Goal: Information Seeking & Learning: Learn about a topic

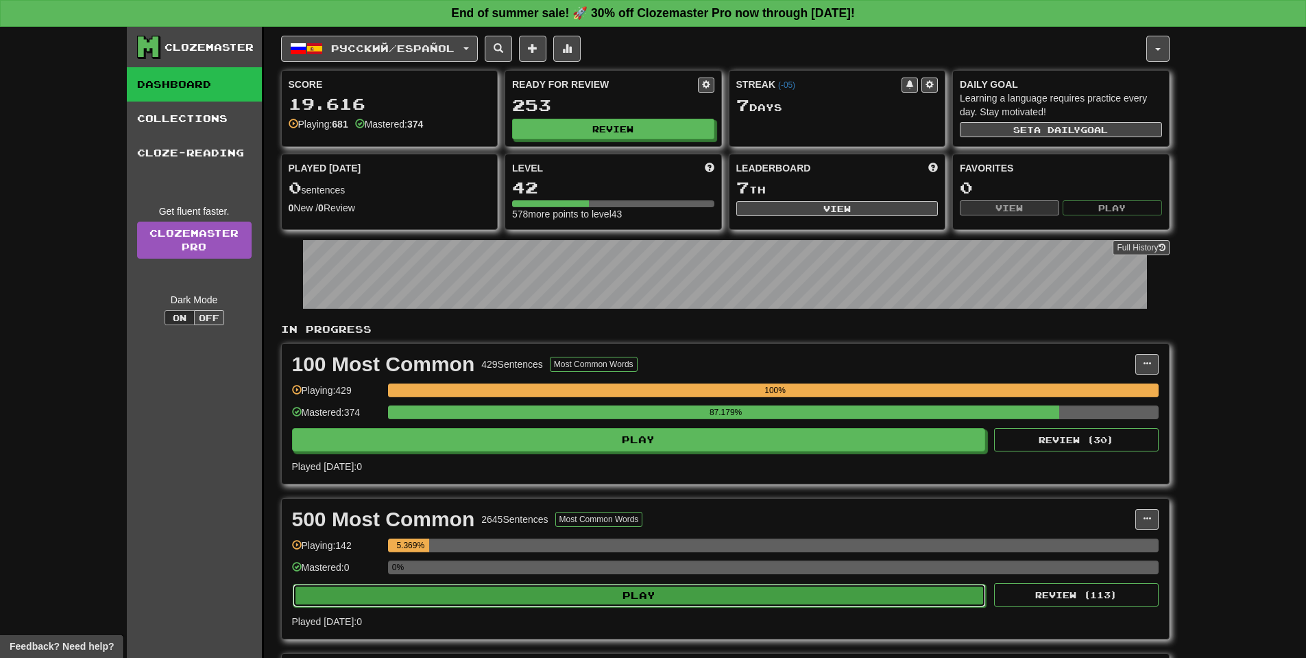
click at [671, 590] on button "Play" at bounding box center [640, 595] width 694 height 23
select select "**"
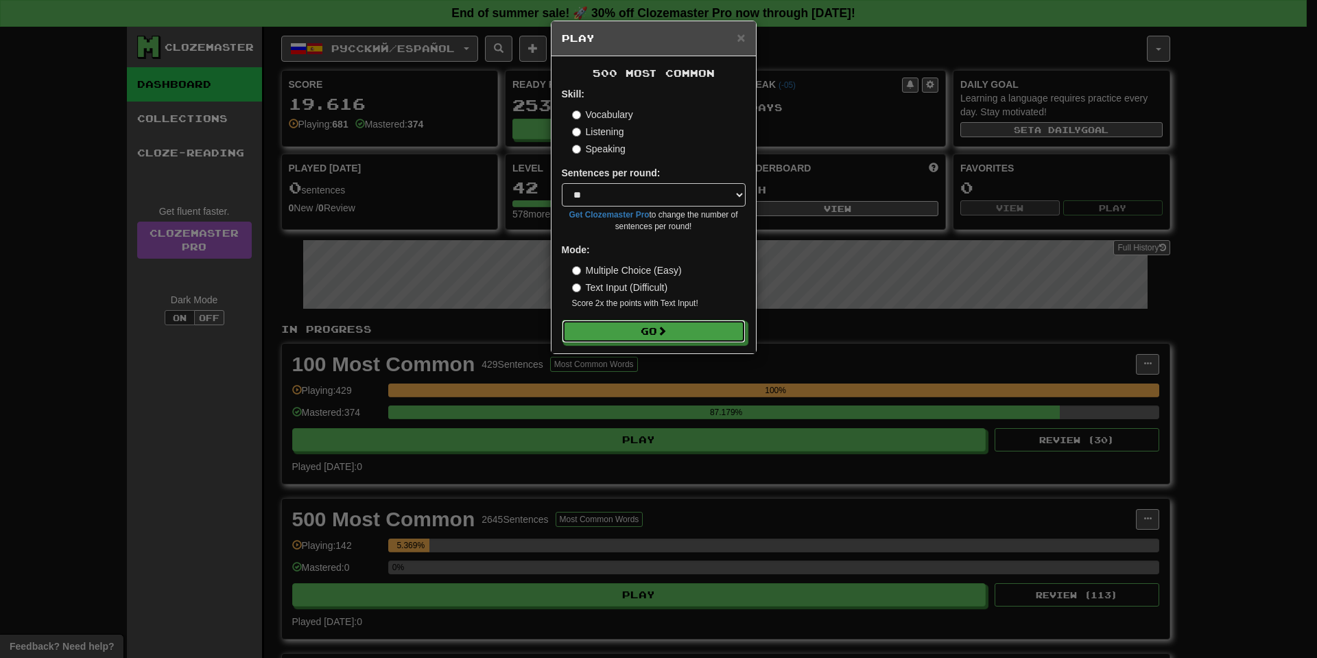
drag, startPoint x: 673, startPoint y: 329, endPoint x: 754, endPoint y: 289, distance: 89.9
click at [673, 331] on button "Go" at bounding box center [654, 331] width 184 height 23
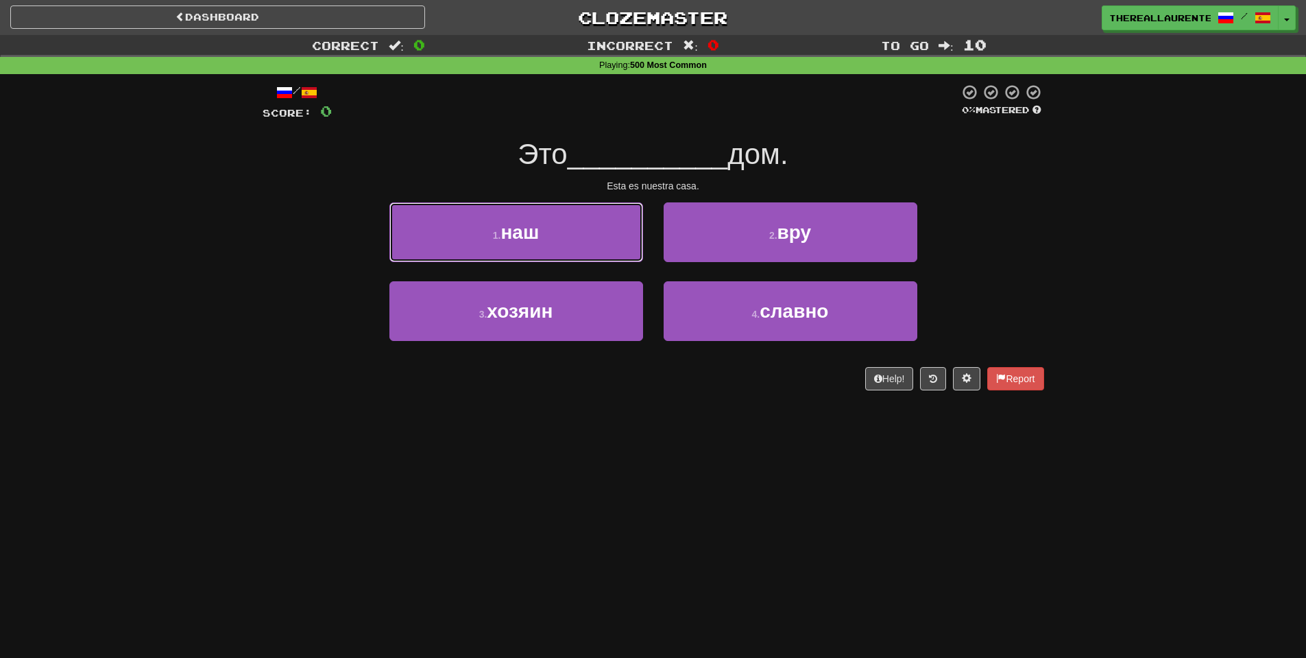
drag, startPoint x: 562, startPoint y: 247, endPoint x: 575, endPoint y: 248, distance: 13.0
click at [564, 246] on button "1 . наш" at bounding box center [517, 232] width 254 height 60
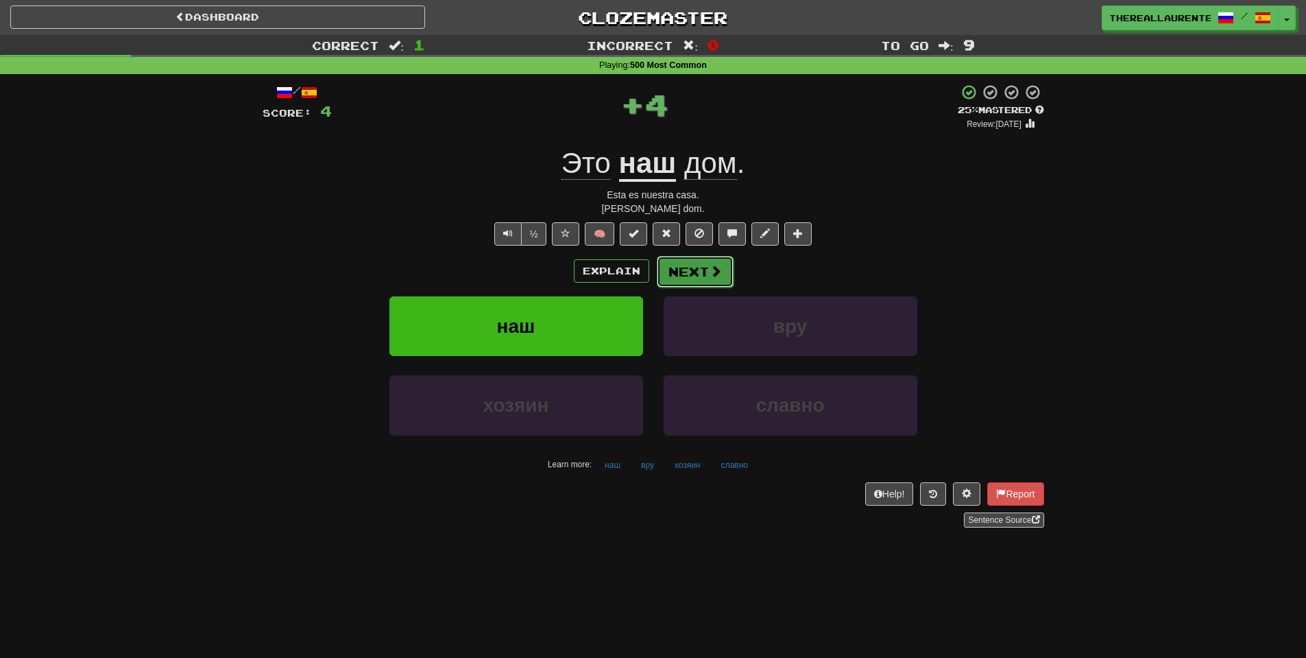
click at [698, 278] on button "Next" at bounding box center [695, 272] width 77 height 32
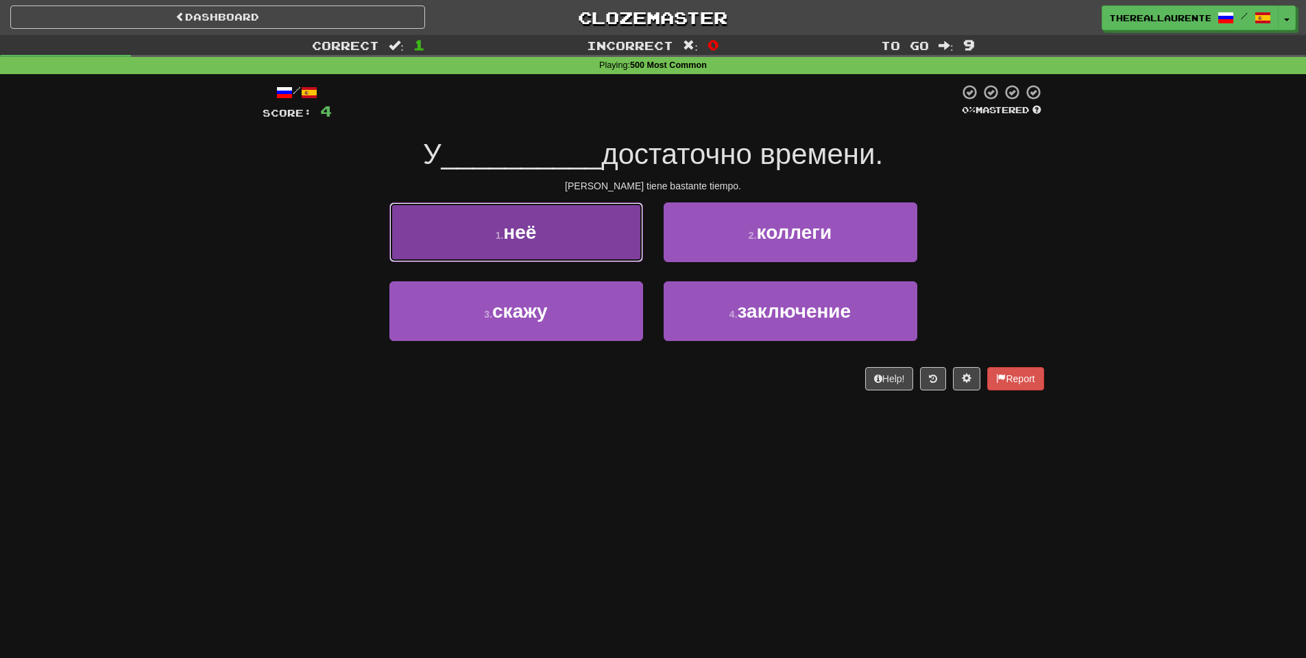
click at [534, 234] on span "неё" at bounding box center [519, 232] width 33 height 21
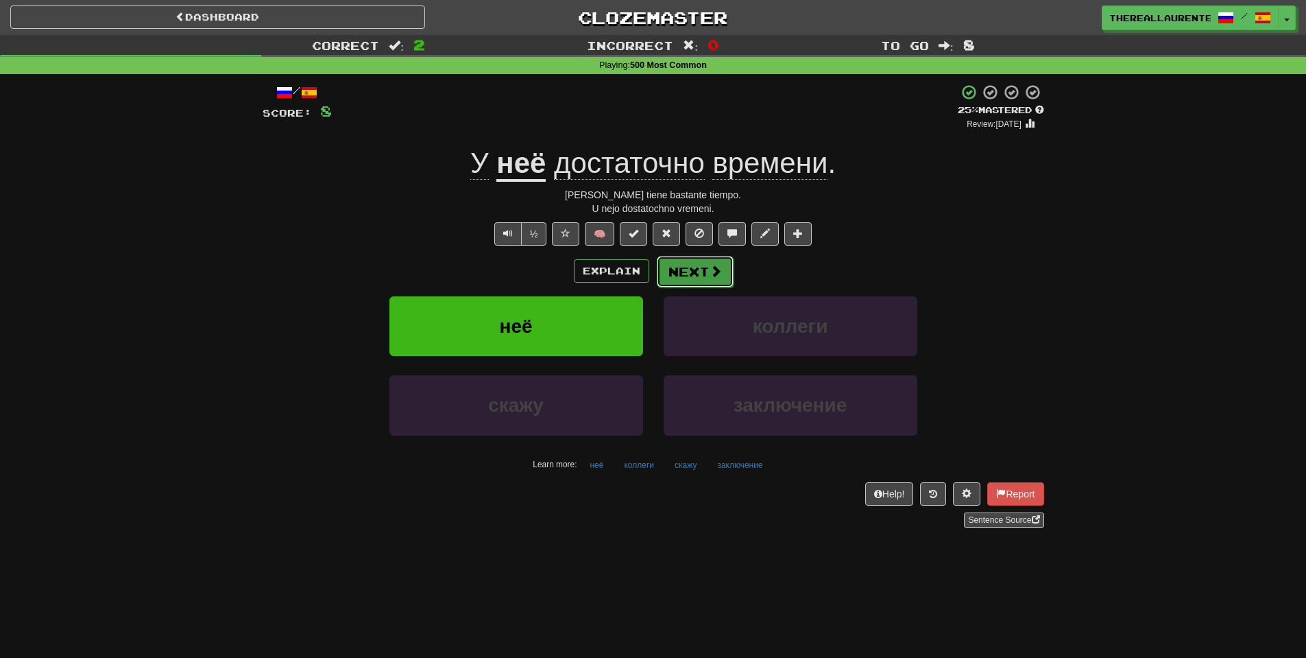
click at [704, 270] on button "Next" at bounding box center [695, 272] width 77 height 32
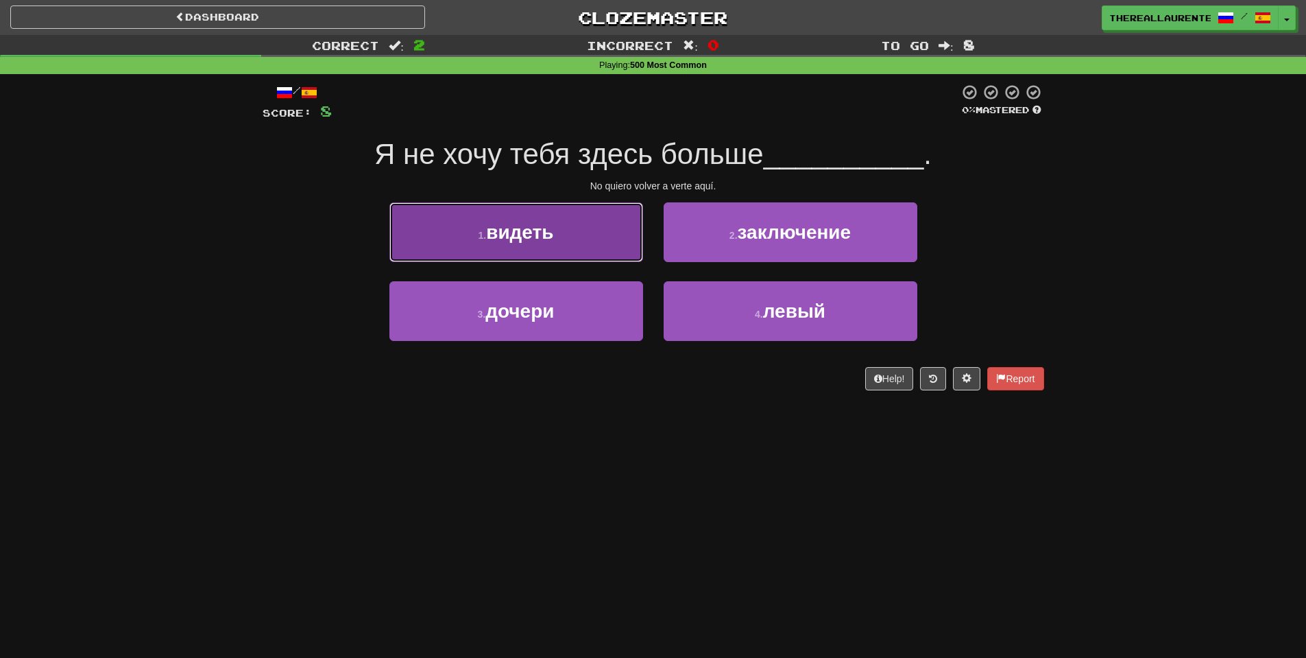
click at [566, 255] on button "1 . видеть" at bounding box center [517, 232] width 254 height 60
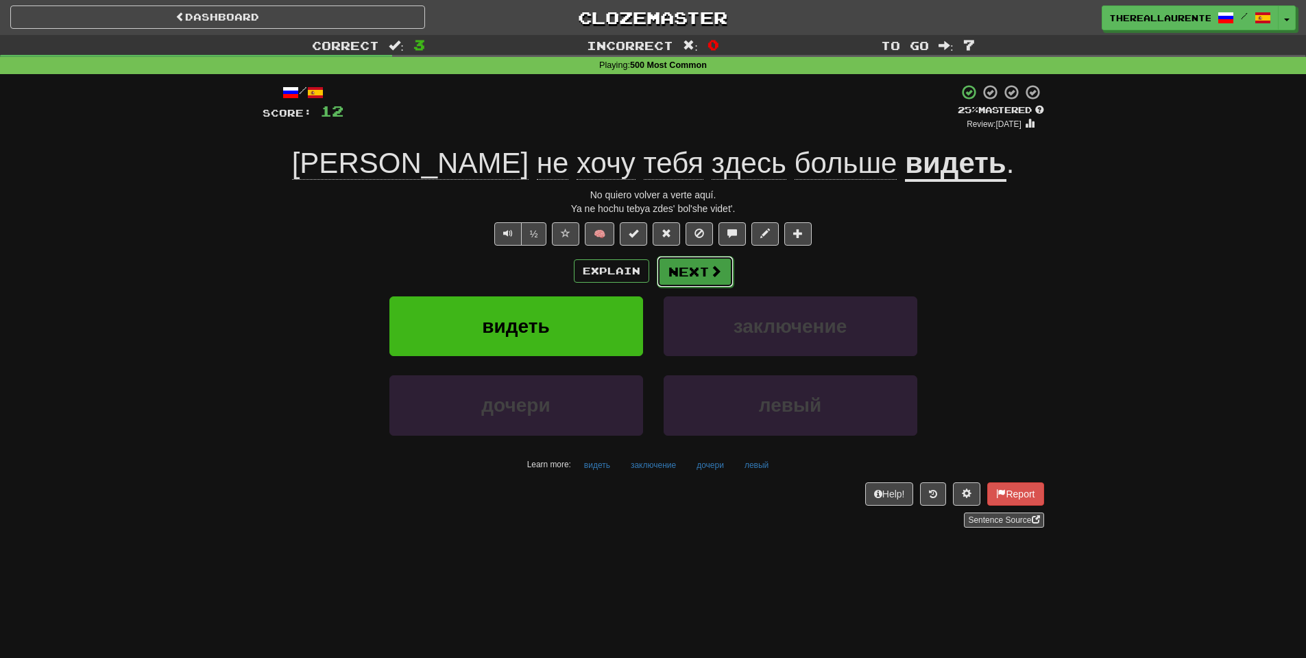
click at [697, 284] on button "Next" at bounding box center [695, 272] width 77 height 32
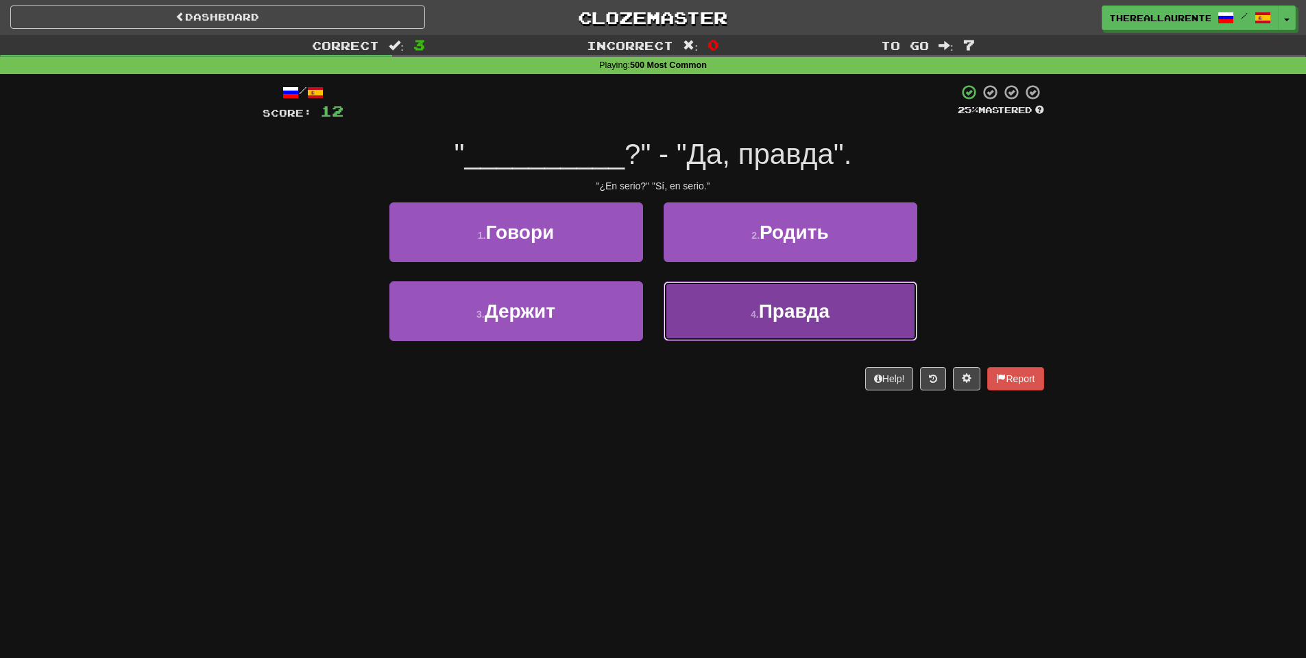
click at [751, 315] on small "4 ." at bounding box center [755, 314] width 8 height 11
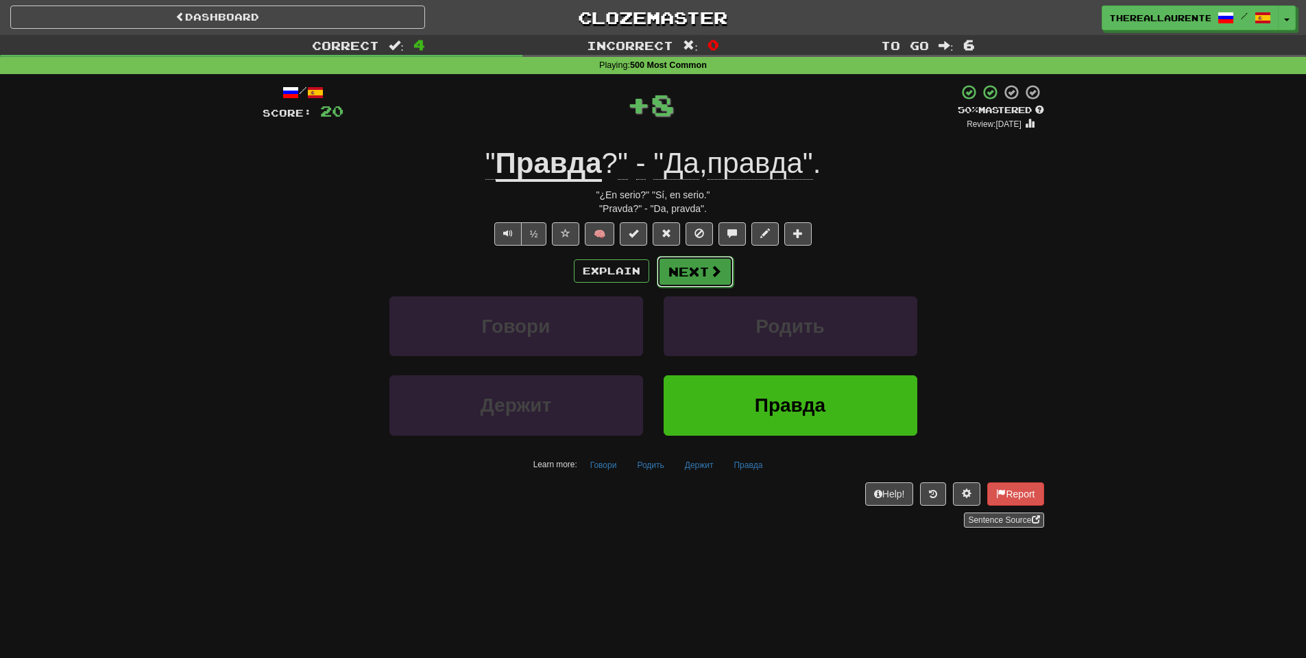
click at [700, 272] on button "Next" at bounding box center [695, 272] width 77 height 32
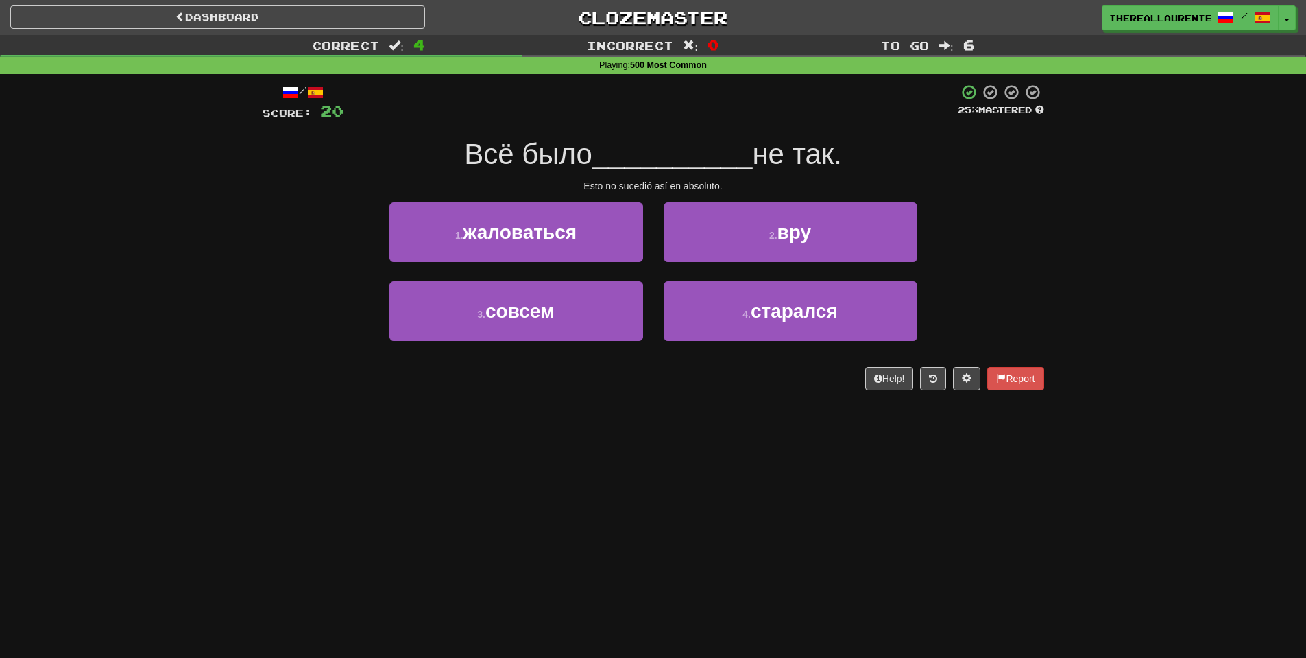
click at [545, 342] on div "3 . совсем" at bounding box center [516, 320] width 274 height 79
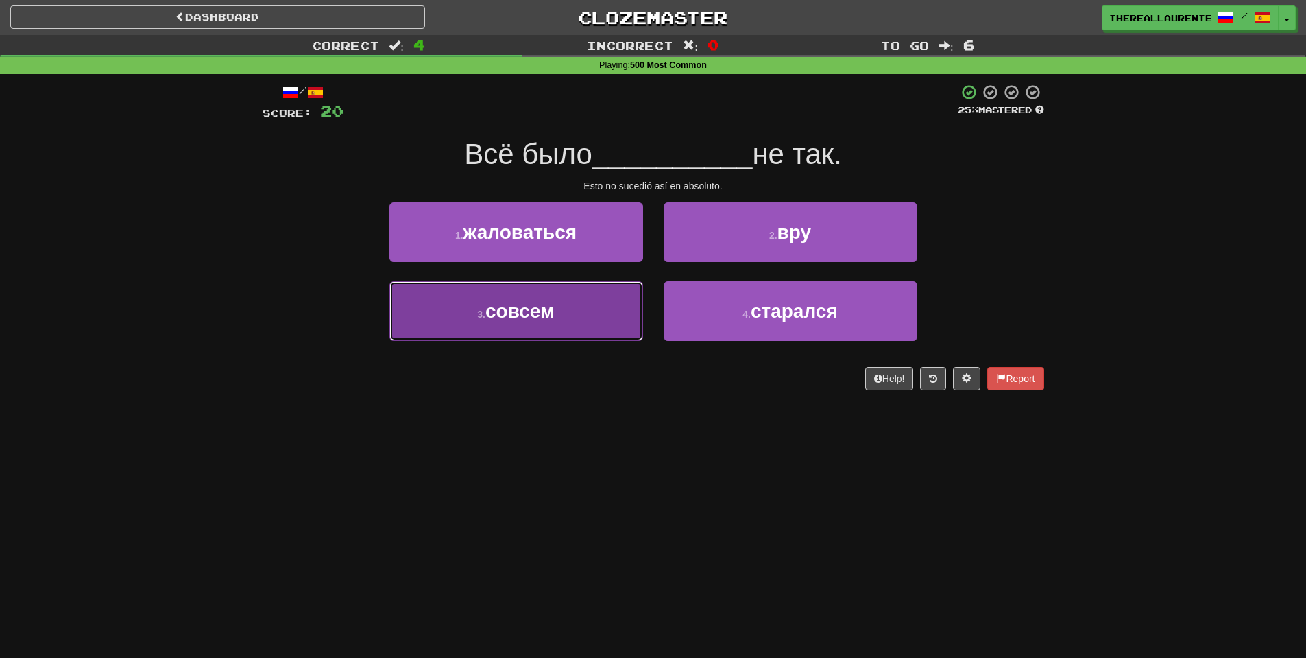
click at [613, 333] on button "3 . совсем" at bounding box center [517, 311] width 254 height 60
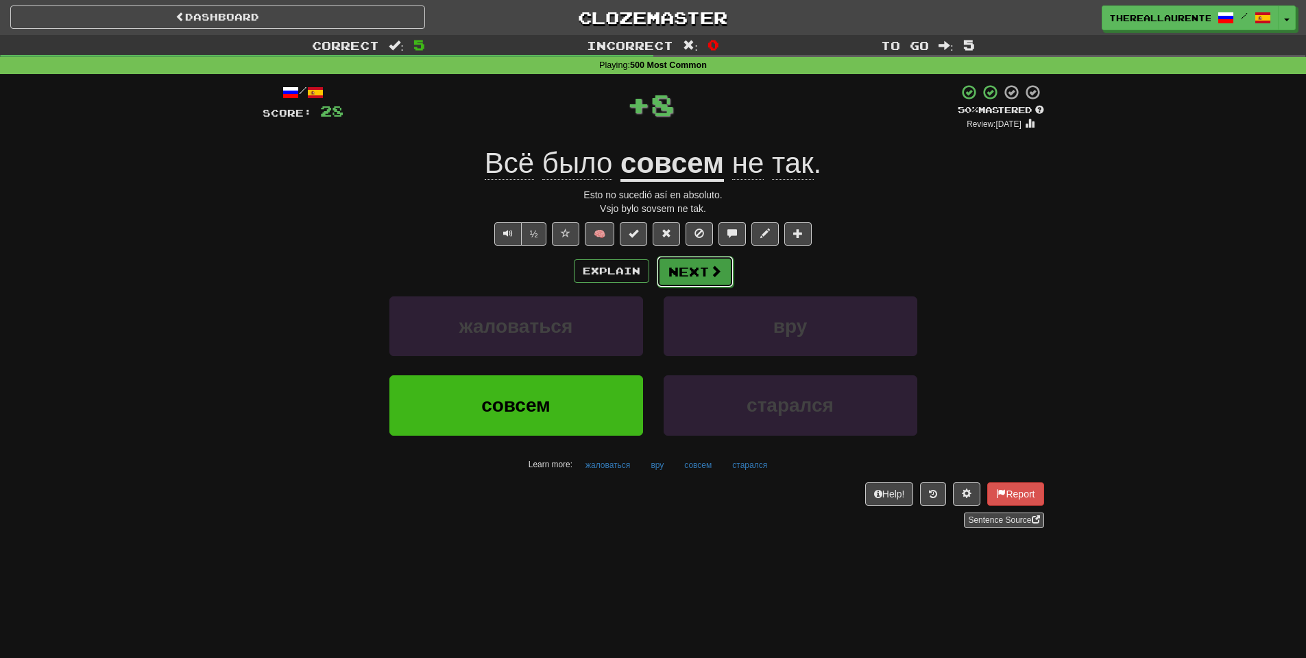
click at [693, 275] on button "Next" at bounding box center [695, 272] width 77 height 32
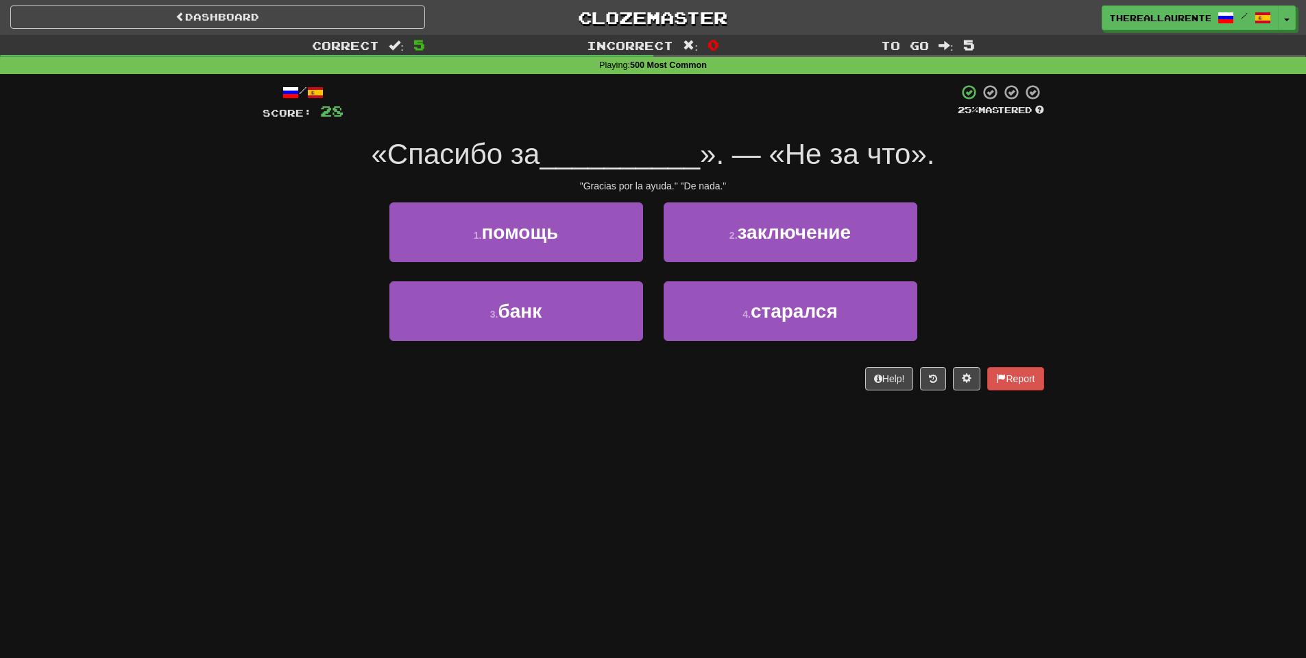
click at [553, 352] on div "3 . банк" at bounding box center [516, 320] width 274 height 79
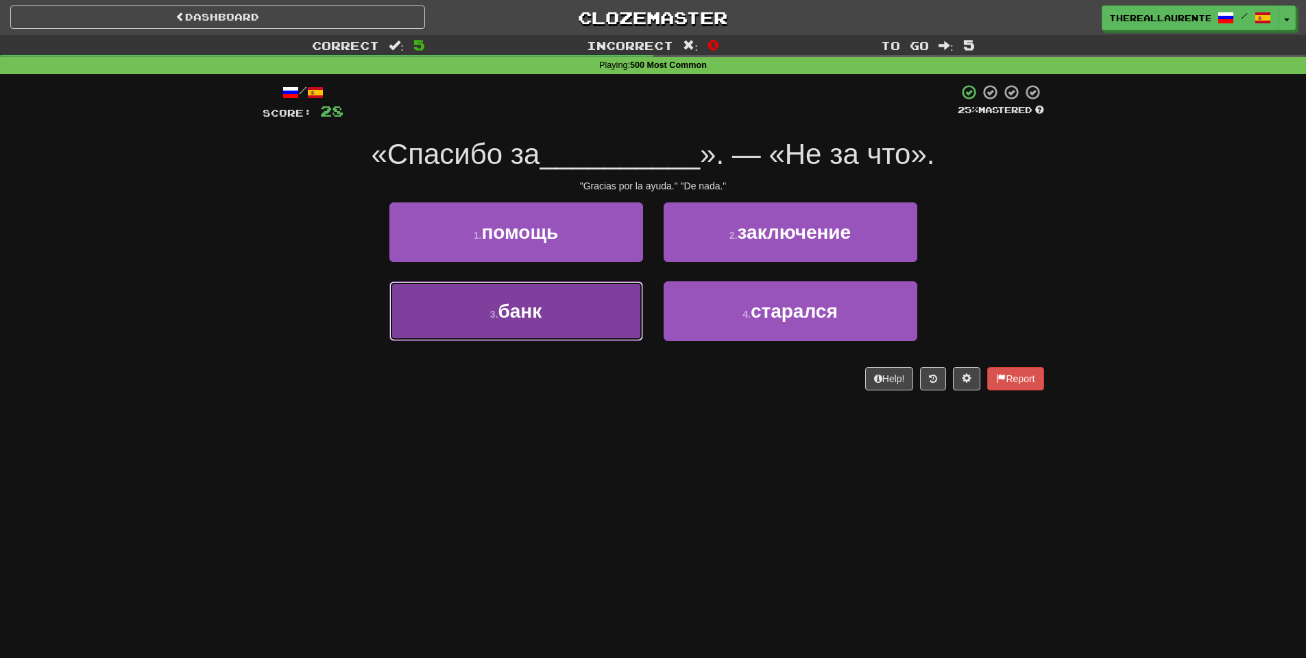
click at [554, 322] on button "3 . банк" at bounding box center [517, 311] width 254 height 60
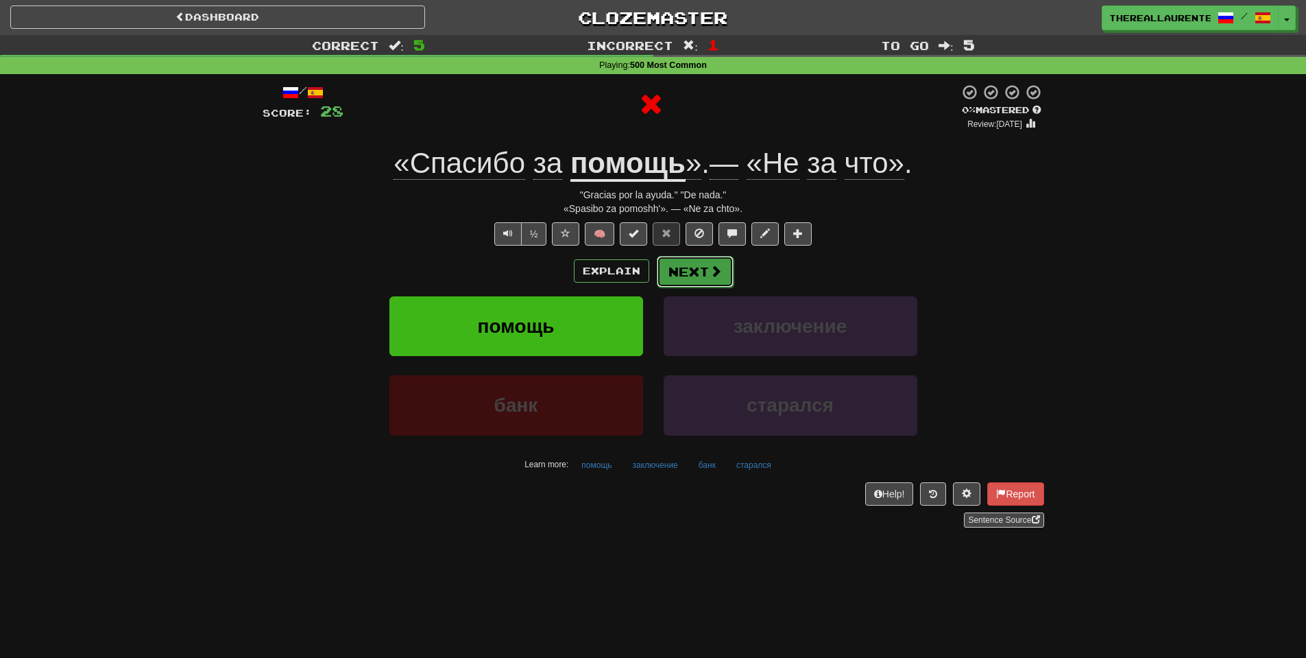
click at [692, 272] on button "Next" at bounding box center [695, 272] width 77 height 32
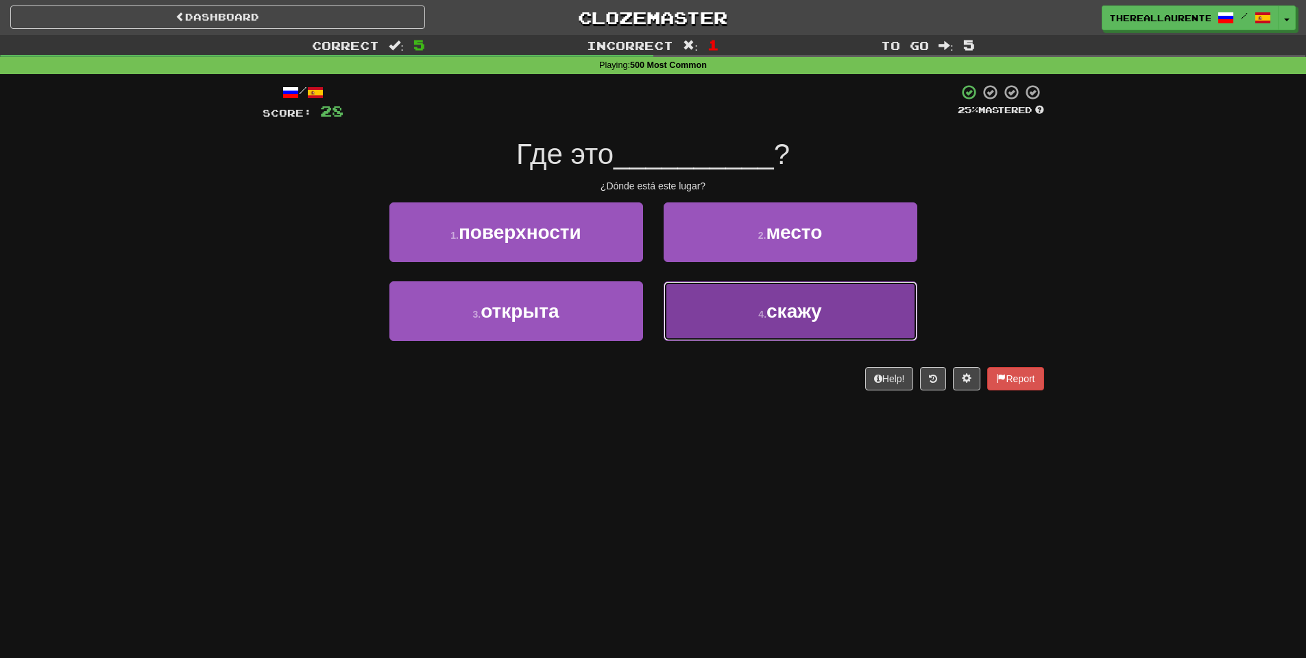
click at [753, 332] on button "4 . скажу" at bounding box center [791, 311] width 254 height 60
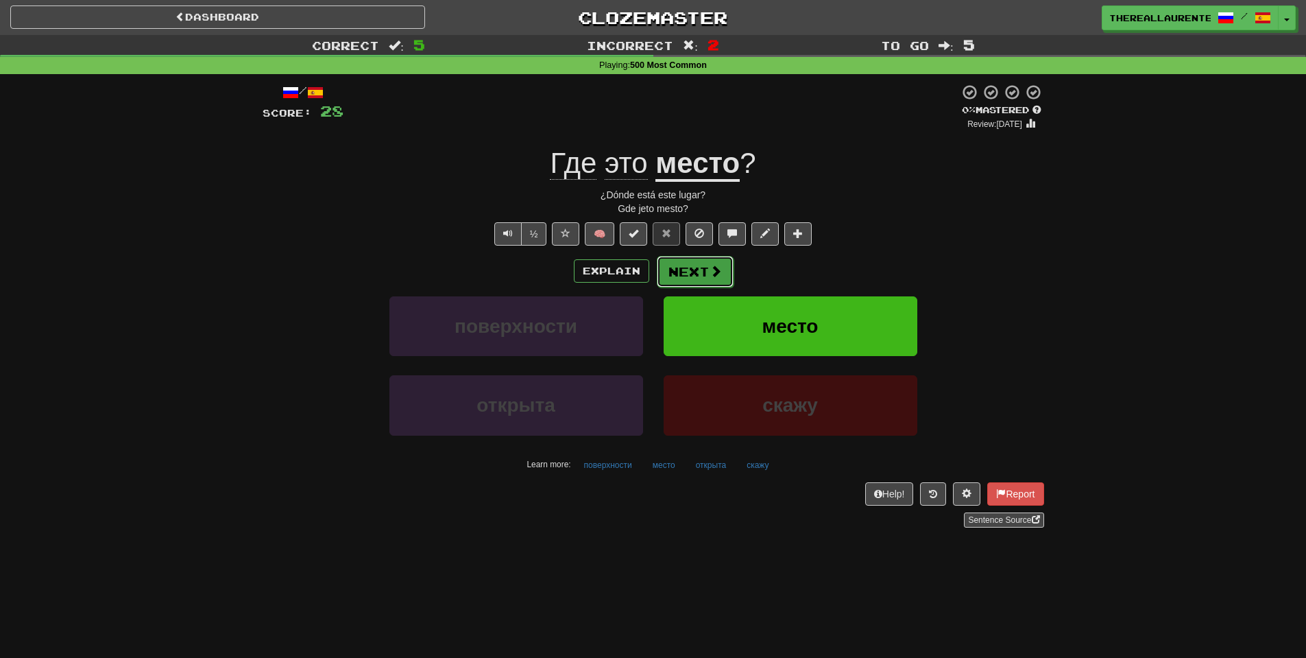
click at [689, 275] on button "Next" at bounding box center [695, 272] width 77 height 32
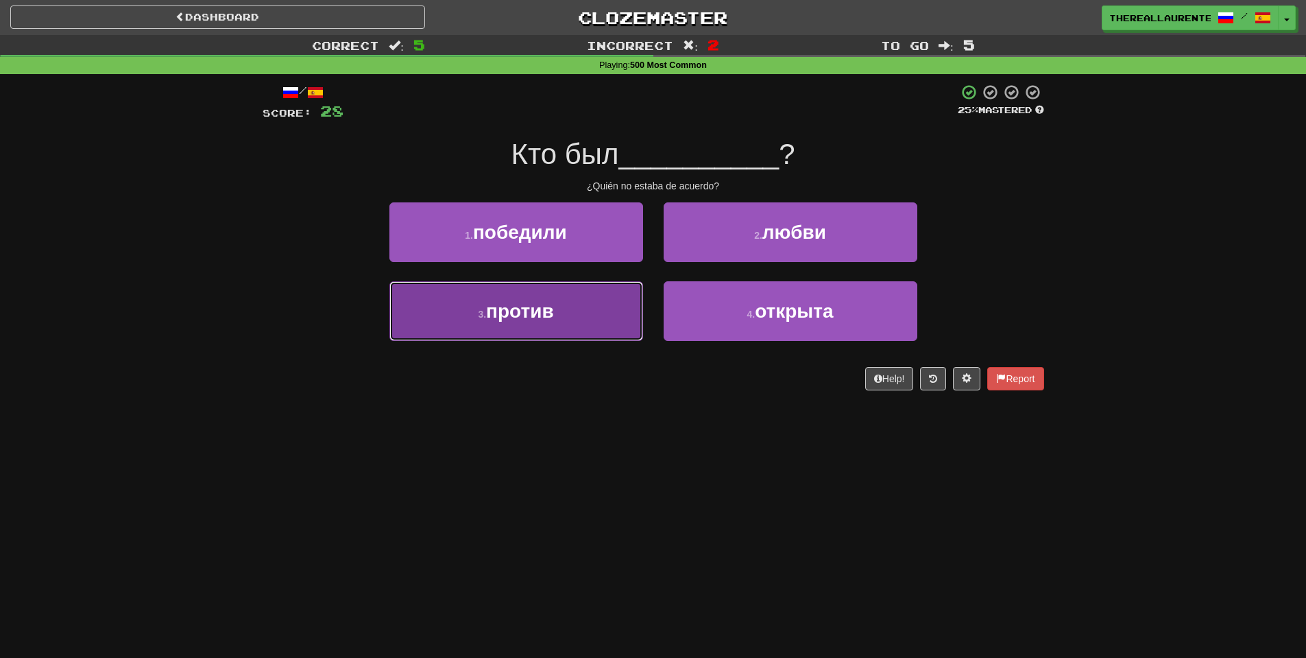
click at [536, 312] on span "против" at bounding box center [520, 310] width 68 height 21
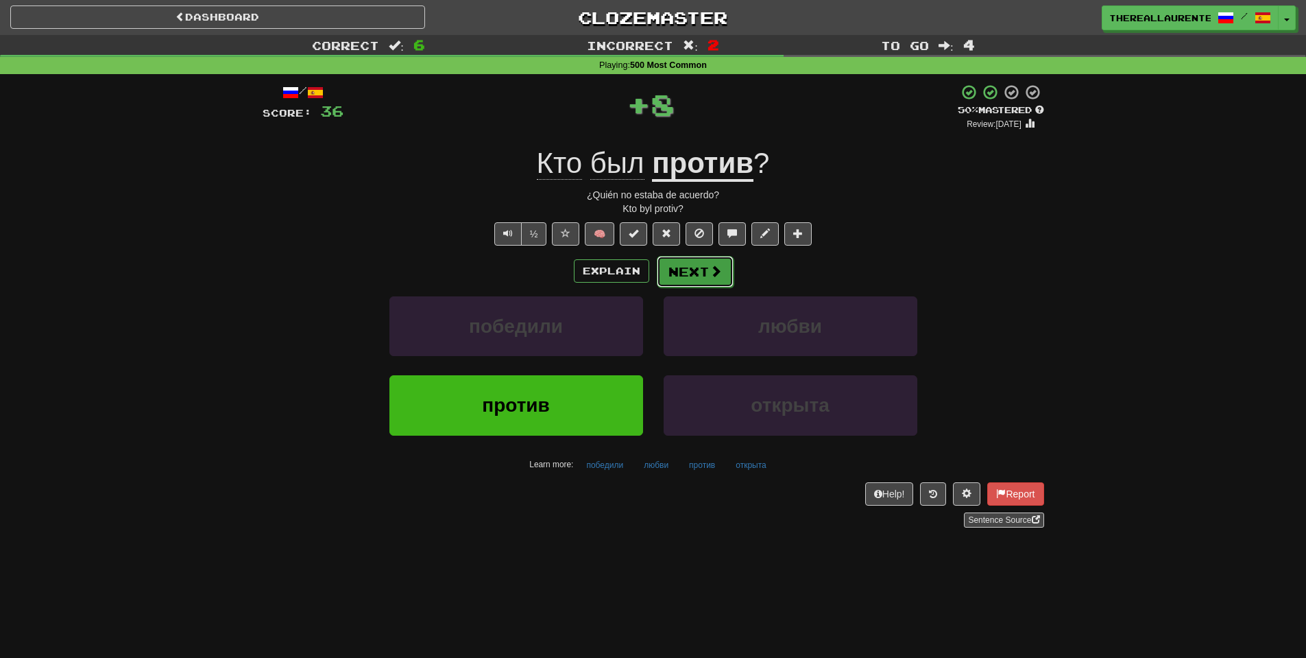
click at [710, 276] on span at bounding box center [716, 271] width 12 height 12
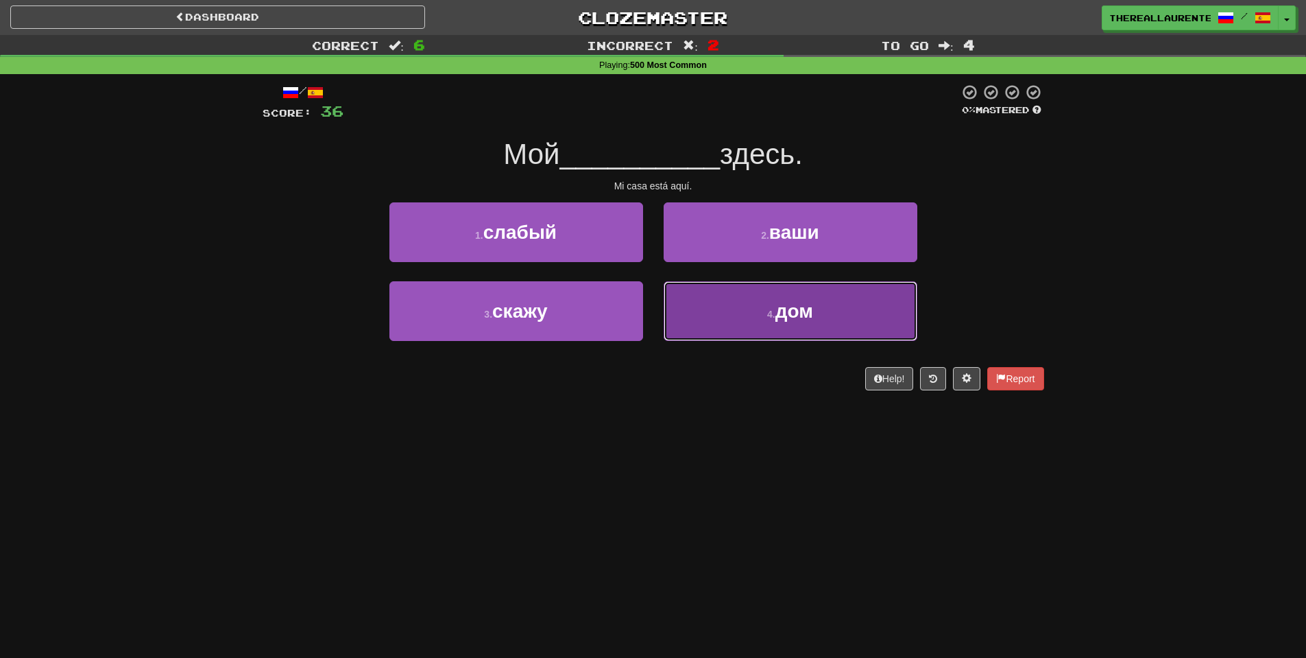
click at [749, 319] on button "4 . дом" at bounding box center [791, 311] width 254 height 60
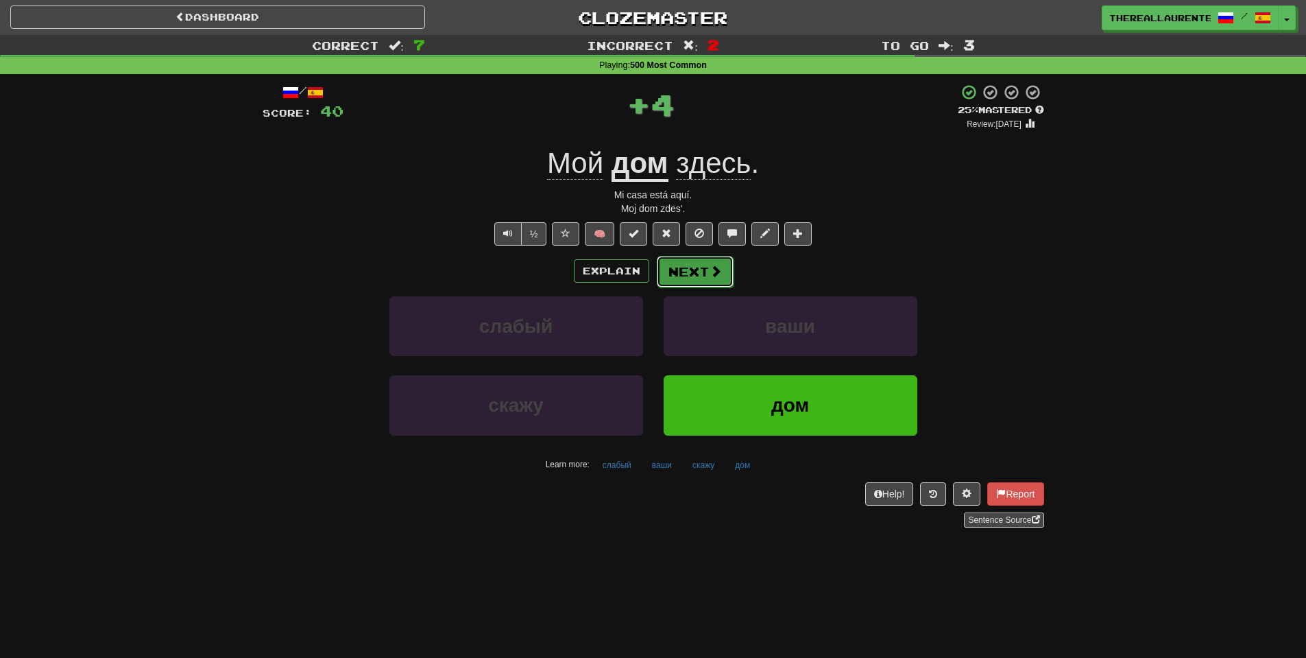
click at [708, 281] on button "Next" at bounding box center [695, 272] width 77 height 32
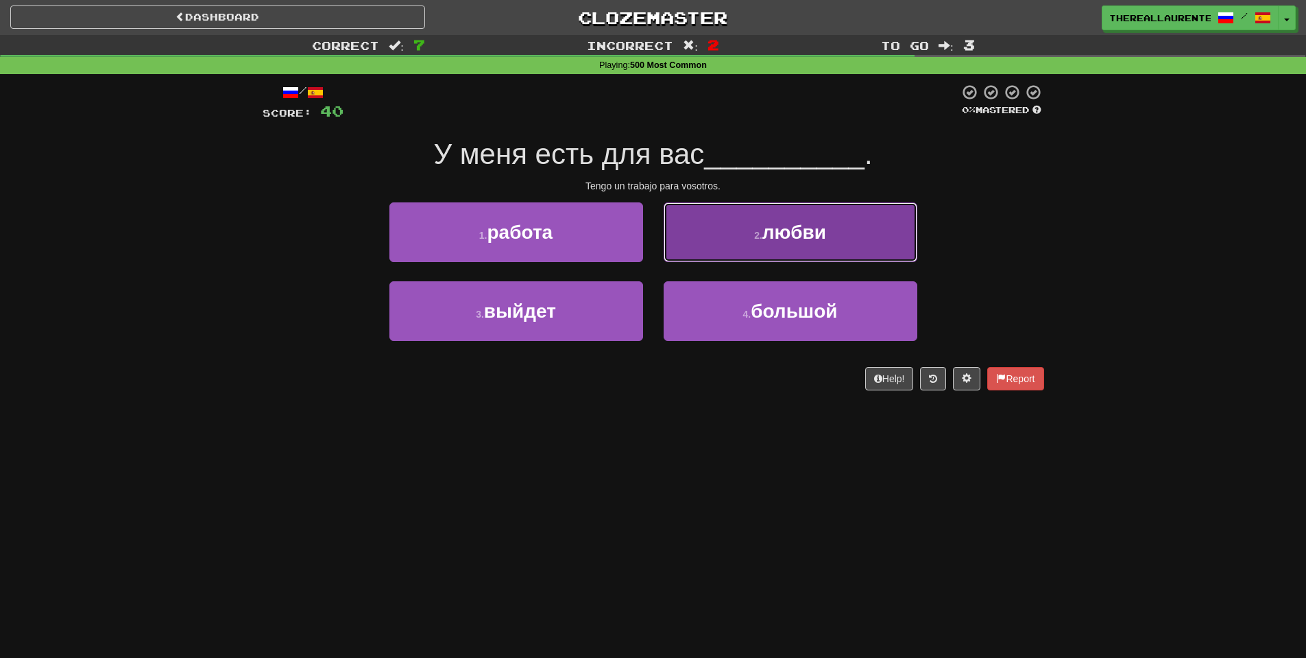
click at [782, 235] on span "любви" at bounding box center [795, 232] width 64 height 21
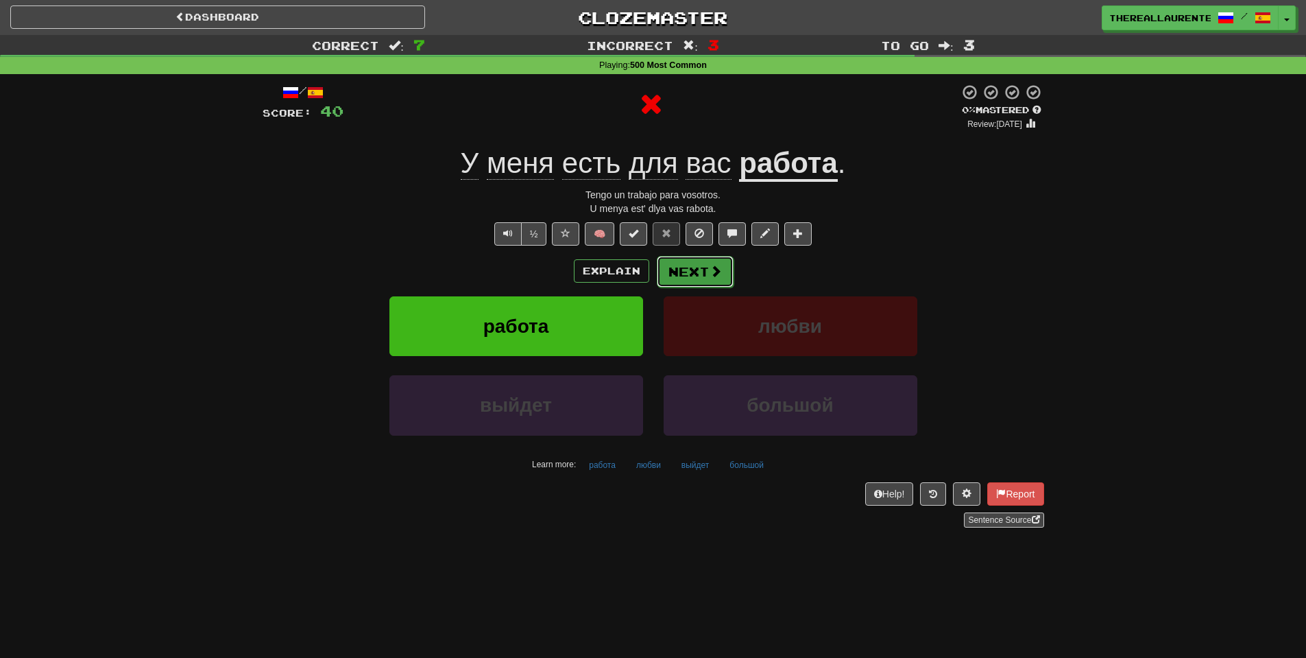
click at [703, 276] on button "Next" at bounding box center [695, 272] width 77 height 32
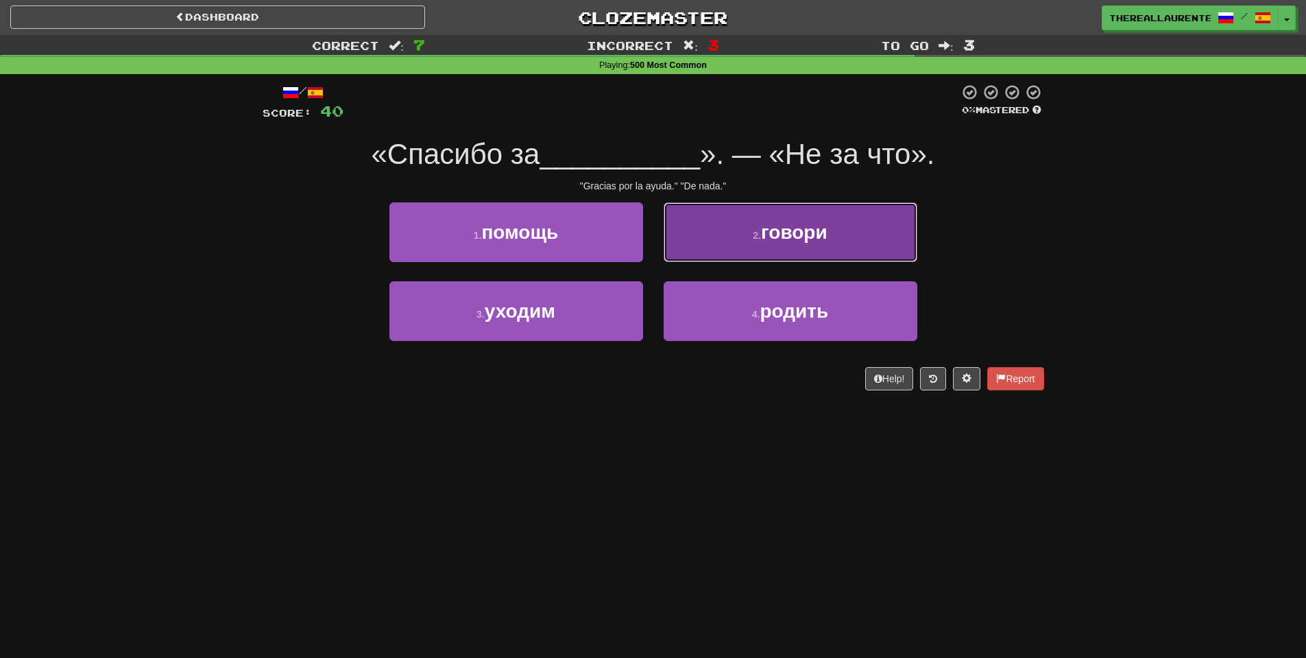
click at [739, 233] on button "2 . говори" at bounding box center [791, 232] width 254 height 60
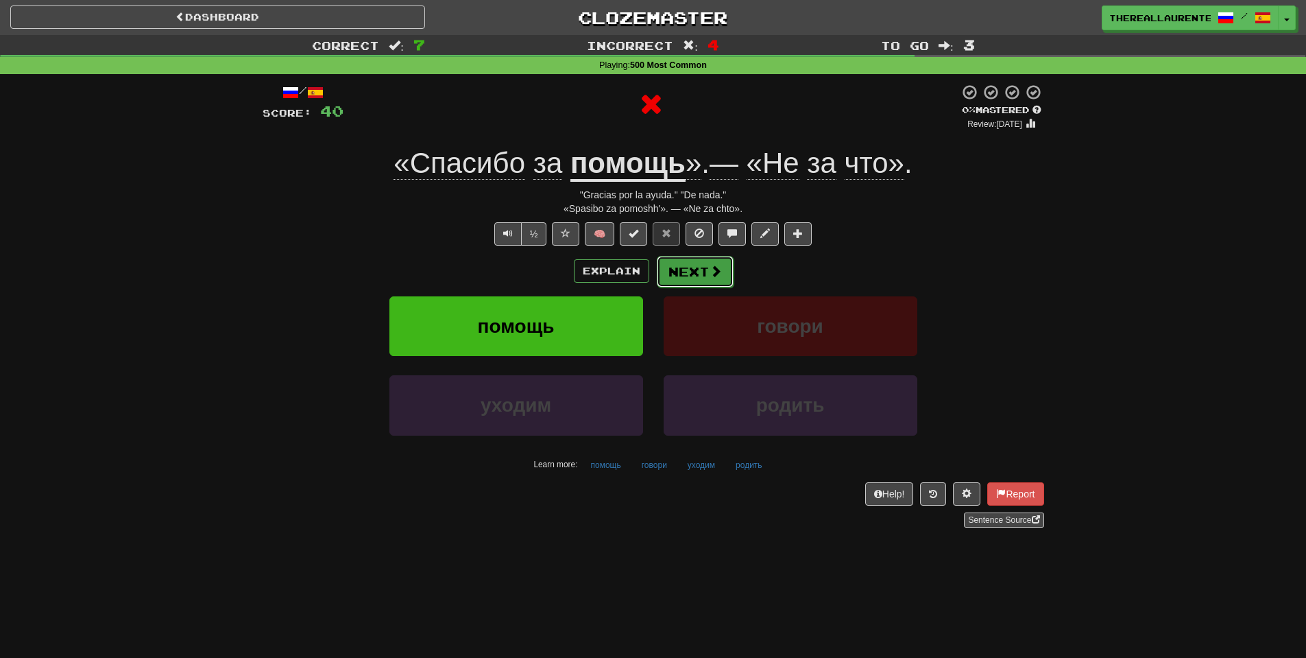
click at [707, 280] on button "Next" at bounding box center [695, 272] width 77 height 32
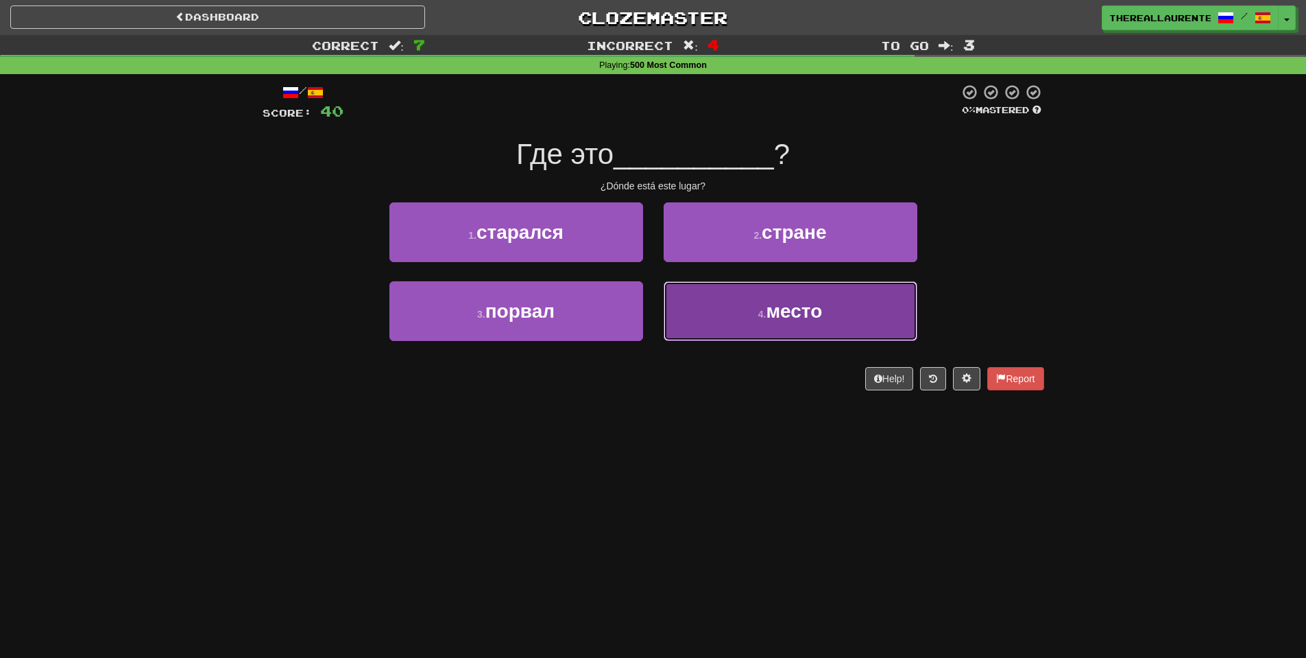
click at [797, 304] on span "место" at bounding box center [794, 310] width 56 height 21
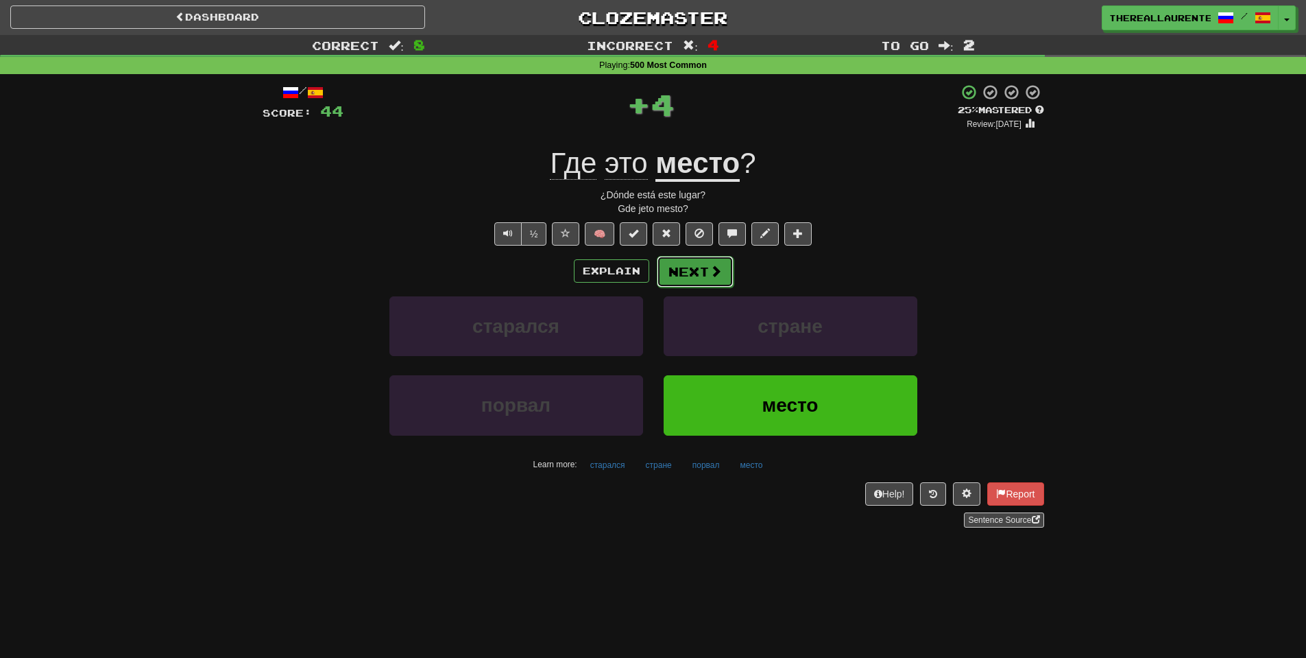
click at [710, 275] on span at bounding box center [716, 271] width 12 height 12
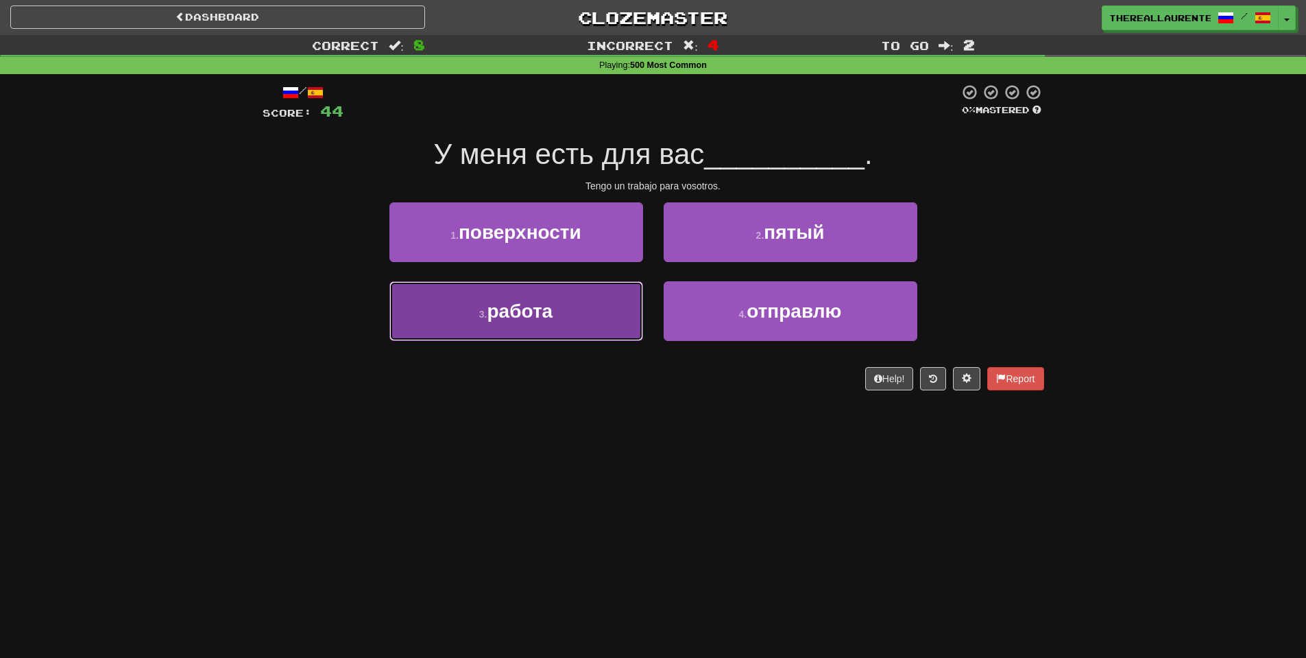
click at [552, 314] on span "работа" at bounding box center [521, 310] width 66 height 21
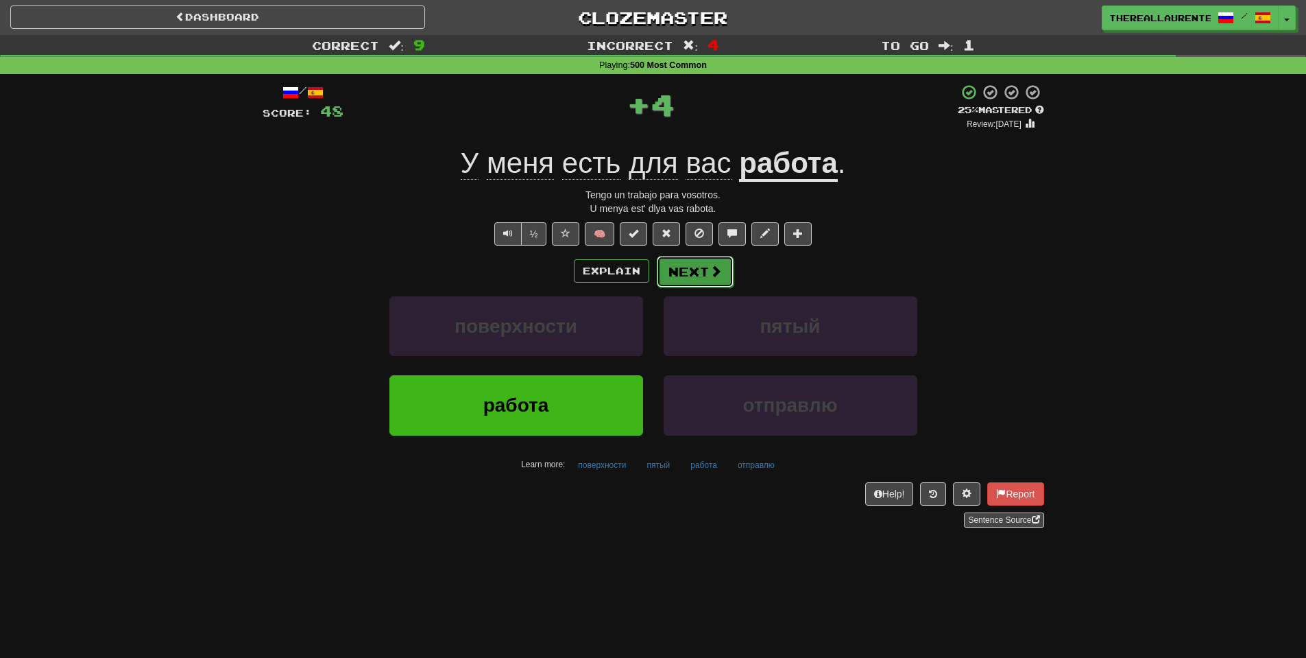
click at [710, 269] on span at bounding box center [716, 271] width 12 height 12
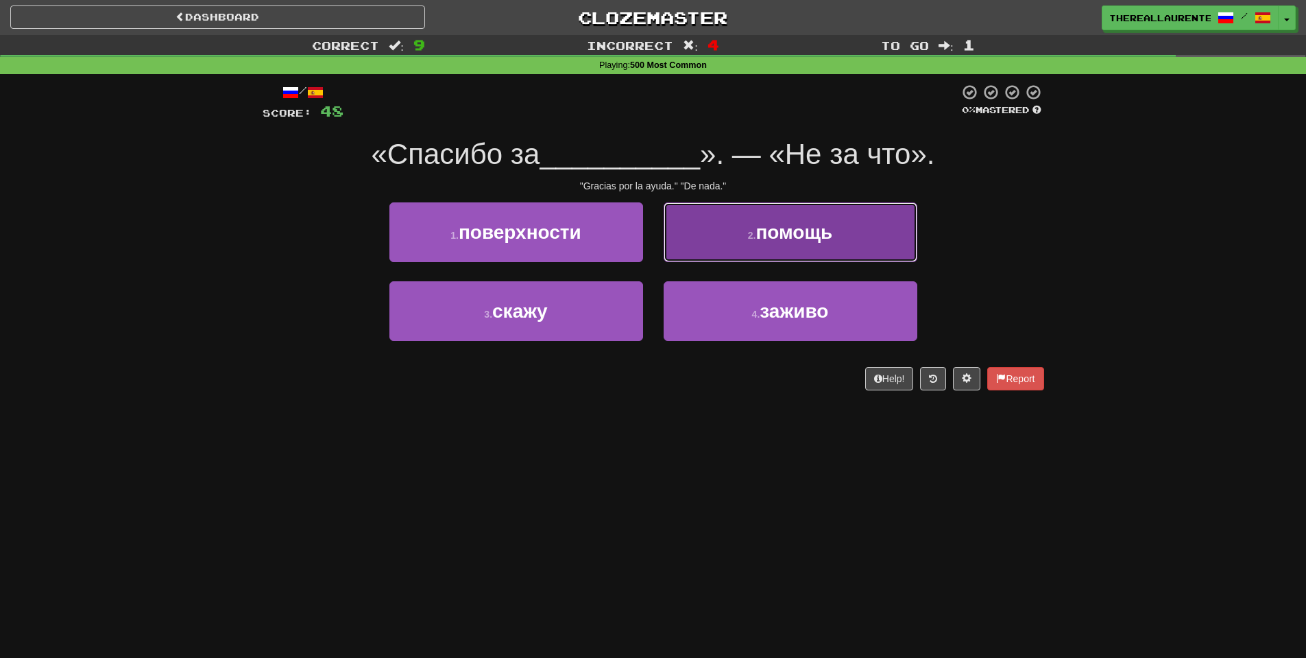
click at [763, 228] on span "помощь" at bounding box center [794, 232] width 77 height 21
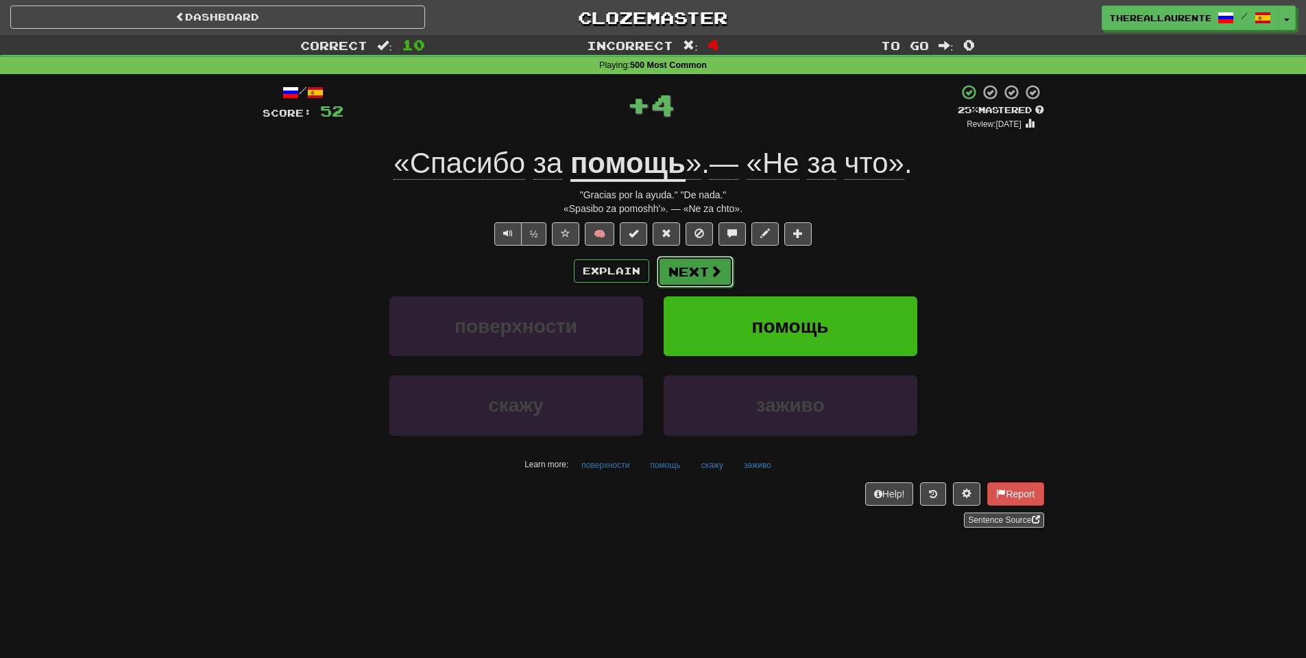
click at [689, 267] on button "Next" at bounding box center [695, 272] width 77 height 32
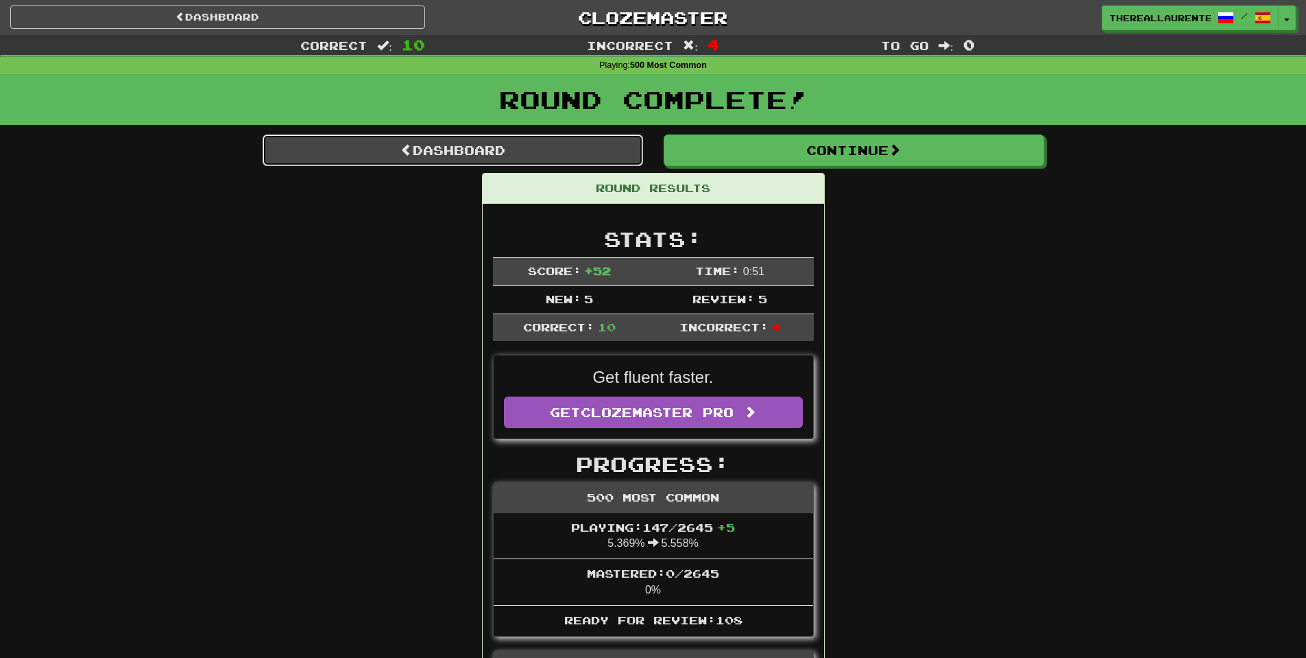
click at [382, 152] on link "Dashboard" at bounding box center [453, 150] width 381 height 32
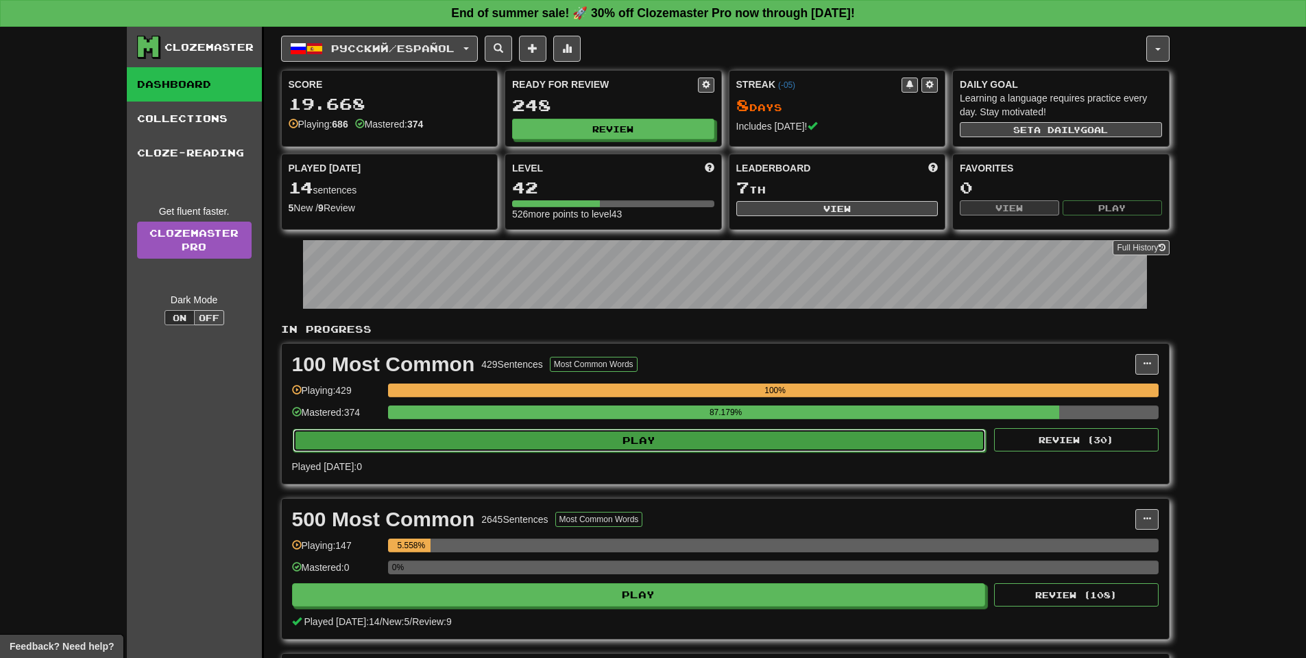
click at [525, 449] on button "Play" at bounding box center [640, 440] width 694 height 23
select select "**"
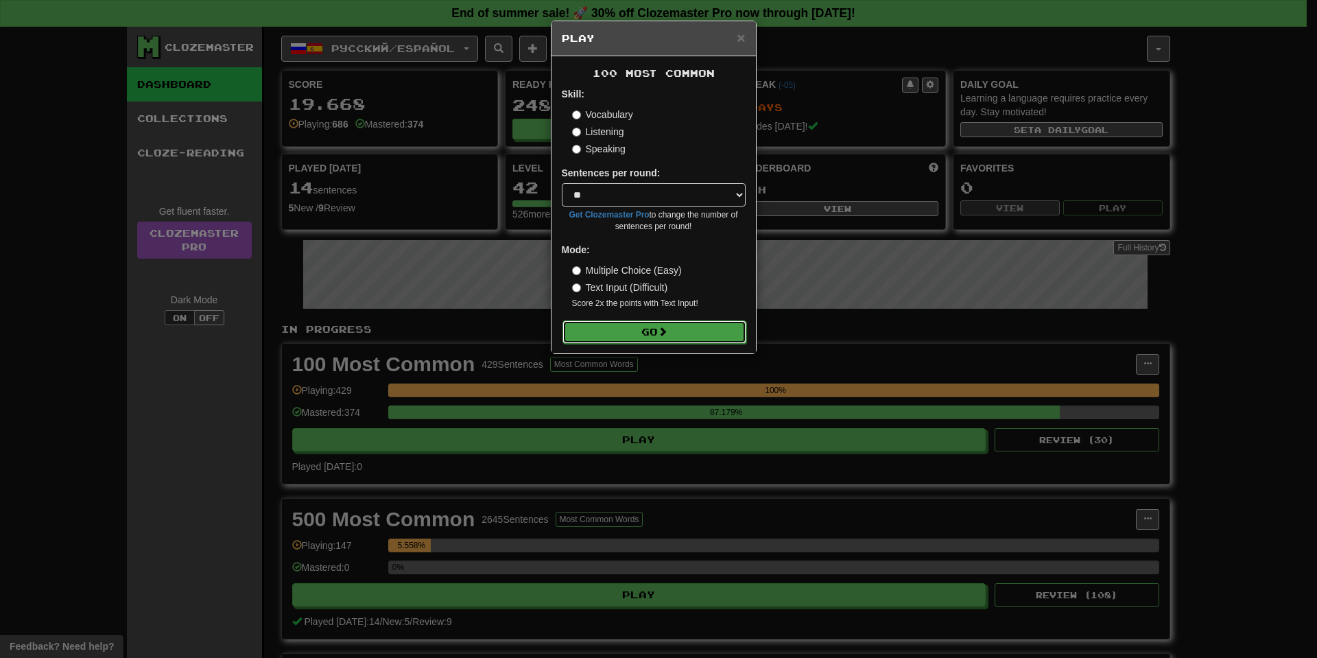
click at [628, 323] on button "Go" at bounding box center [654, 331] width 184 height 23
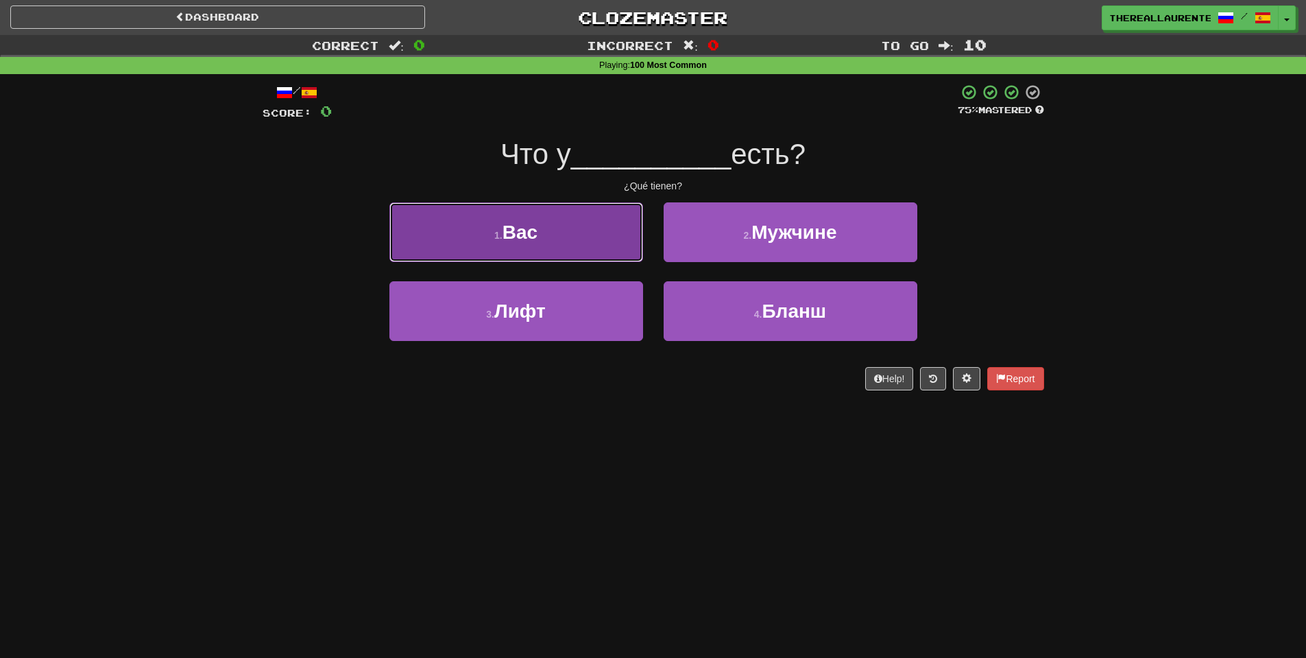
click at [571, 259] on button "1 . Вас" at bounding box center [517, 232] width 254 height 60
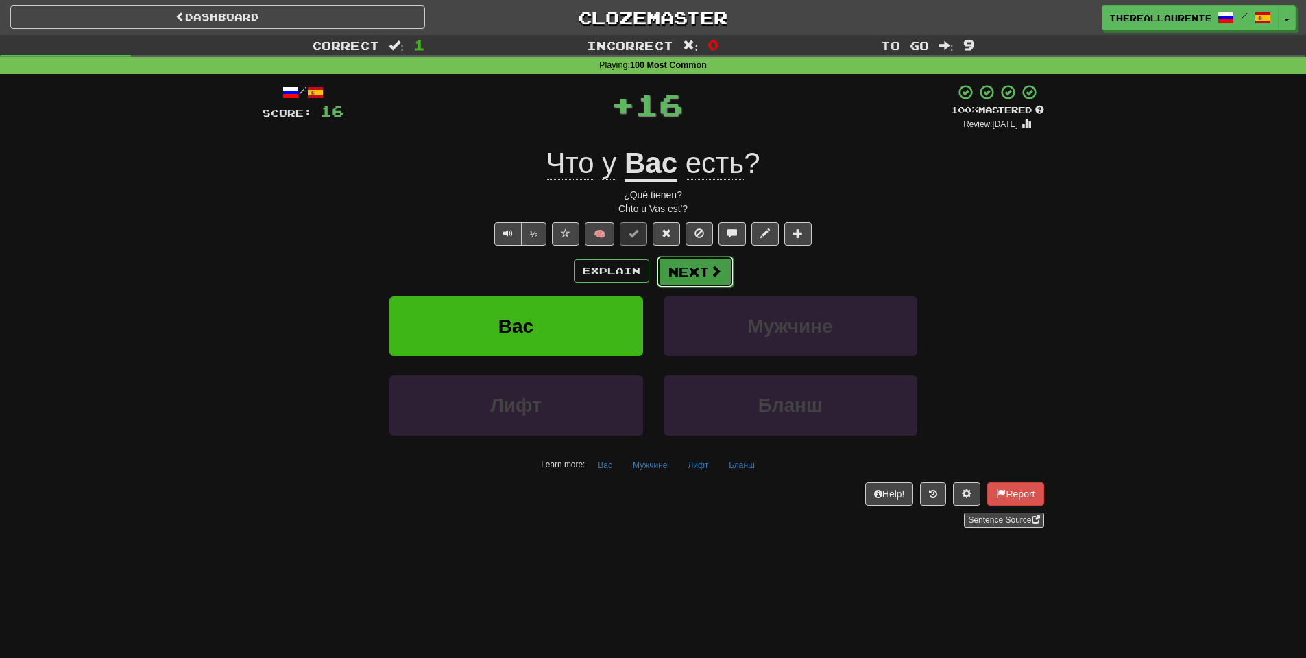
click at [702, 280] on button "Next" at bounding box center [695, 272] width 77 height 32
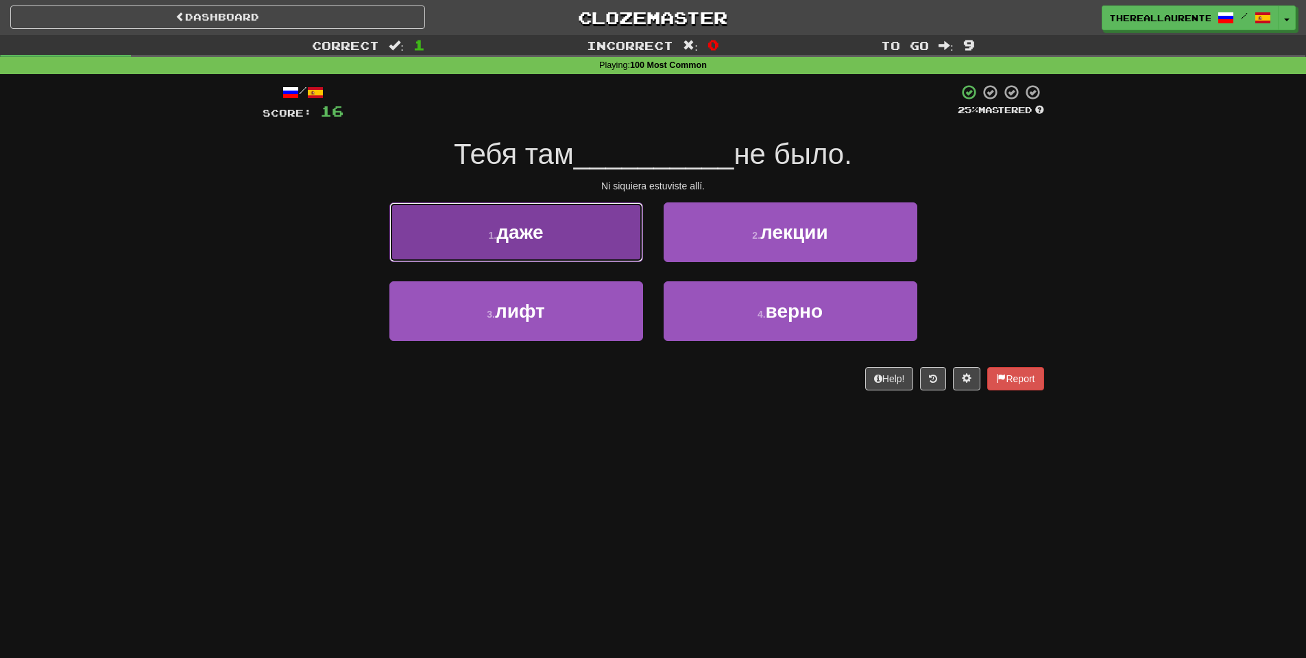
click at [541, 239] on span "даже" at bounding box center [520, 232] width 47 height 21
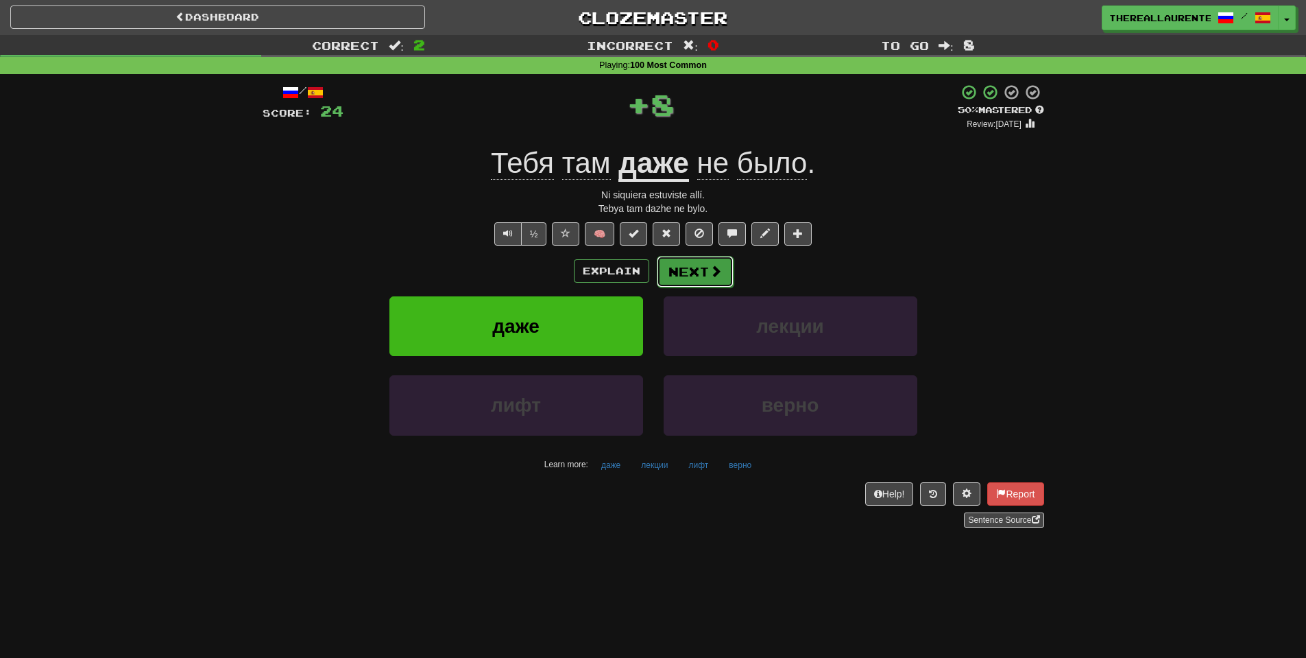
click at [710, 276] on span at bounding box center [716, 271] width 12 height 12
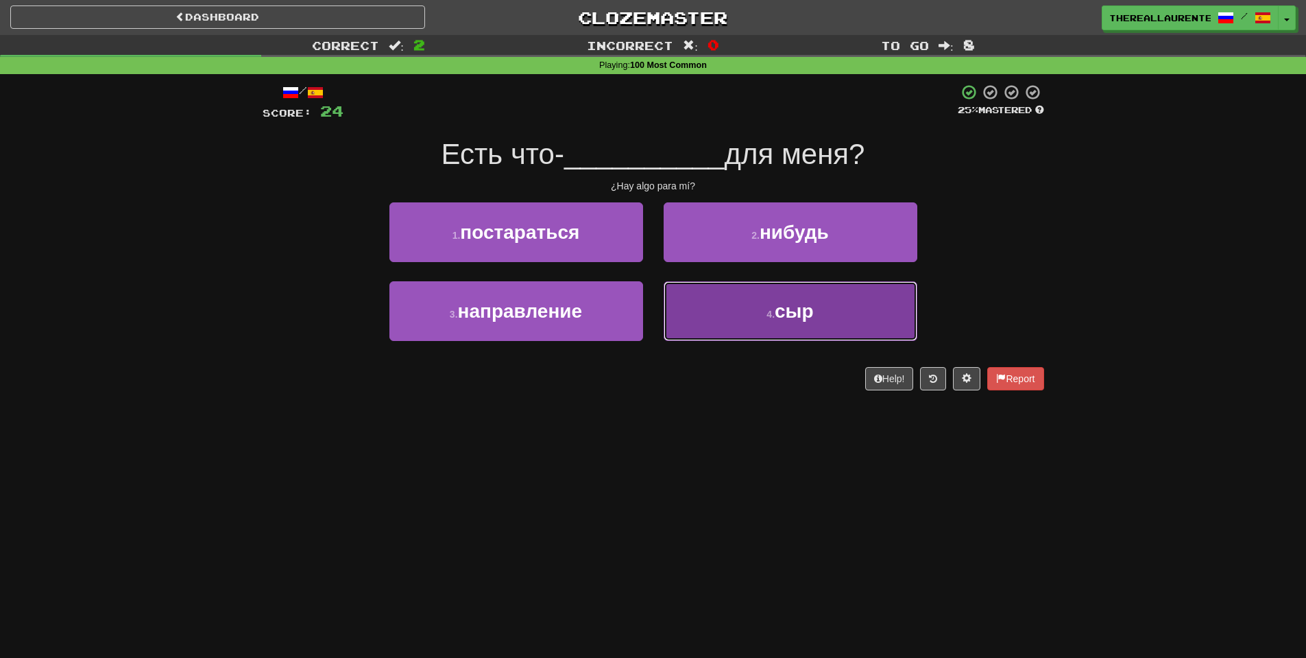
click at [754, 311] on button "4 . сыр" at bounding box center [791, 311] width 254 height 60
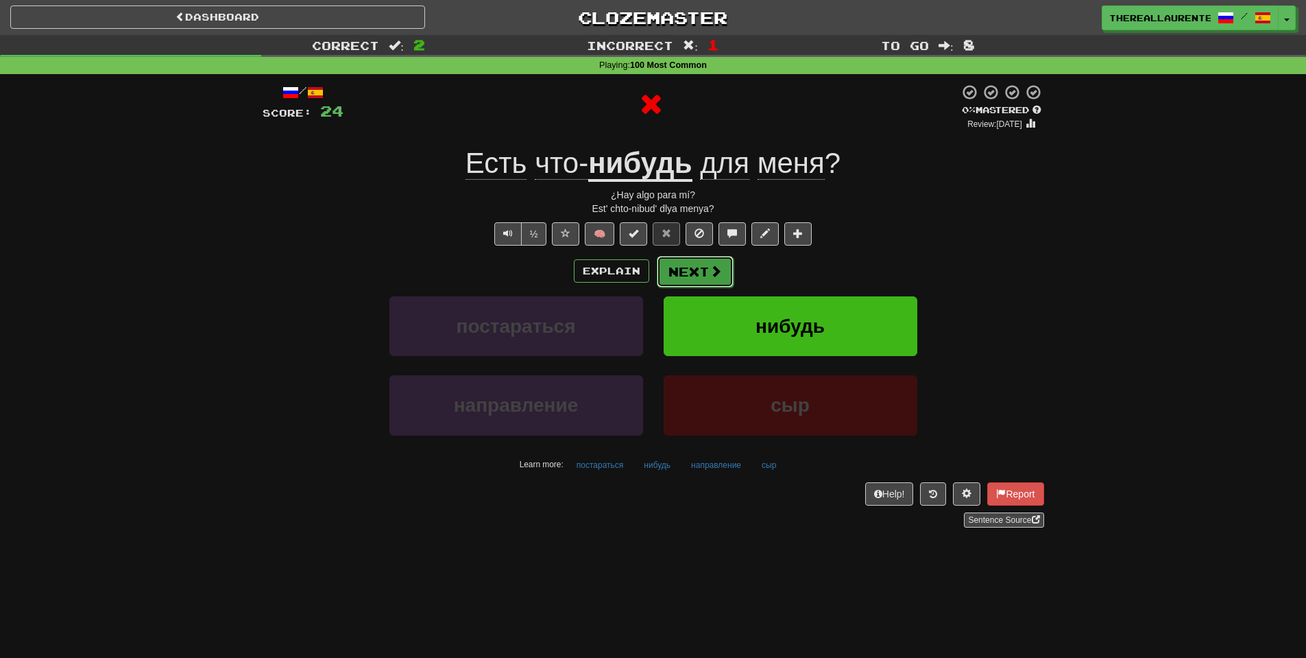
click at [706, 275] on button "Next" at bounding box center [695, 272] width 77 height 32
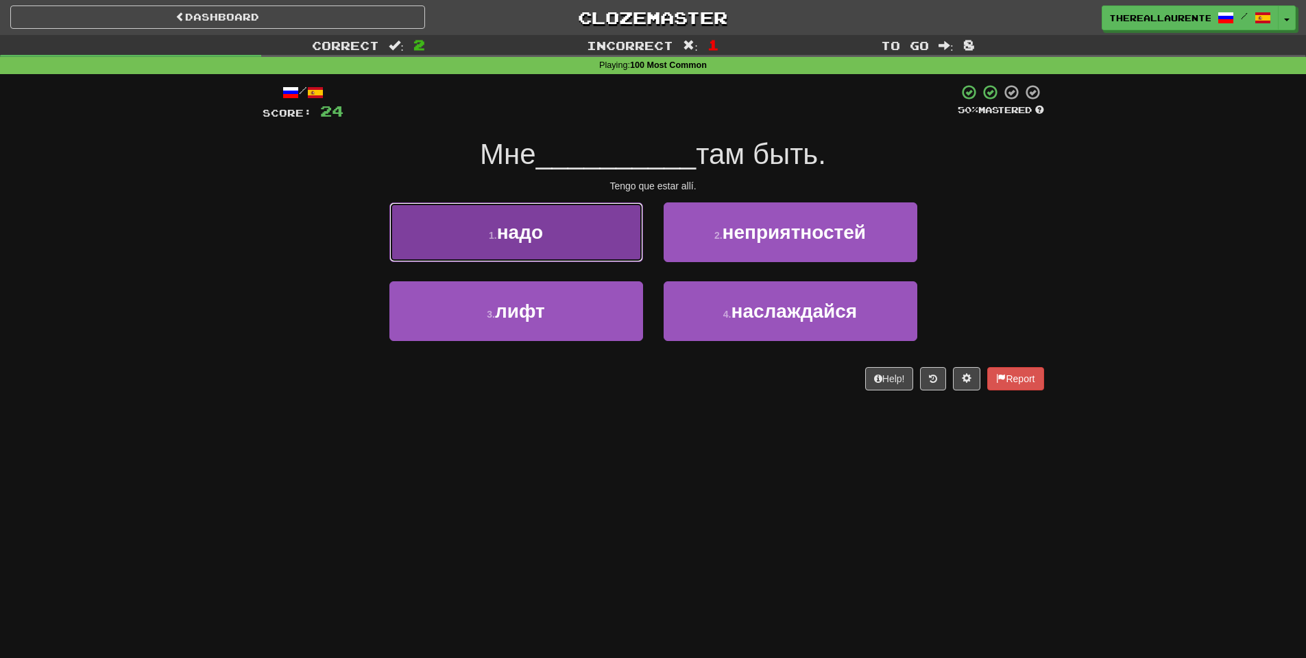
click at [565, 239] on button "1 . надо" at bounding box center [517, 232] width 254 height 60
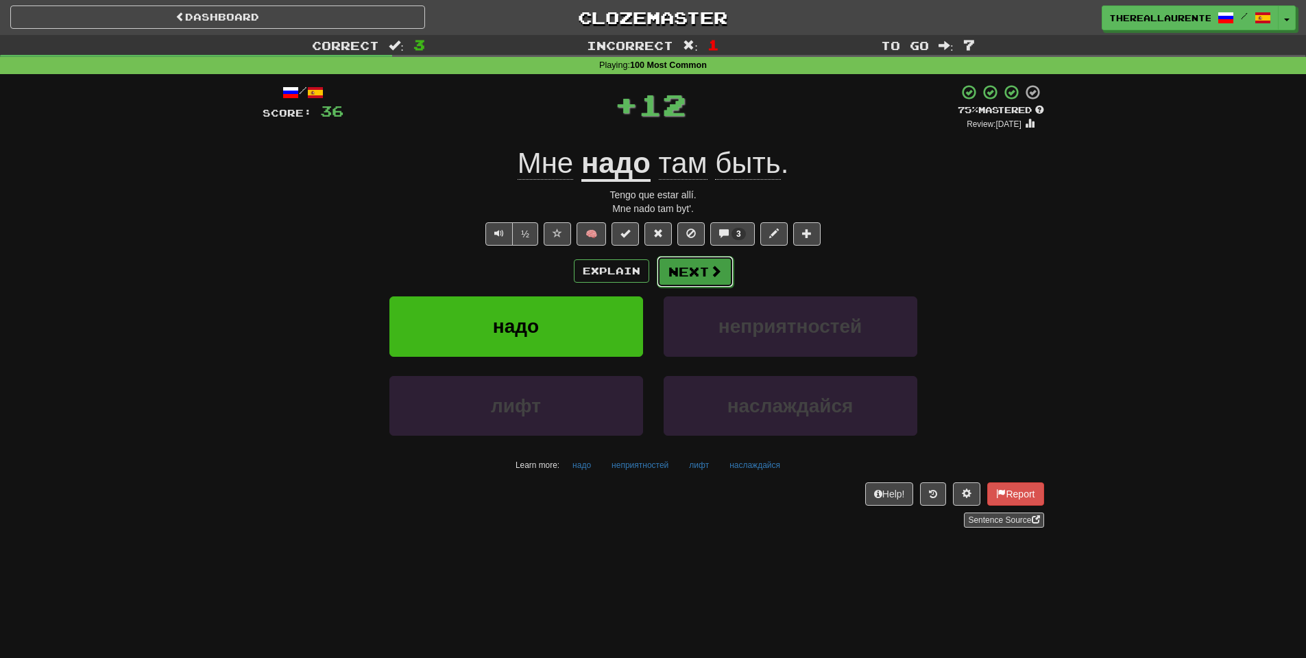
click at [706, 266] on button "Next" at bounding box center [695, 272] width 77 height 32
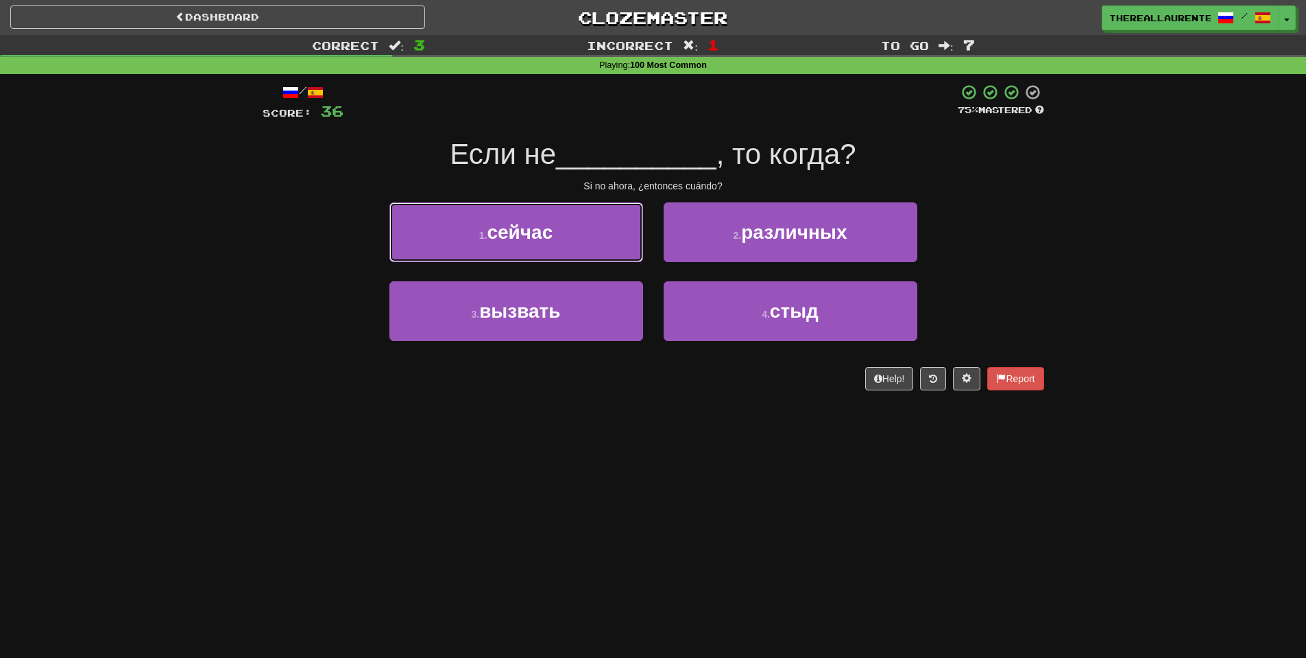
click at [561, 250] on button "1 . сейчас" at bounding box center [517, 232] width 254 height 60
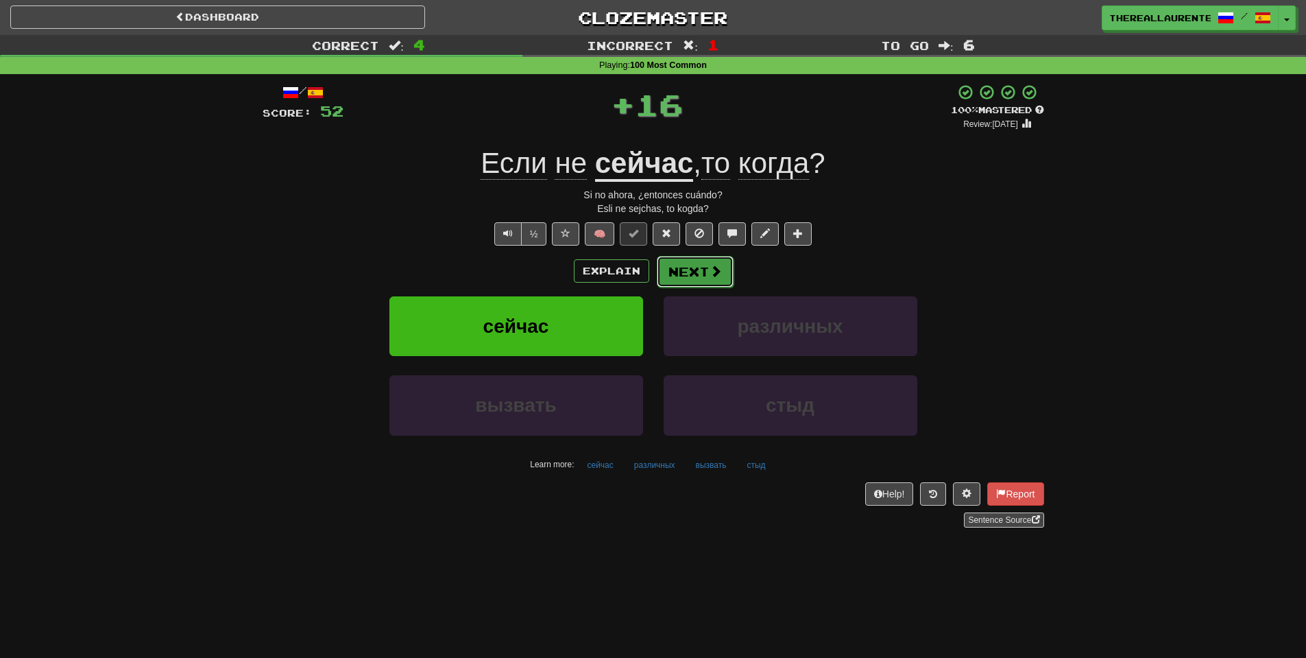
click at [693, 272] on button "Next" at bounding box center [695, 272] width 77 height 32
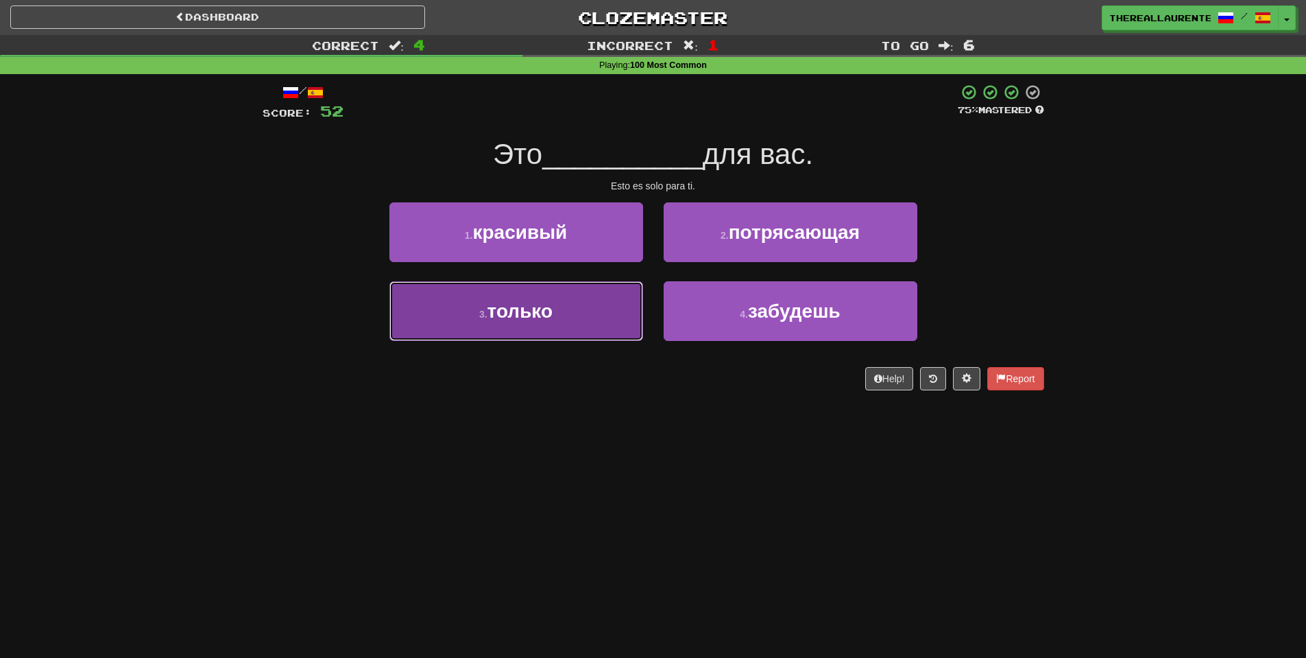
click at [571, 318] on button "3 . только" at bounding box center [517, 311] width 254 height 60
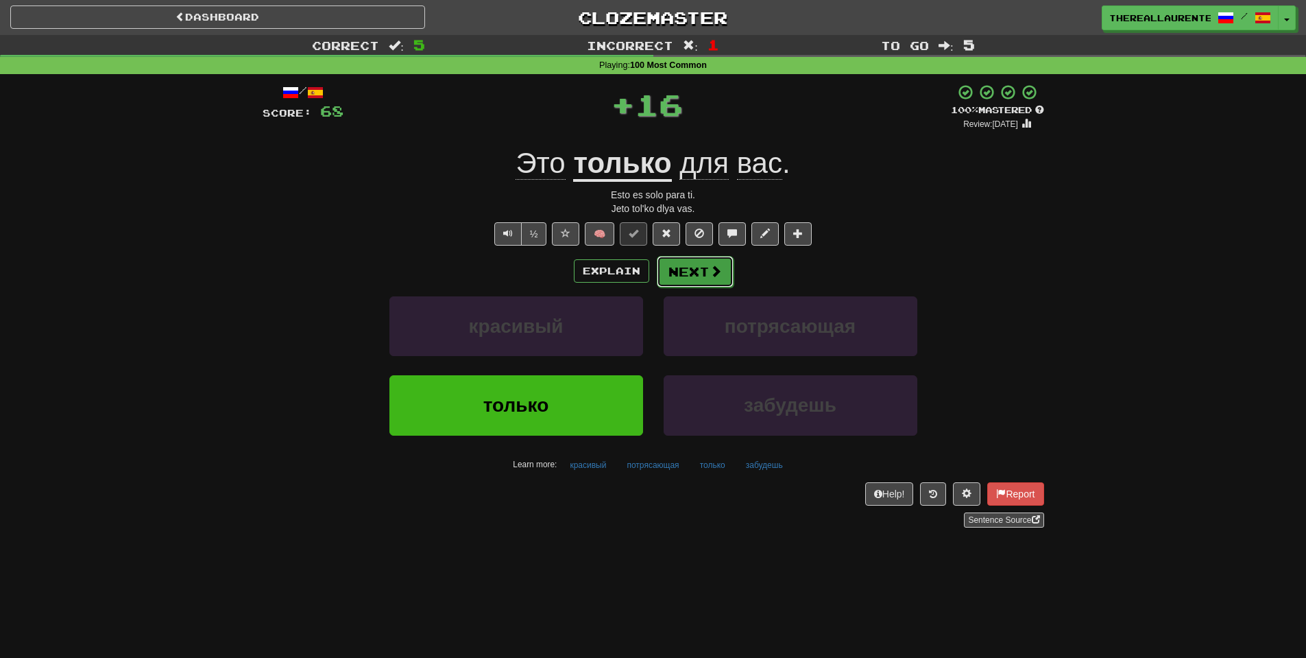
click at [706, 263] on button "Next" at bounding box center [695, 272] width 77 height 32
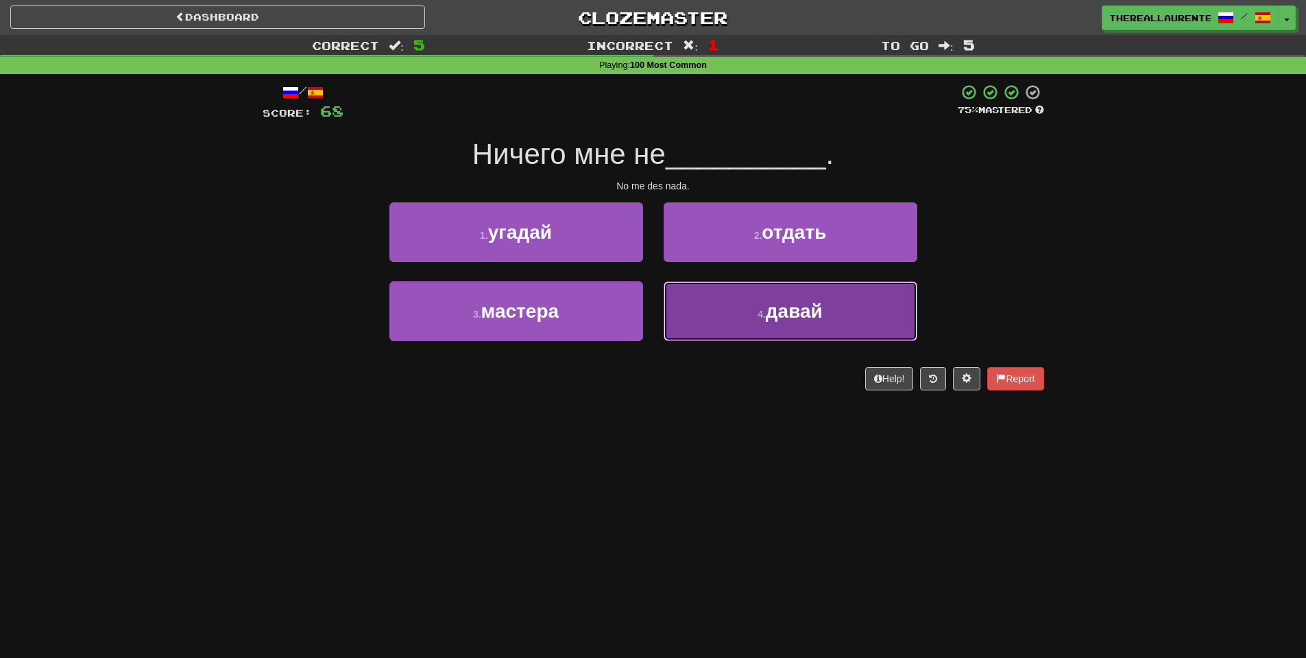
click at [758, 312] on small "4 ." at bounding box center [762, 314] width 8 height 11
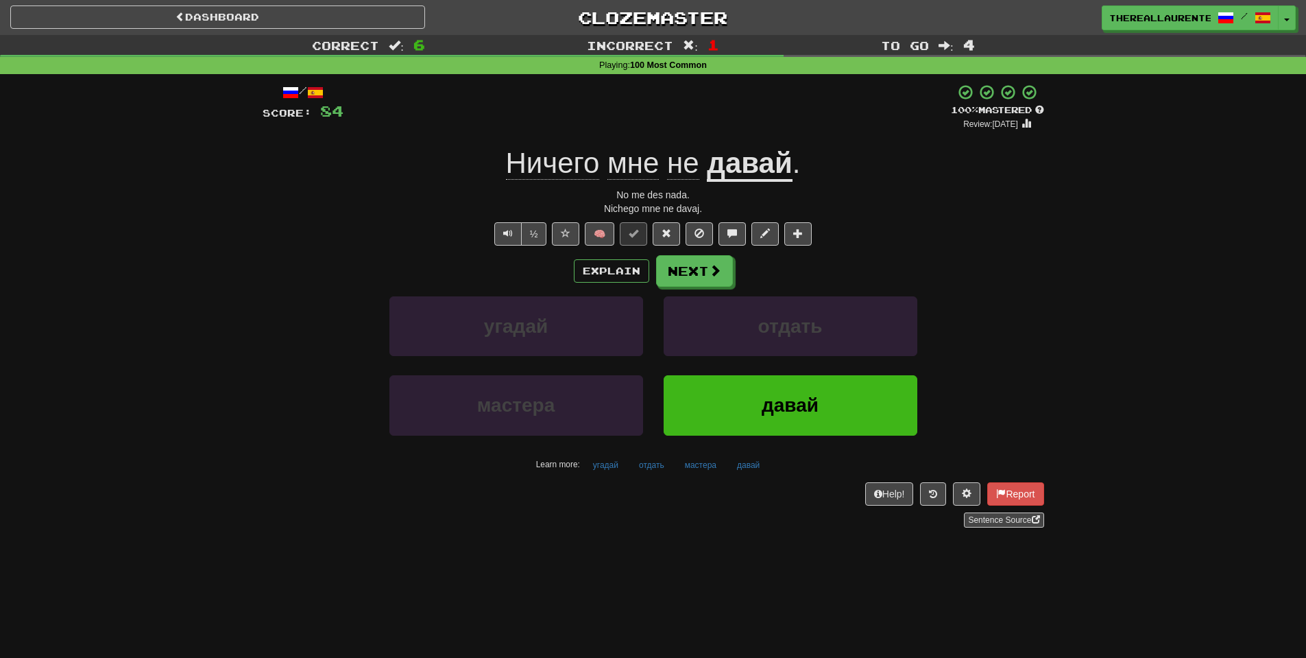
click at [691, 293] on div "Explain Next угадай отдать мастера давай Learn more: угадай отдать мастера давай" at bounding box center [654, 365] width 782 height 220
click at [699, 276] on button "Next" at bounding box center [695, 272] width 77 height 32
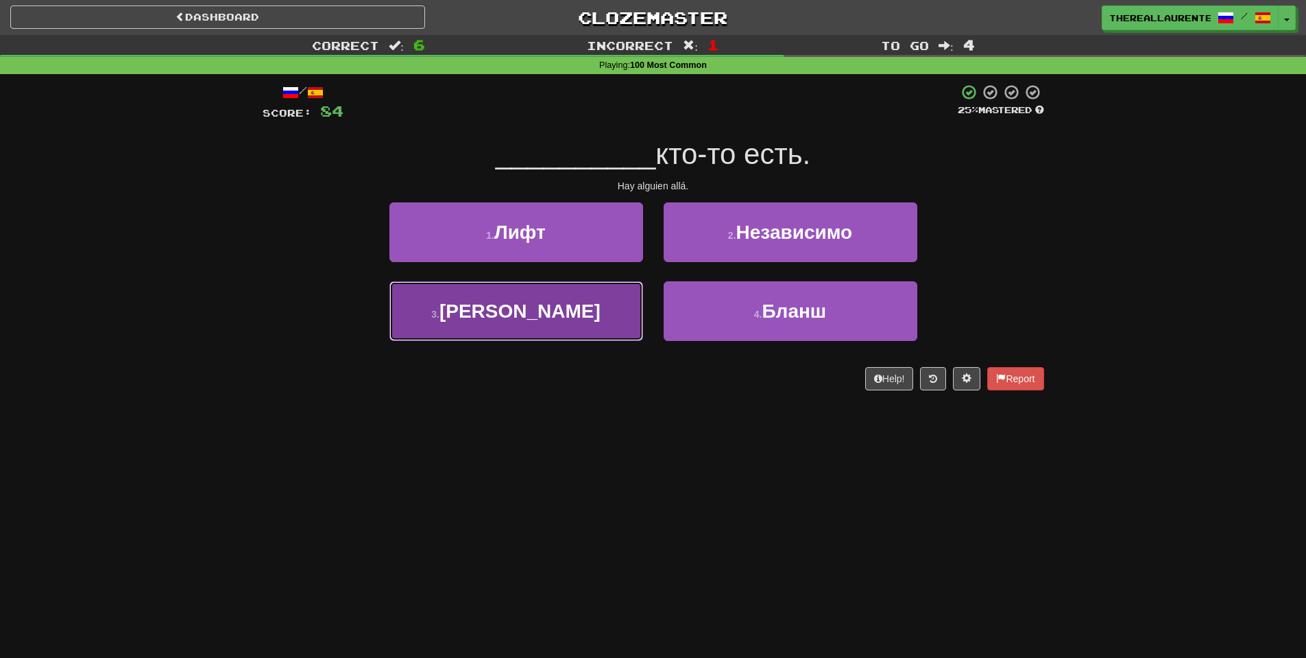
click at [603, 314] on button "3 . Там" at bounding box center [517, 311] width 254 height 60
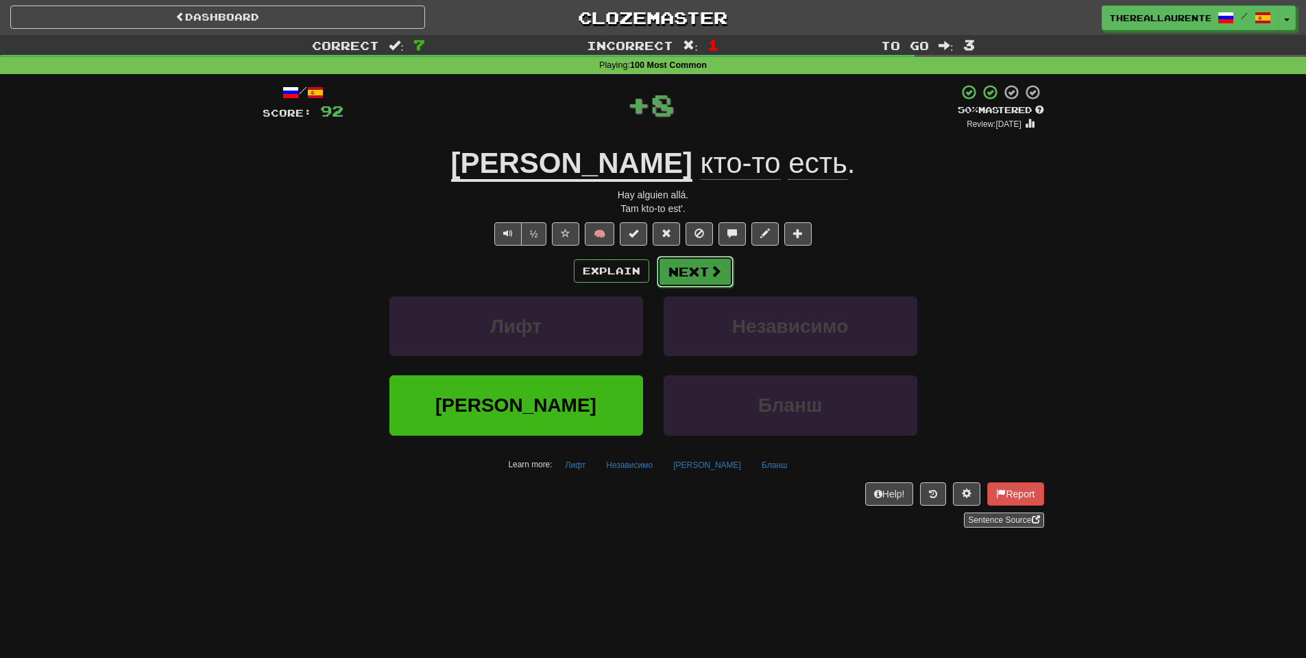
click at [682, 278] on button "Next" at bounding box center [695, 272] width 77 height 32
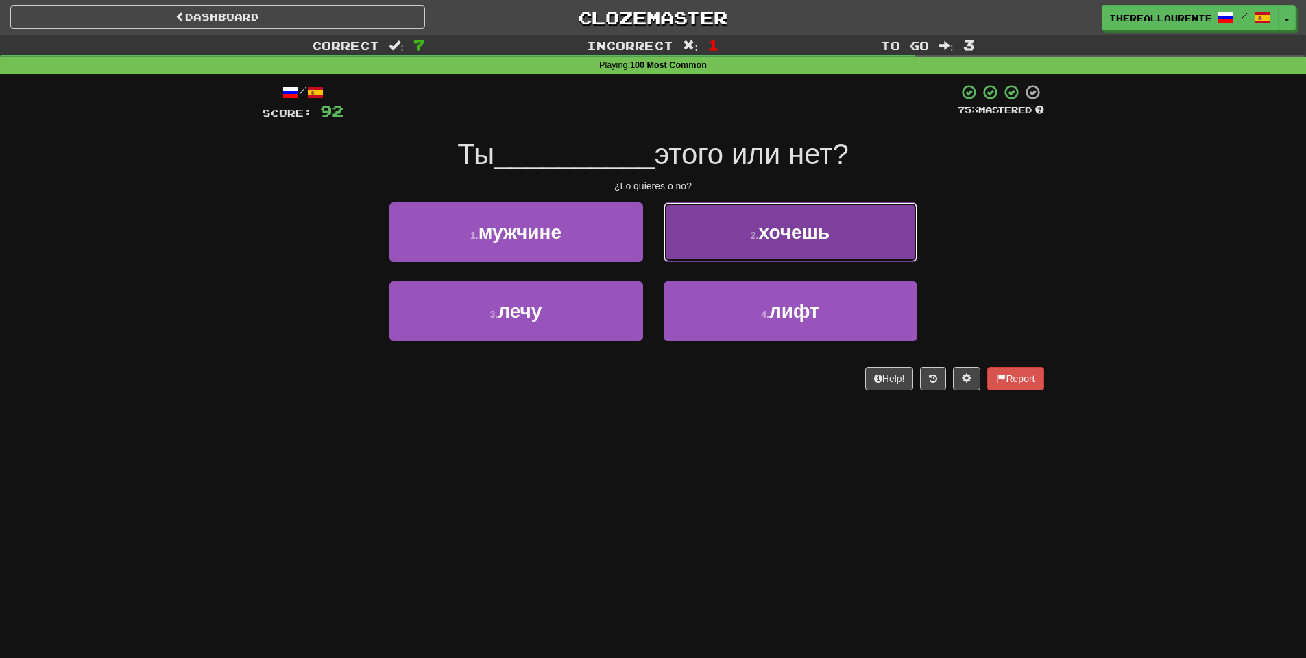
click at [728, 236] on button "2 . хочешь" at bounding box center [791, 232] width 254 height 60
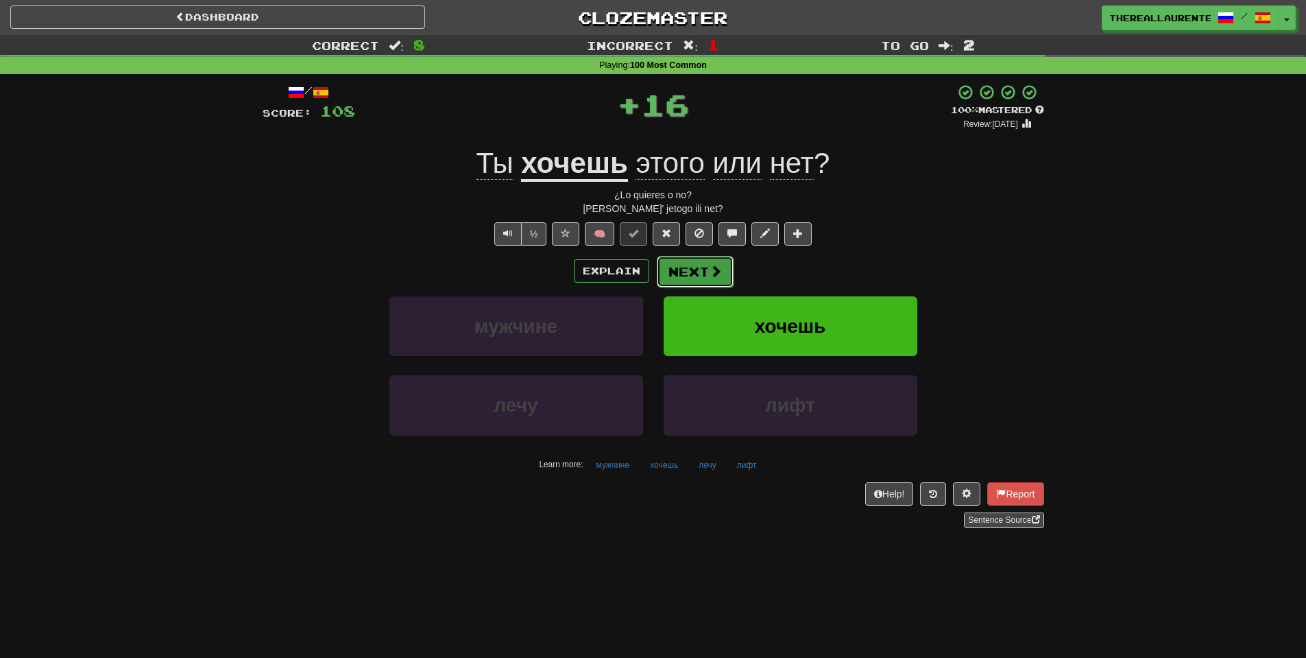
click at [699, 270] on button "Next" at bounding box center [695, 272] width 77 height 32
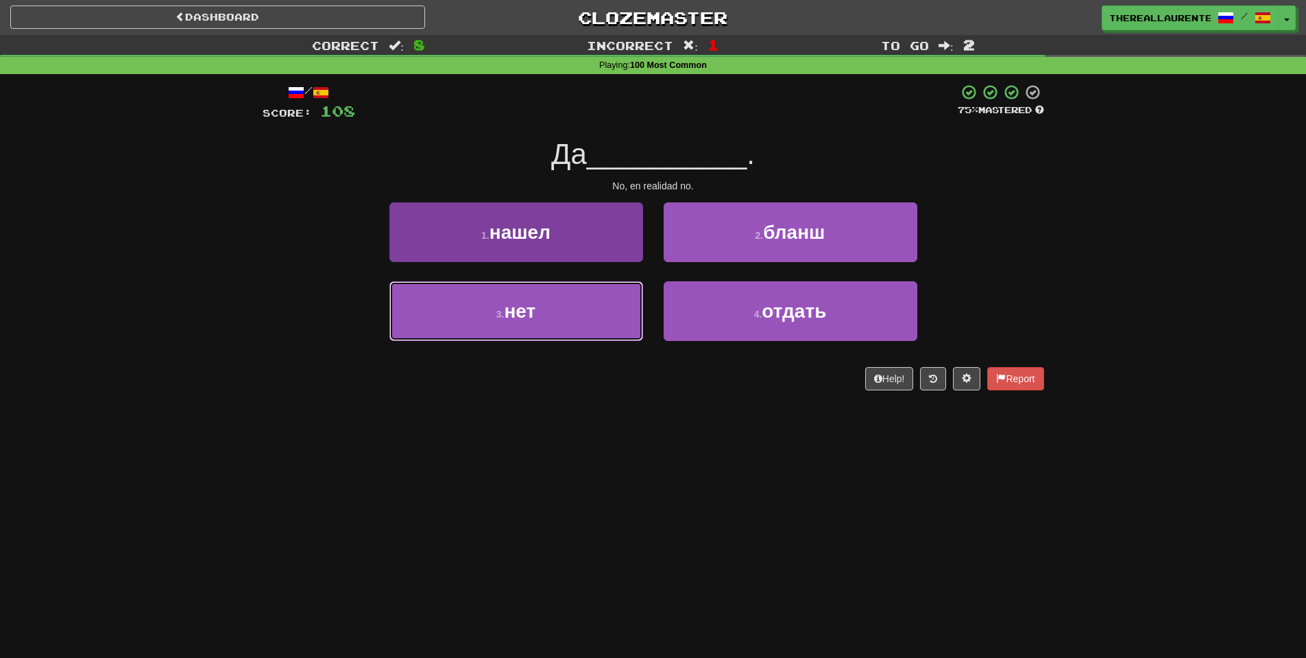
click at [583, 311] on button "3 . нет" at bounding box center [517, 311] width 254 height 60
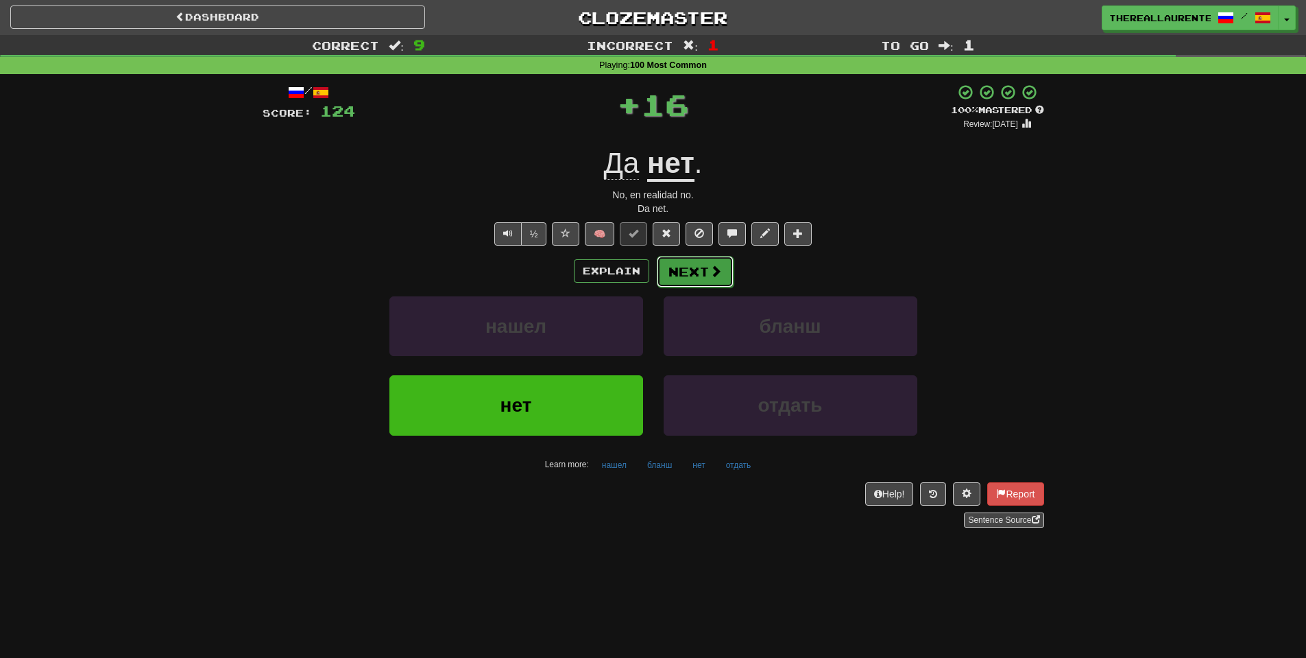
click at [687, 267] on button "Next" at bounding box center [695, 272] width 77 height 32
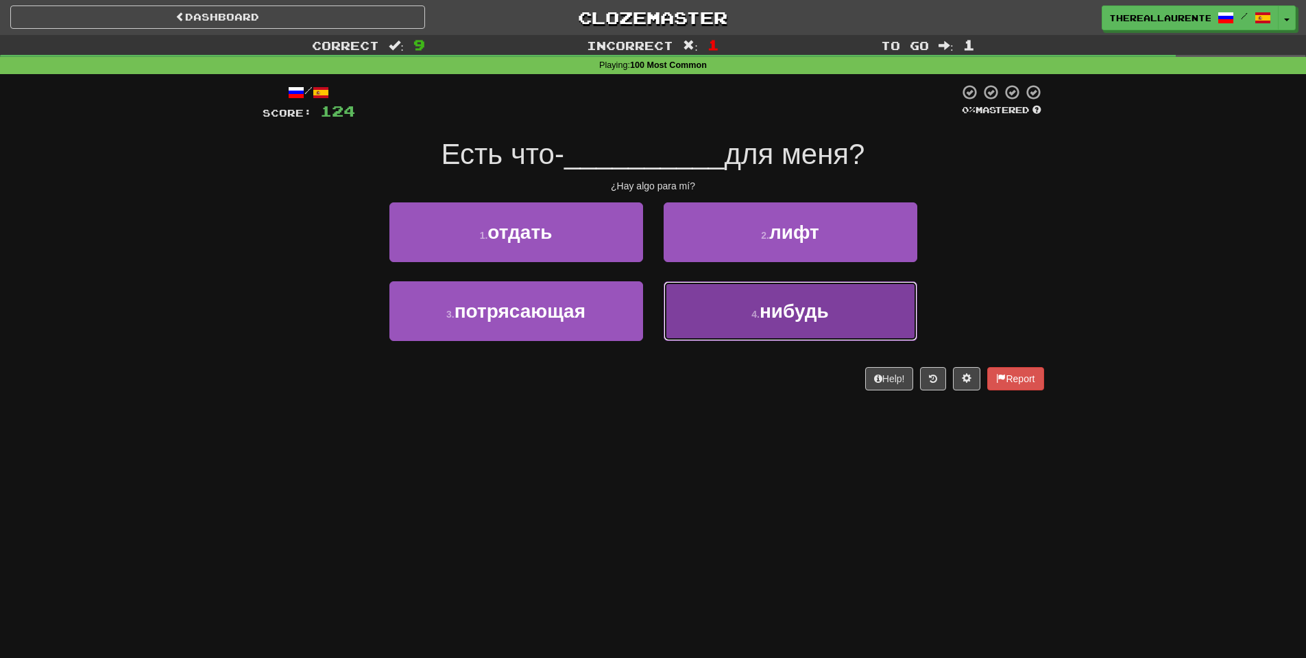
click at [776, 302] on span "нибудь" at bounding box center [794, 310] width 69 height 21
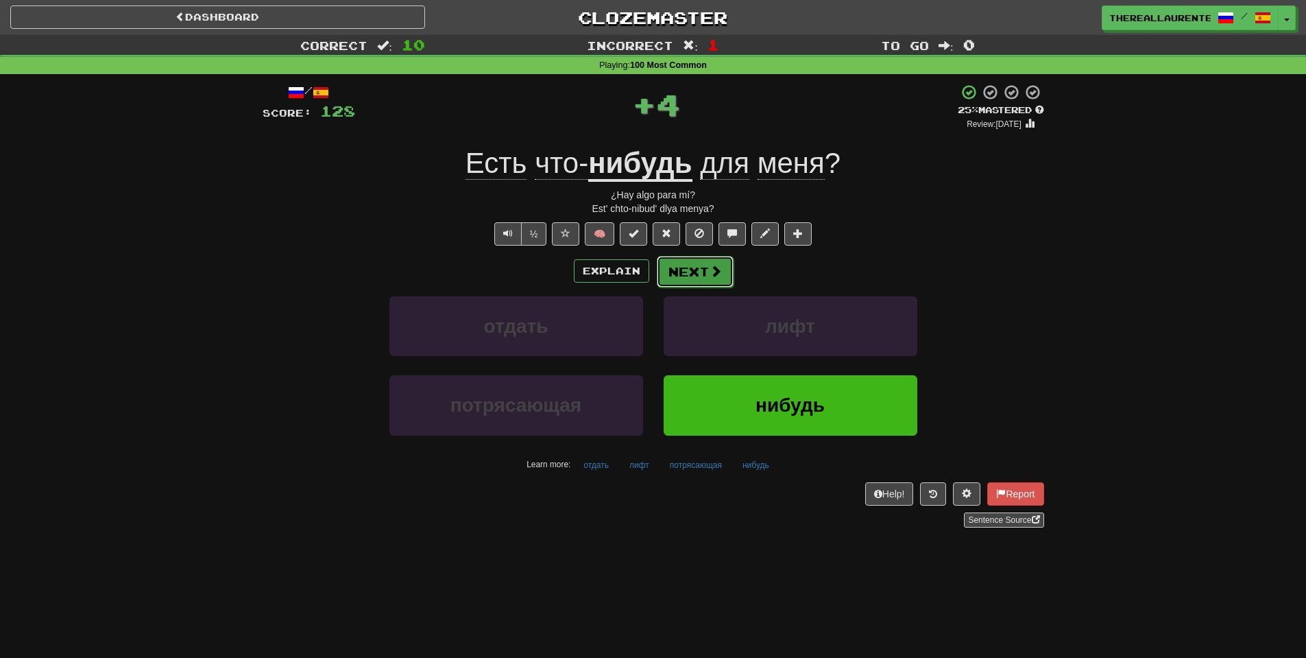
click at [706, 280] on button "Next" at bounding box center [695, 272] width 77 height 32
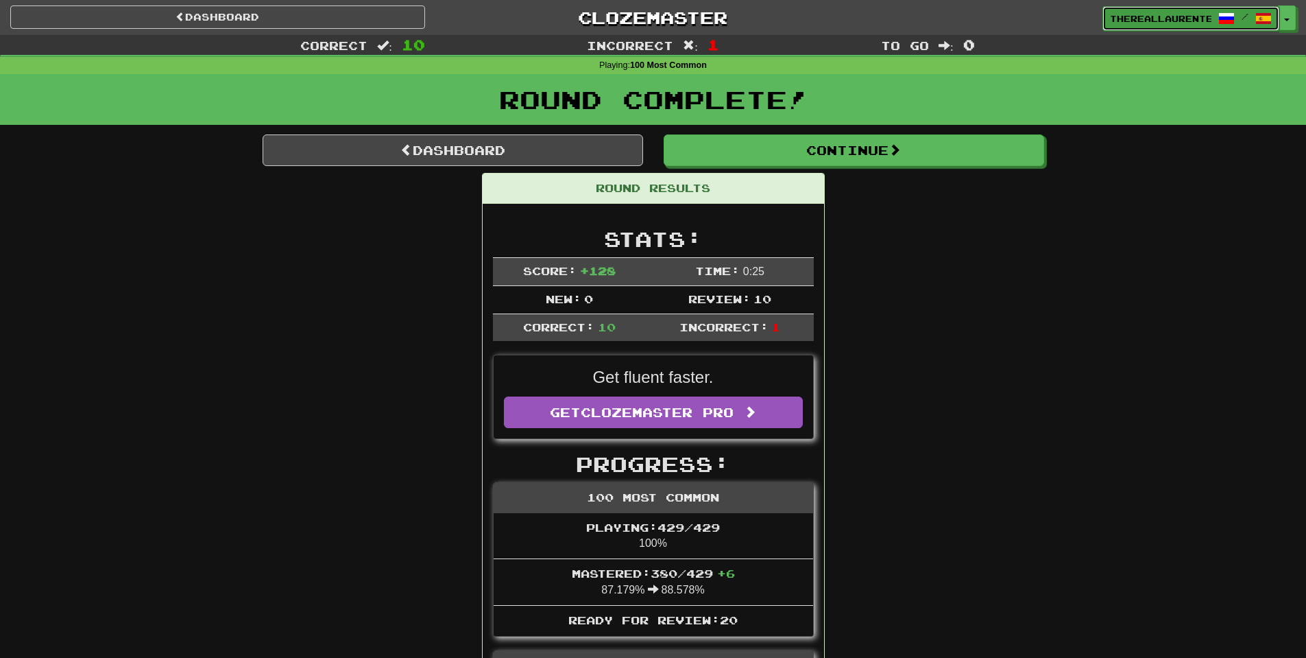
click at [1278, 18] on link "thereallaurente /" at bounding box center [1191, 18] width 177 height 25
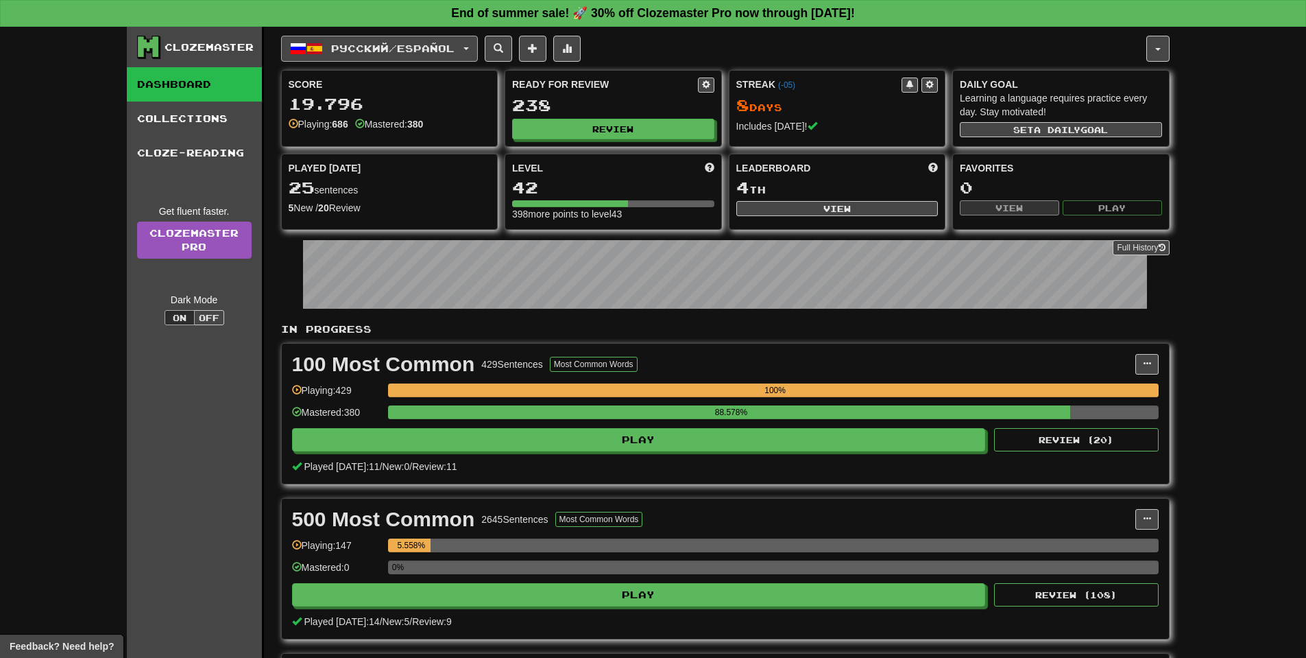
click at [414, 49] on span "Русский / Español" at bounding box center [392, 49] width 123 height 12
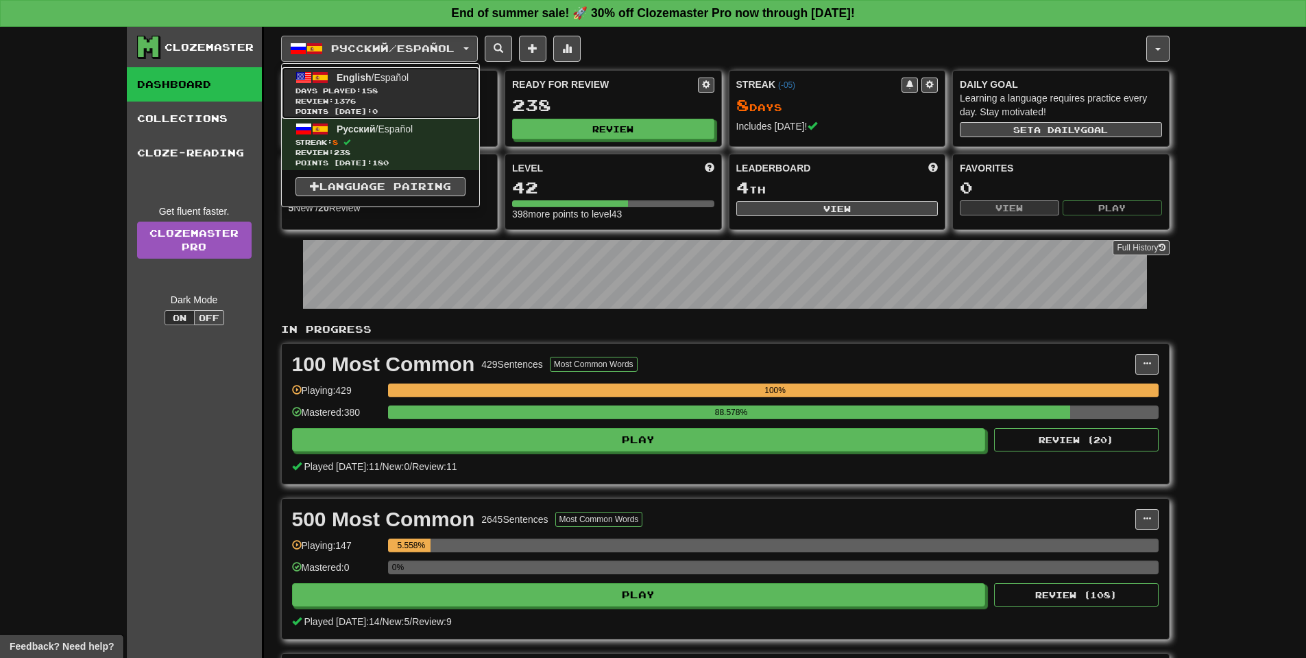
click at [348, 90] on span "Days Played: 158" at bounding box center [381, 91] width 170 height 10
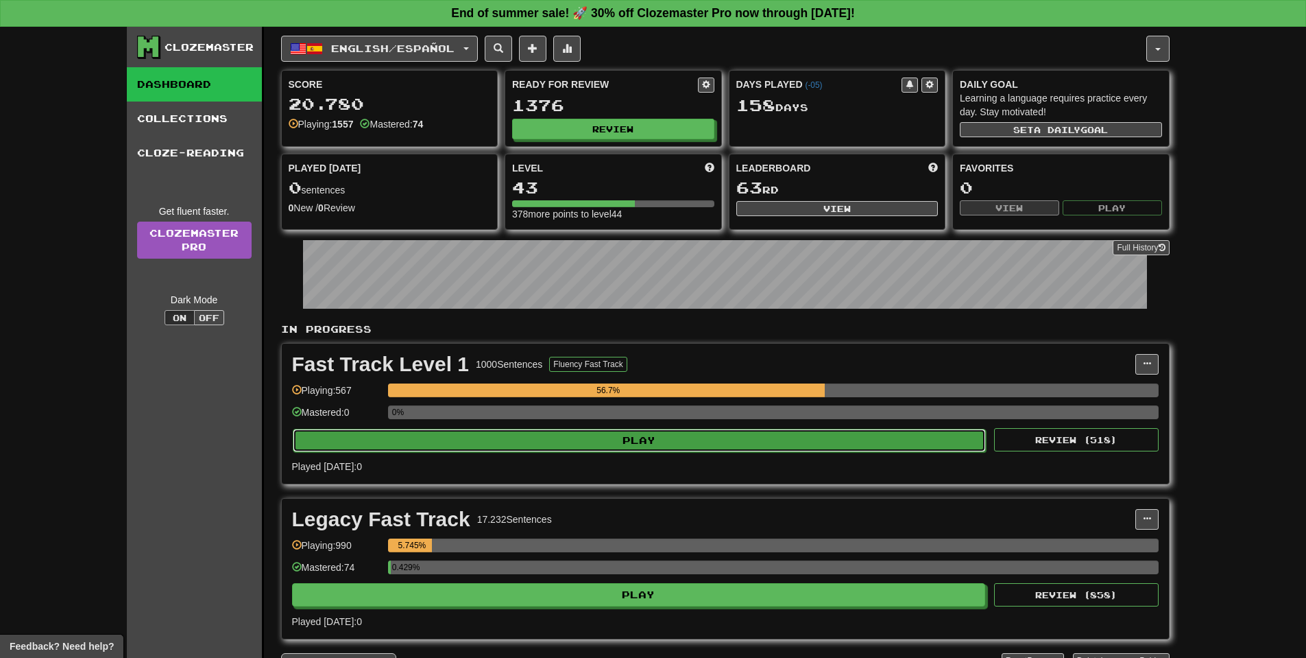
click at [558, 446] on button "Play" at bounding box center [640, 440] width 694 height 23
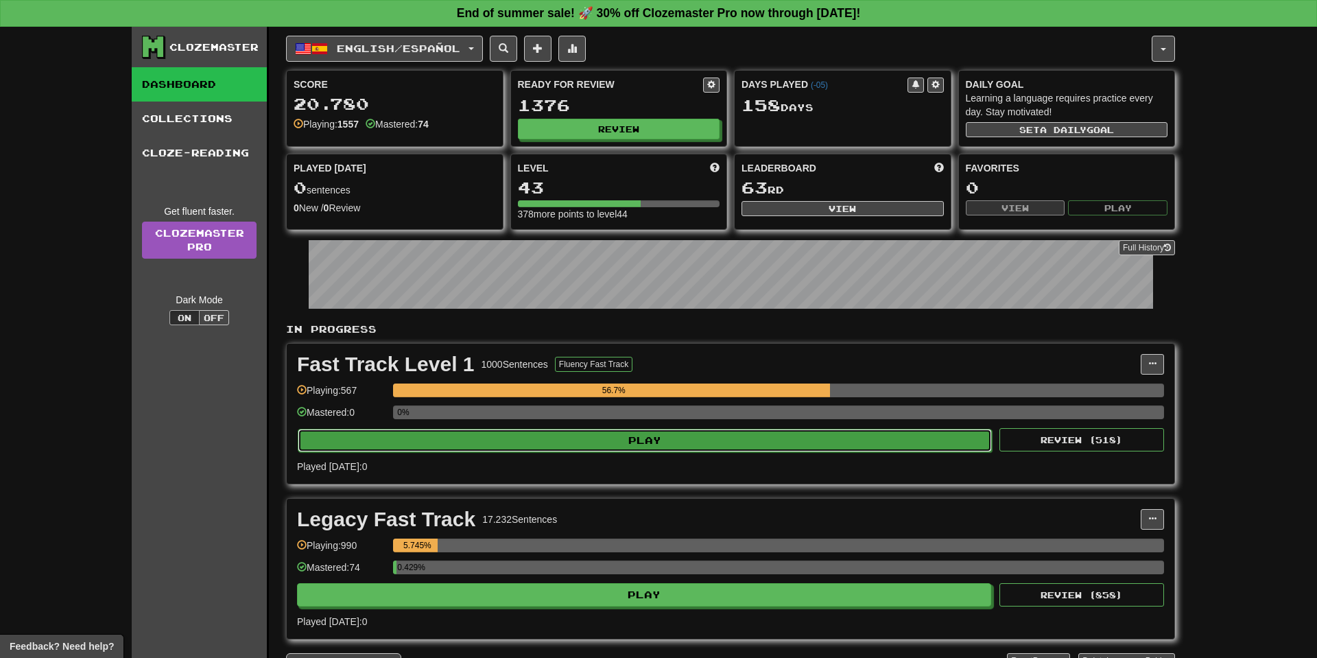
select select "**"
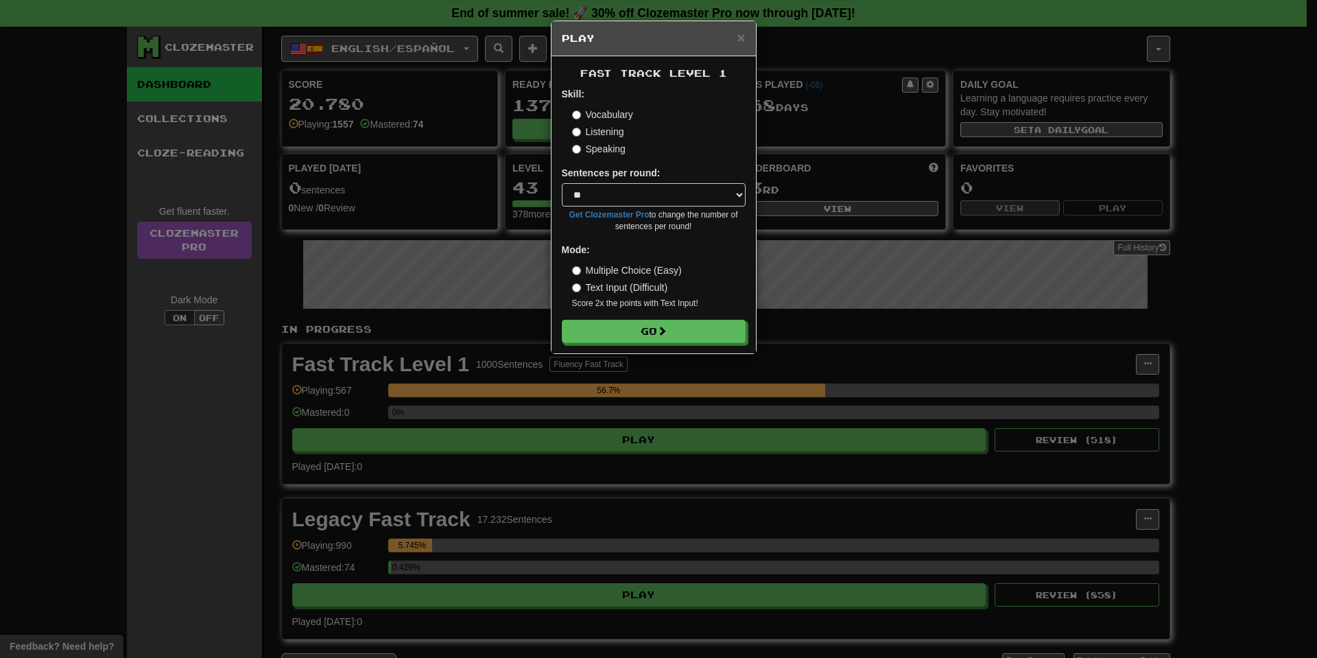
click at [654, 602] on div "× Play Fast Track Level 1 Skill: Vocabulary Listening Speaking Sentences per ro…" at bounding box center [658, 329] width 1317 height 658
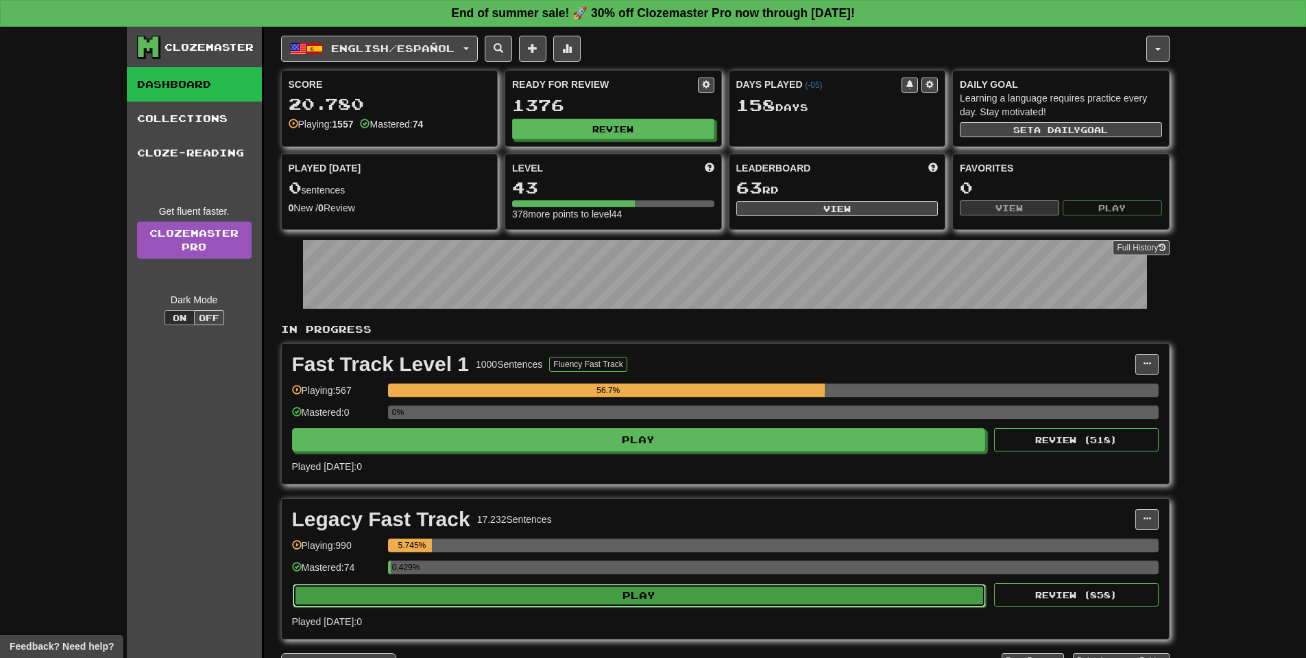
click at [628, 597] on button "Play" at bounding box center [640, 595] width 694 height 23
select select "**"
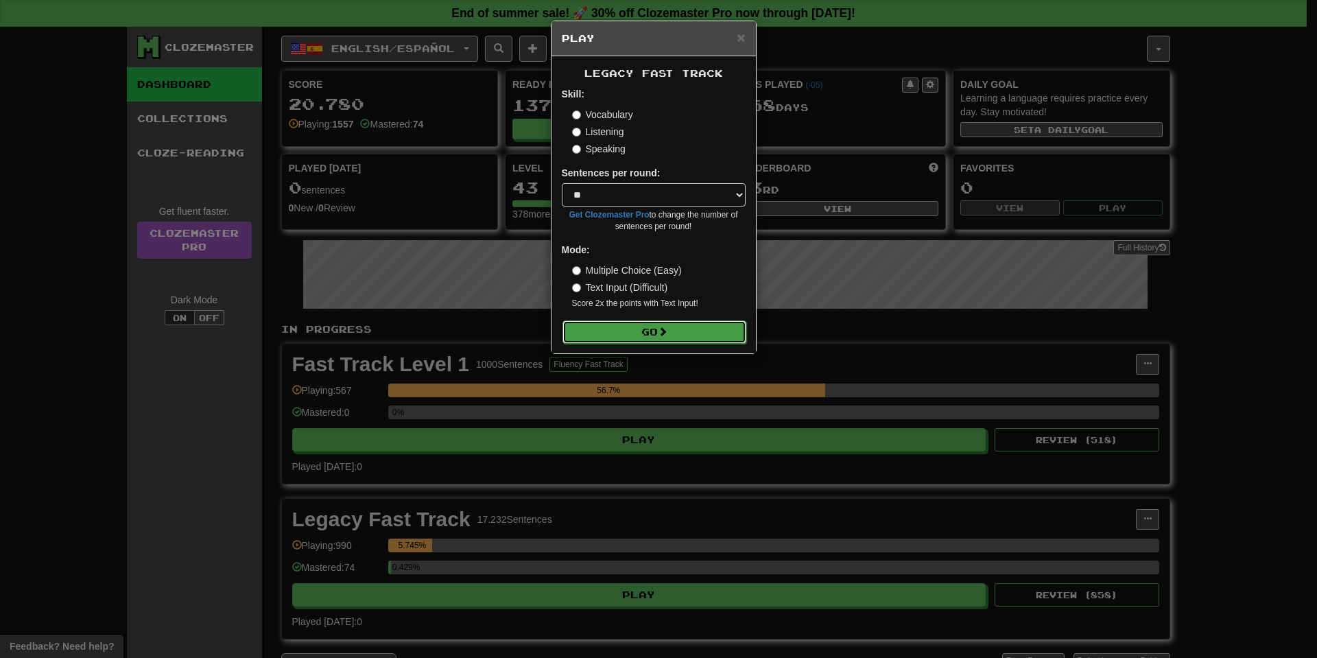
click at [631, 332] on button "Go" at bounding box center [654, 331] width 184 height 23
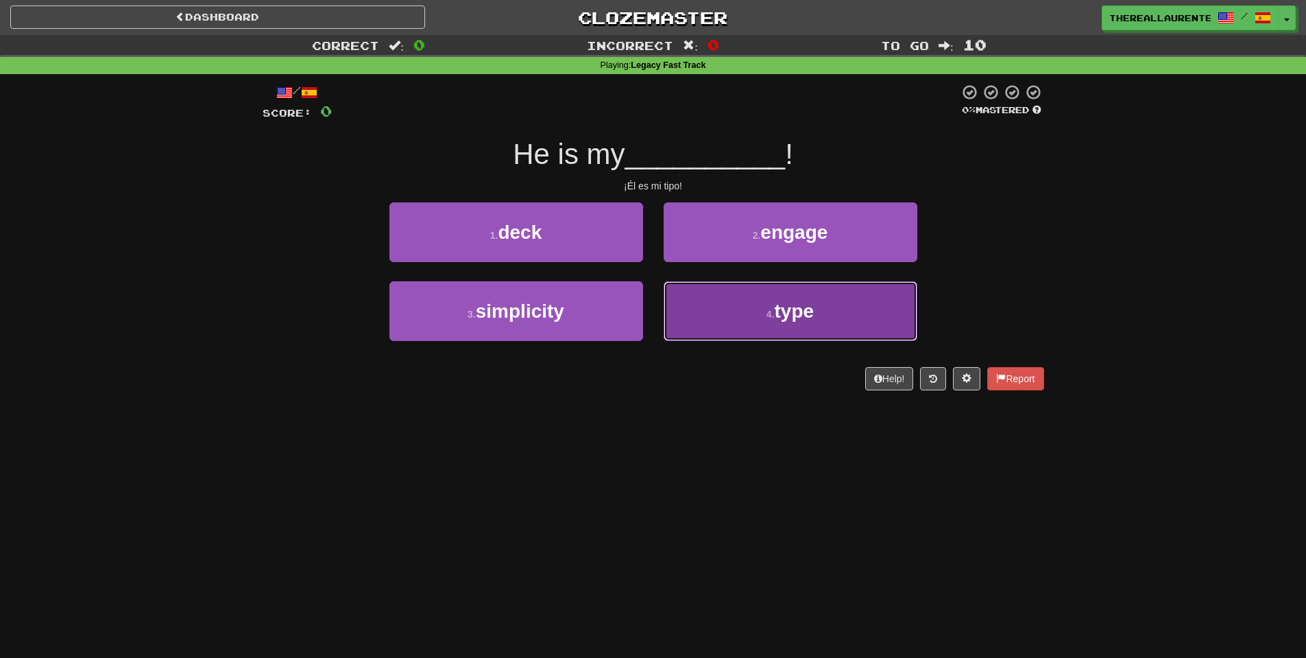
click at [784, 306] on span "type" at bounding box center [795, 310] width 40 height 21
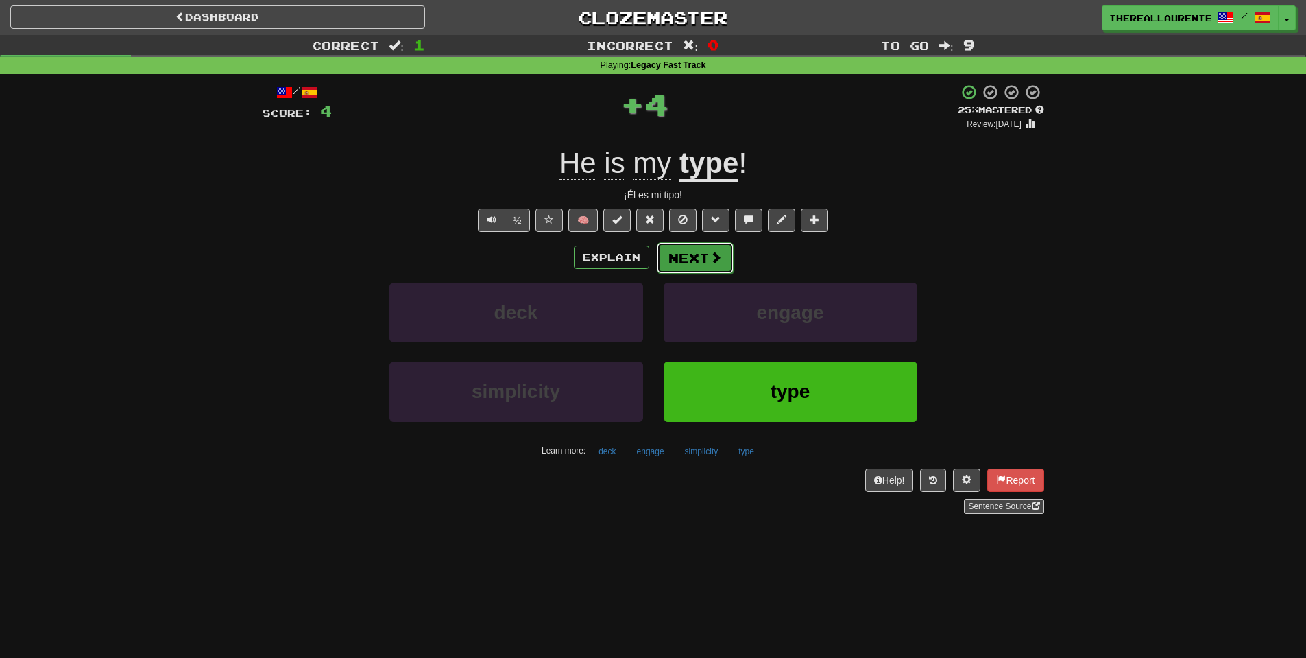
click at [690, 267] on button "Next" at bounding box center [695, 258] width 77 height 32
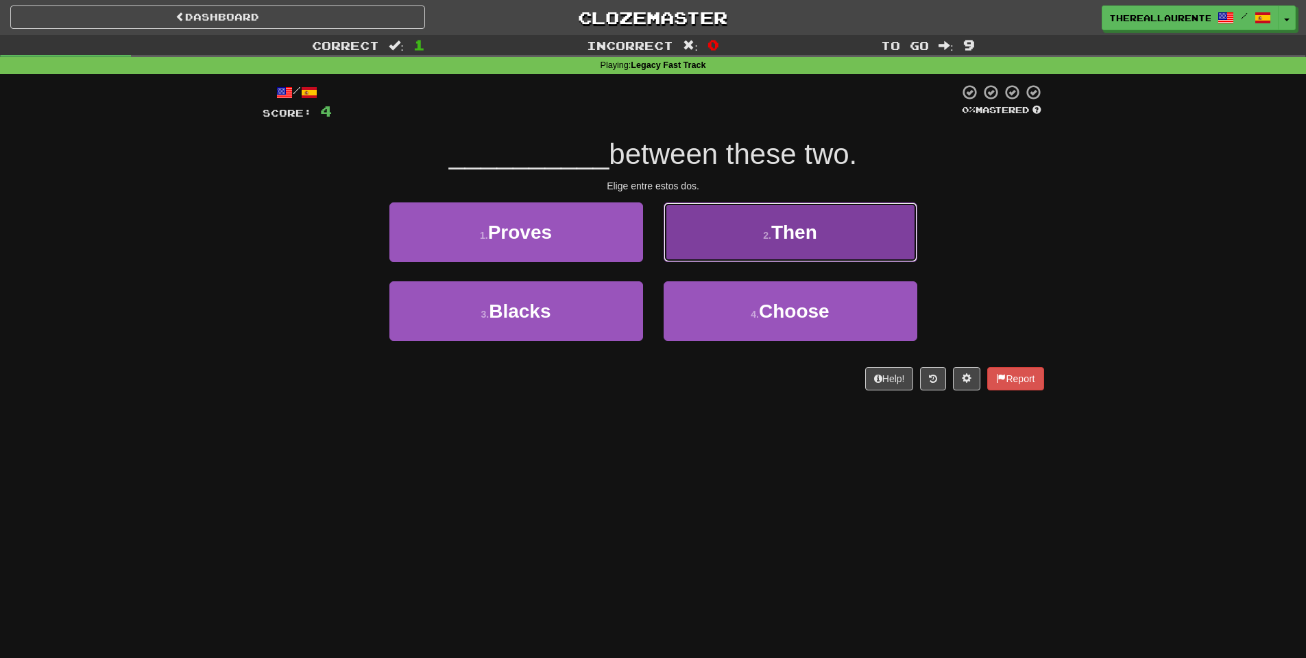
click at [780, 242] on span "Then" at bounding box center [795, 232] width 46 height 21
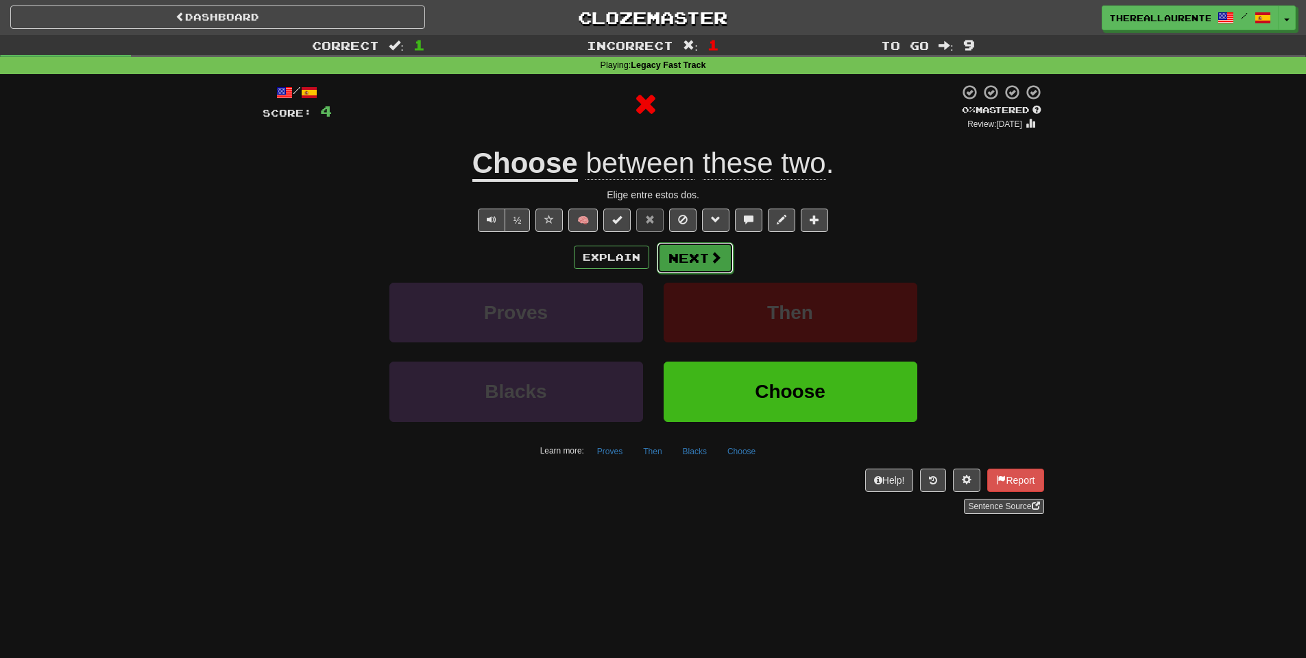
click at [703, 259] on button "Next" at bounding box center [695, 258] width 77 height 32
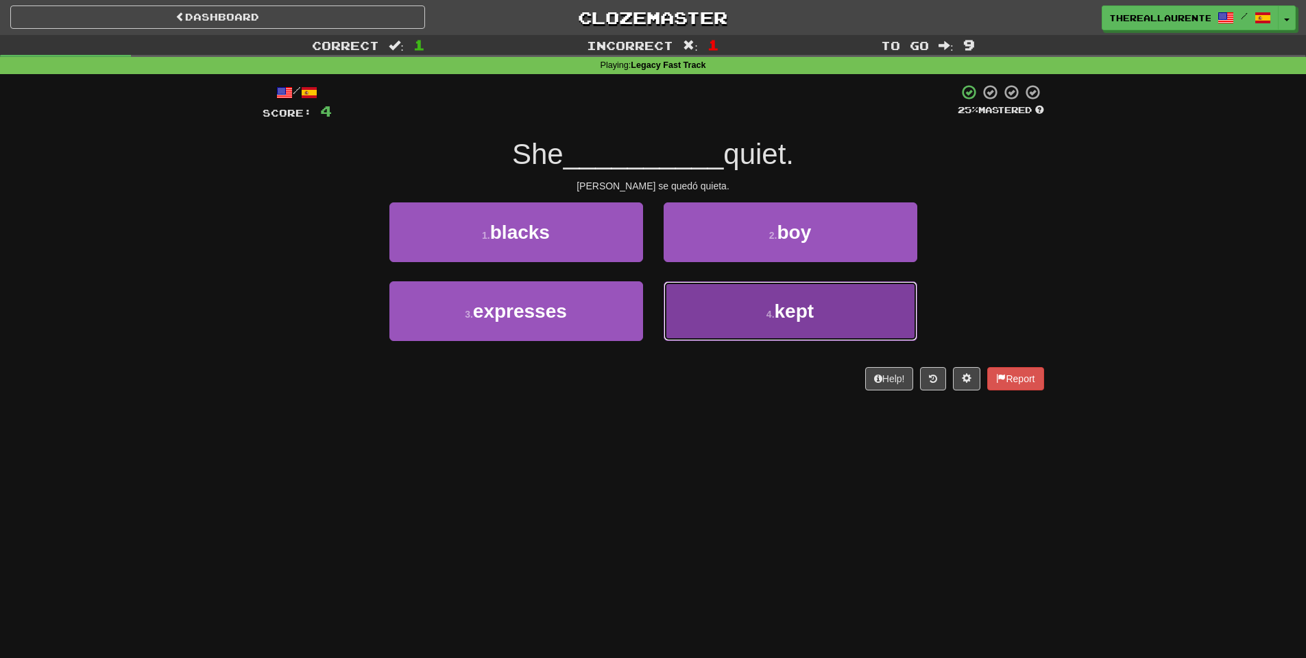
click at [771, 314] on small "4 ." at bounding box center [771, 314] width 8 height 11
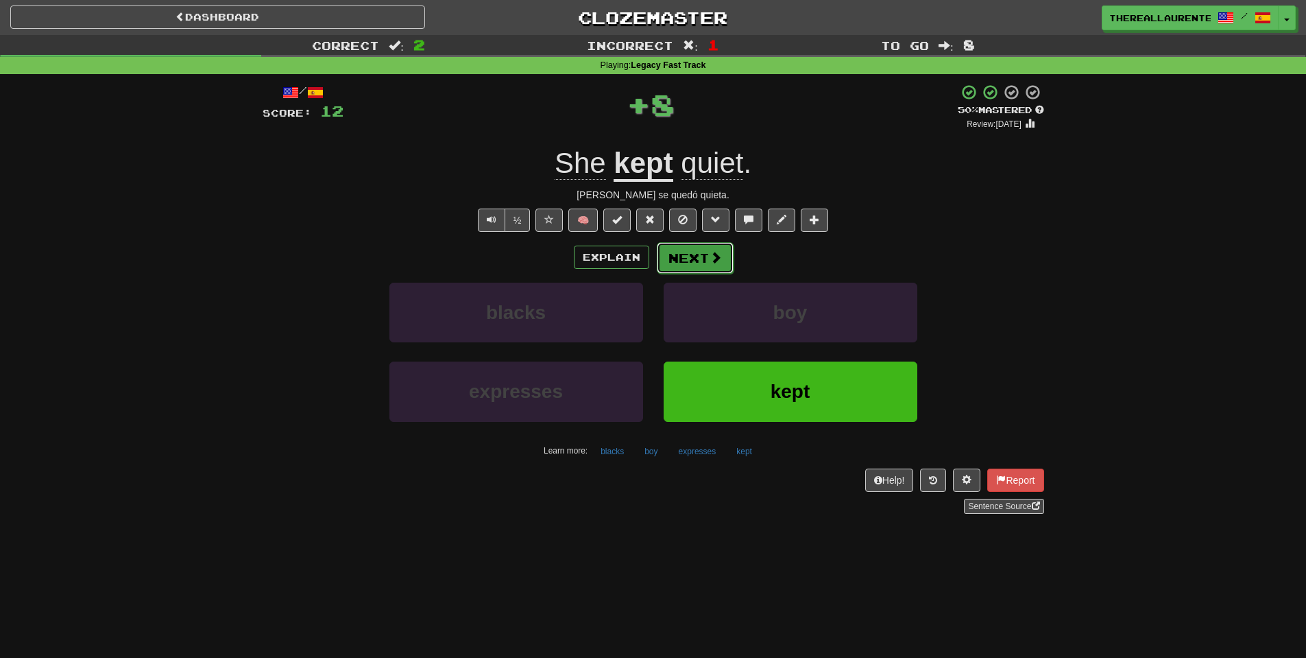
click at [706, 260] on button "Next" at bounding box center [695, 258] width 77 height 32
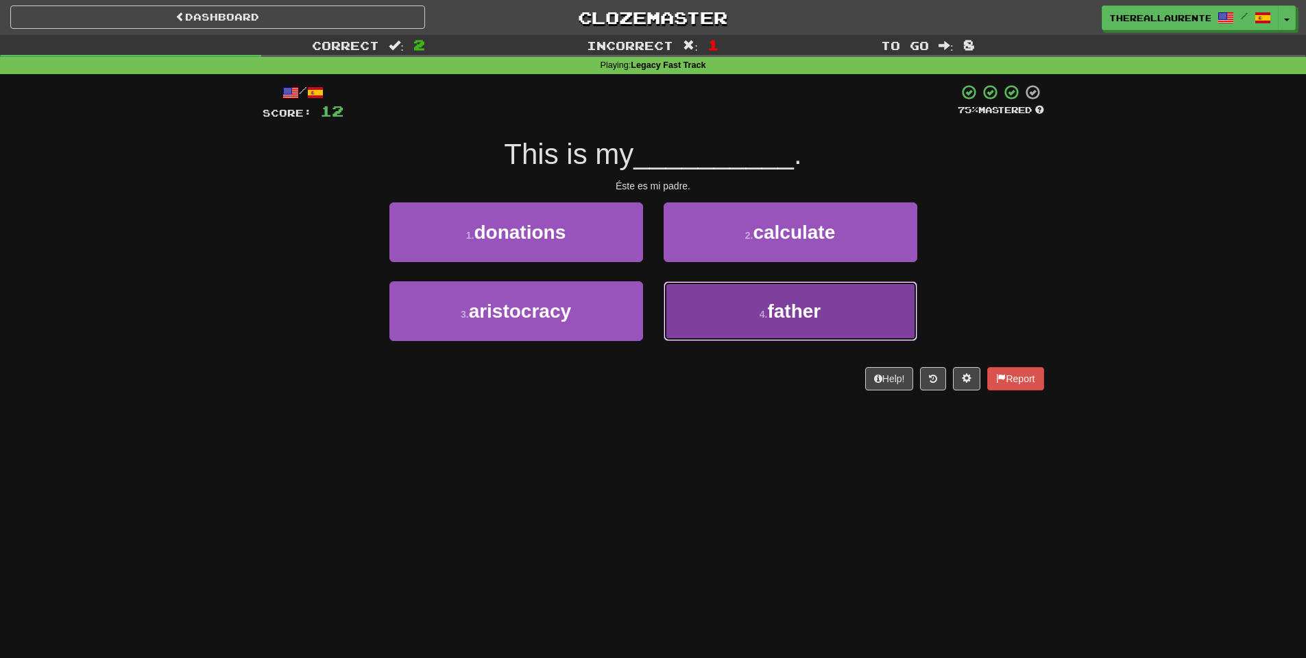
click at [719, 311] on button "4 . father" at bounding box center [791, 311] width 254 height 60
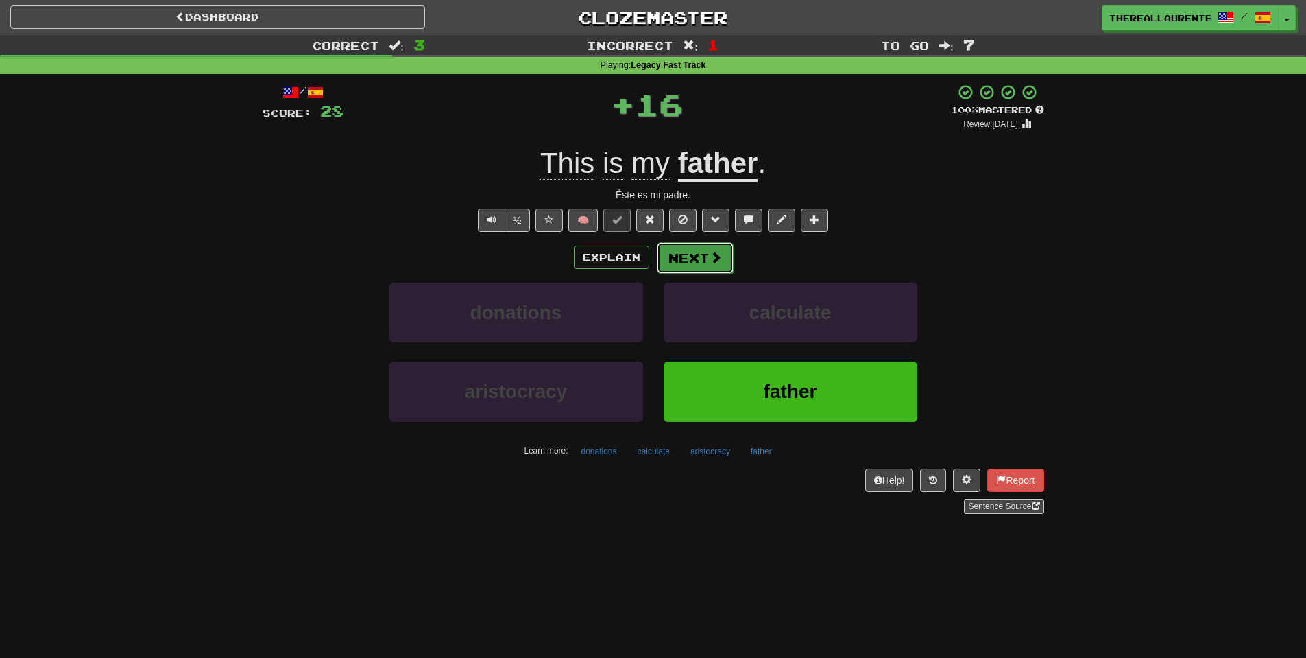
click at [696, 261] on button "Next" at bounding box center [695, 258] width 77 height 32
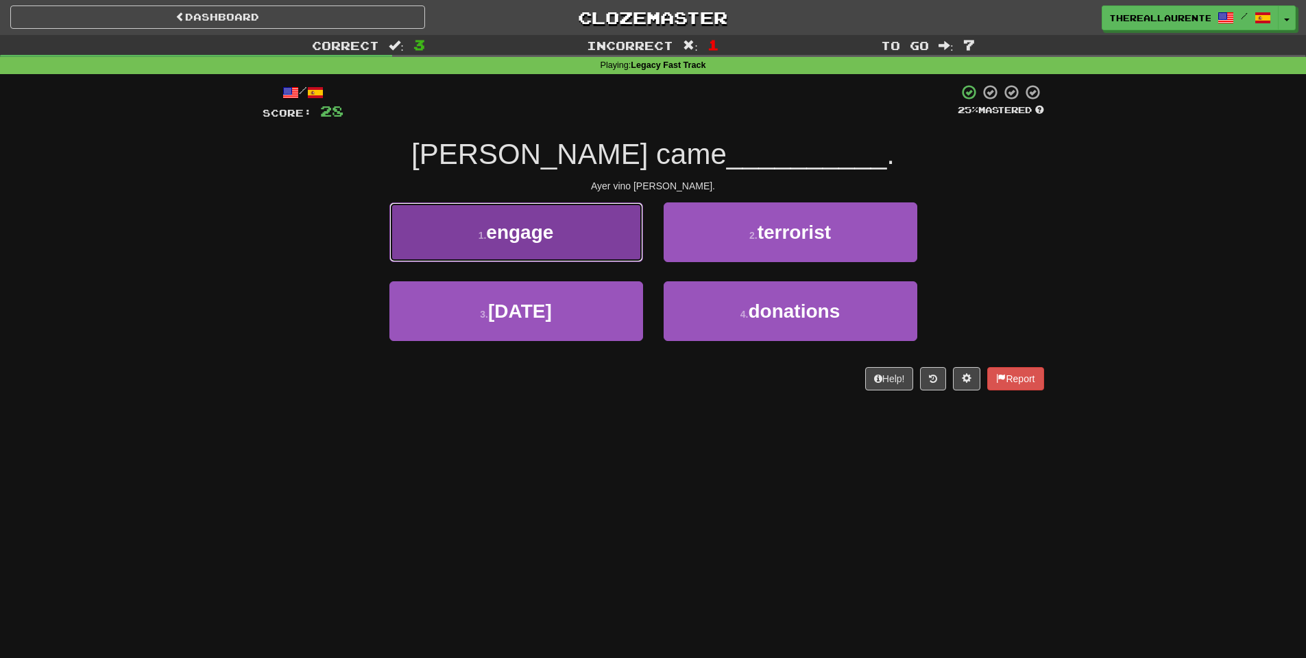
click at [539, 256] on button "1 . engage" at bounding box center [517, 232] width 254 height 60
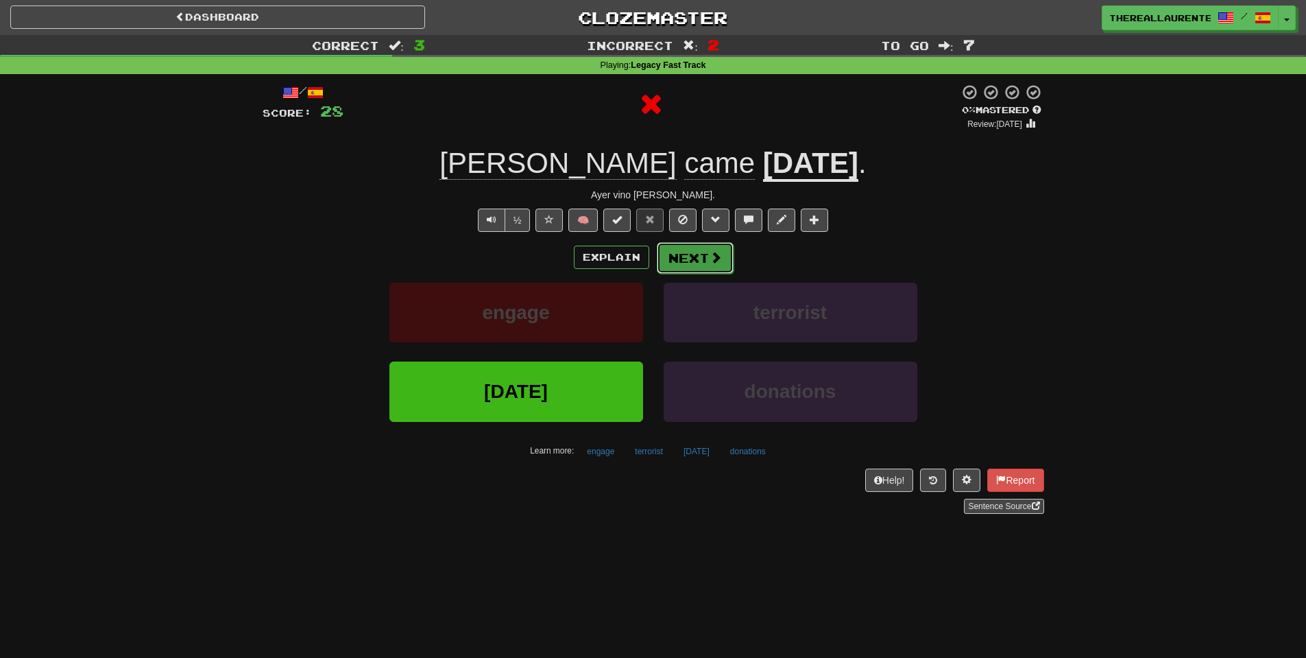
click at [701, 264] on button "Next" at bounding box center [695, 258] width 77 height 32
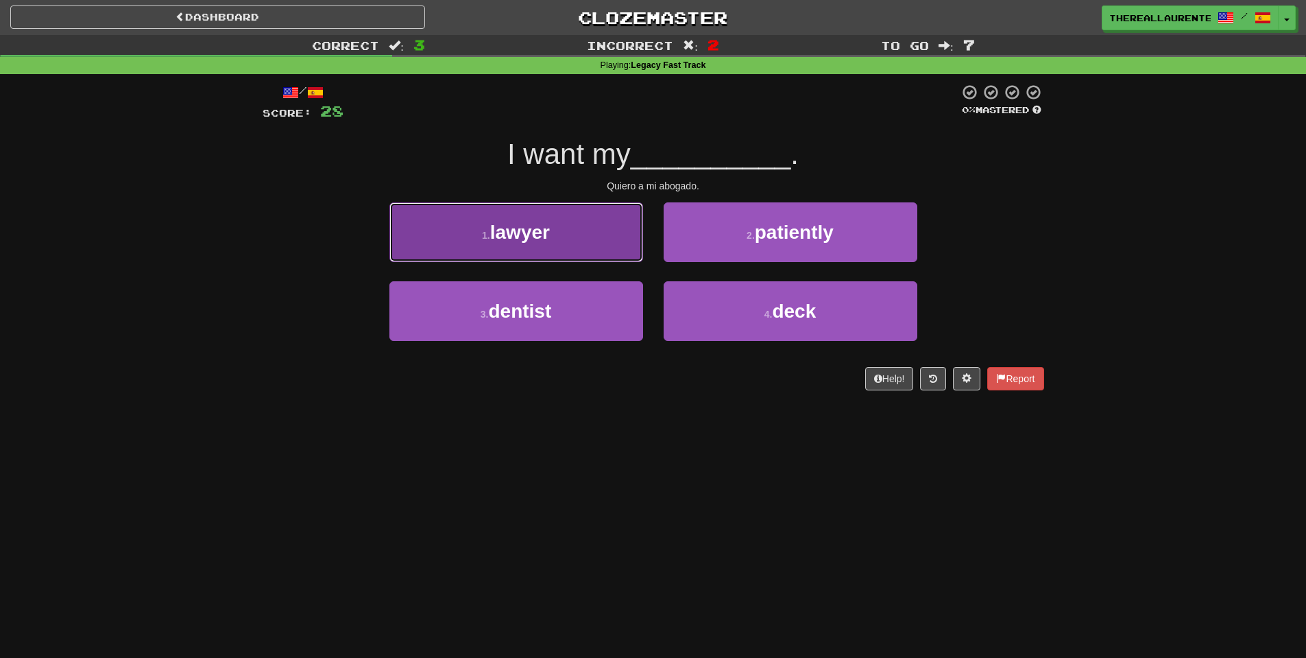
click at [550, 247] on button "1 . lawyer" at bounding box center [517, 232] width 254 height 60
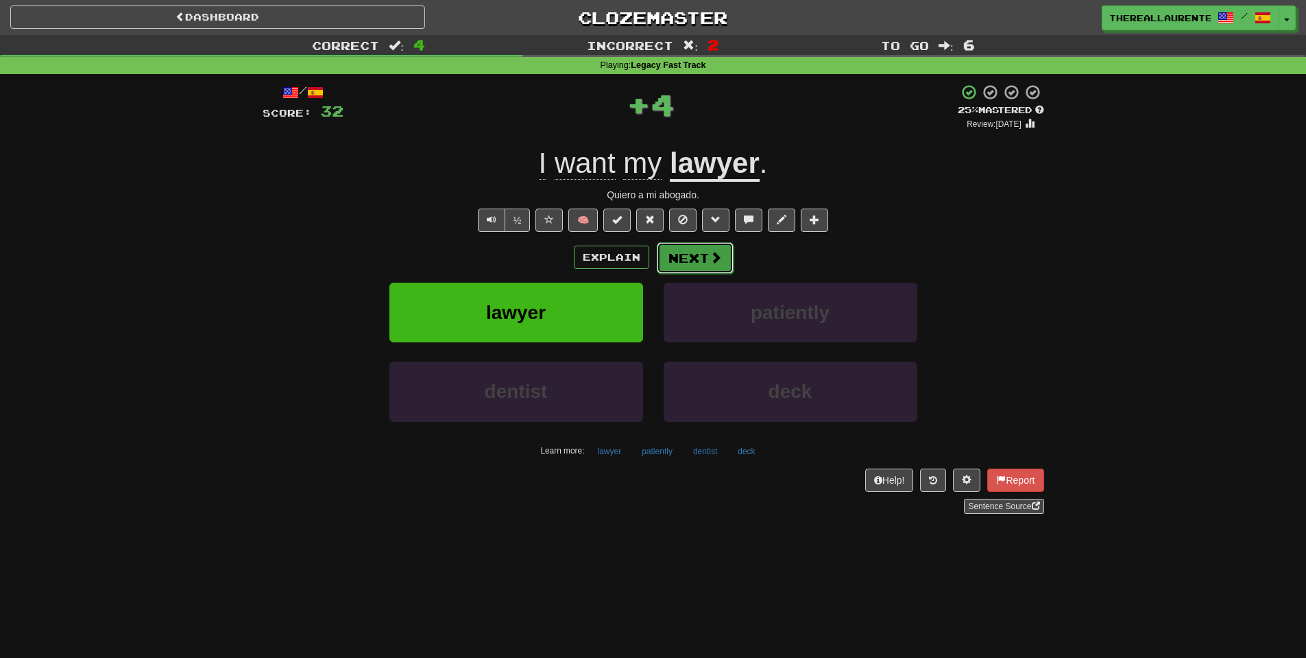
click at [699, 255] on button "Next" at bounding box center [695, 258] width 77 height 32
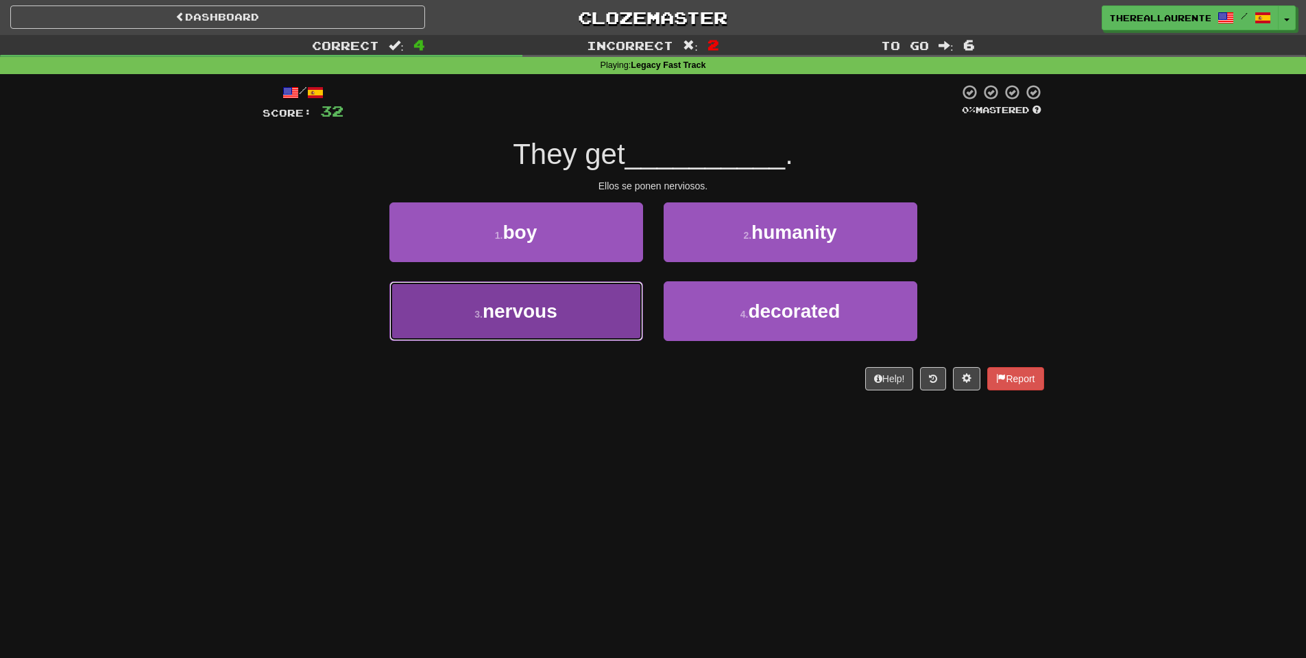
click at [558, 320] on span "nervous" at bounding box center [520, 310] width 75 height 21
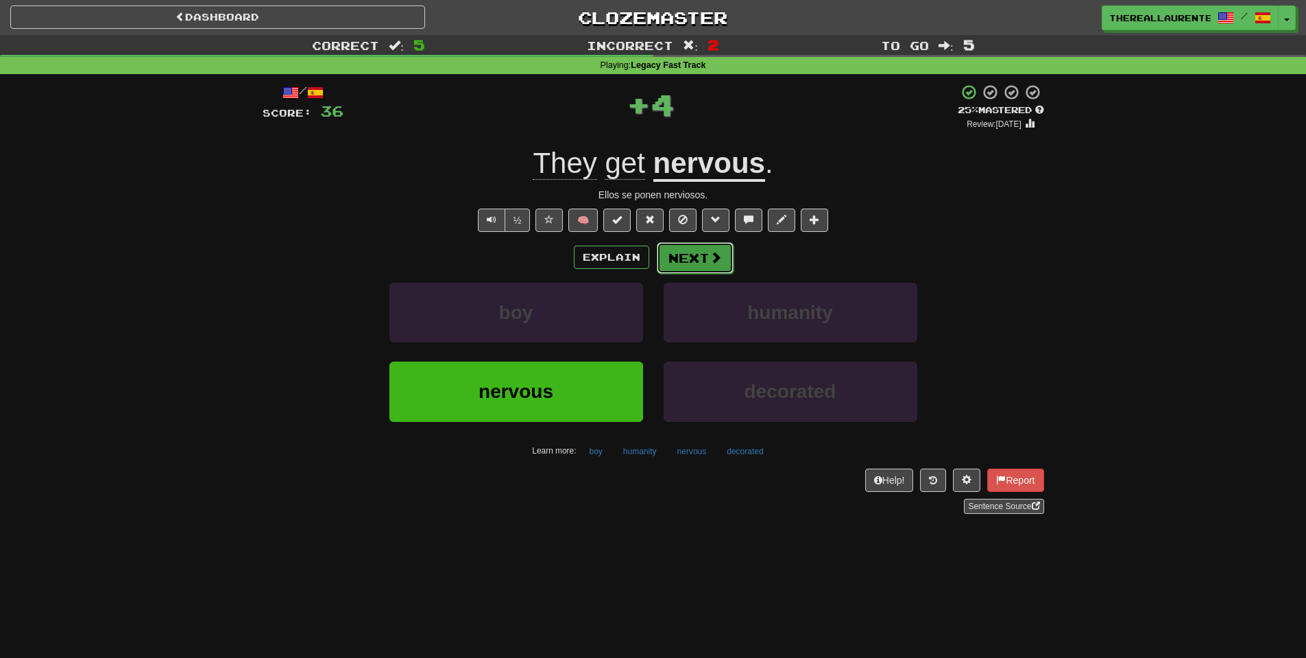
click at [693, 265] on button "Next" at bounding box center [695, 258] width 77 height 32
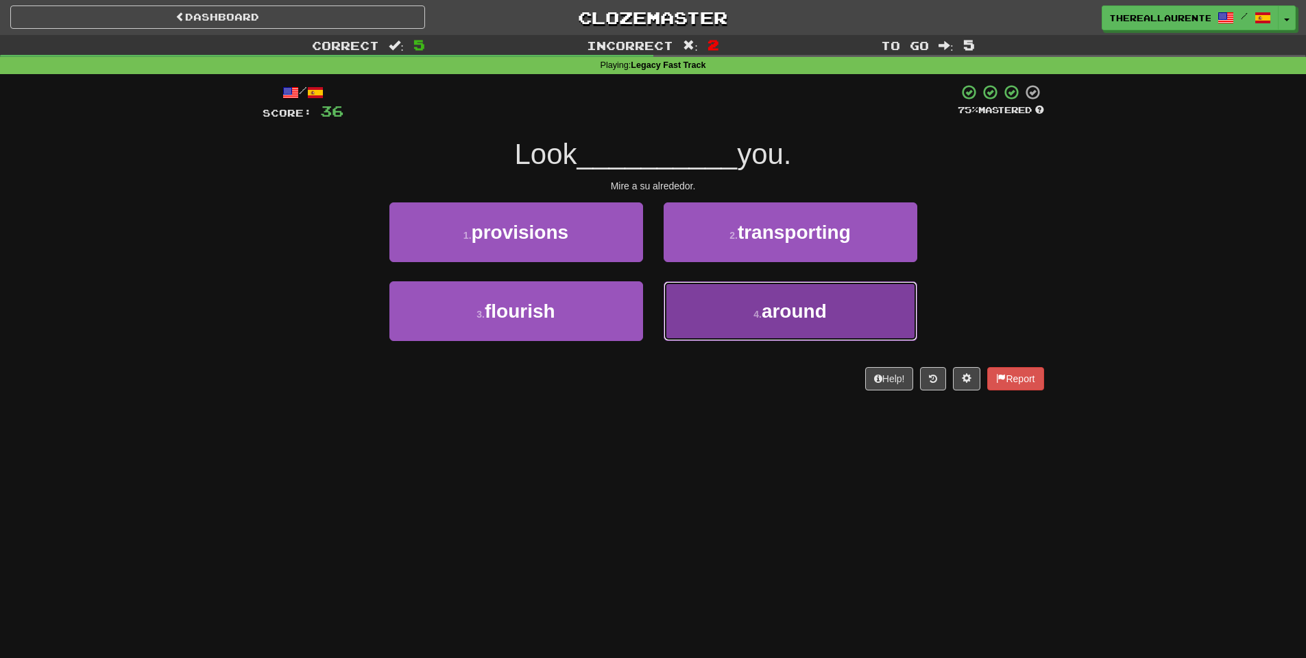
click at [740, 294] on button "4 . around" at bounding box center [791, 311] width 254 height 60
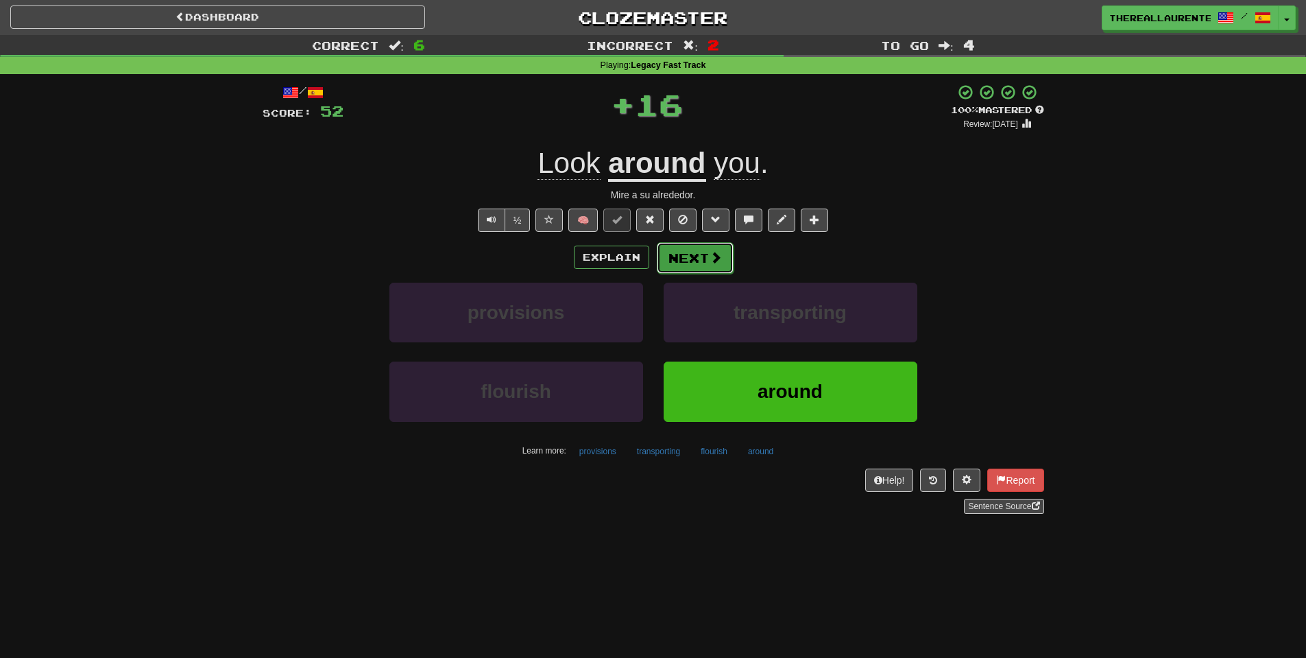
click at [710, 263] on span at bounding box center [716, 257] width 12 height 12
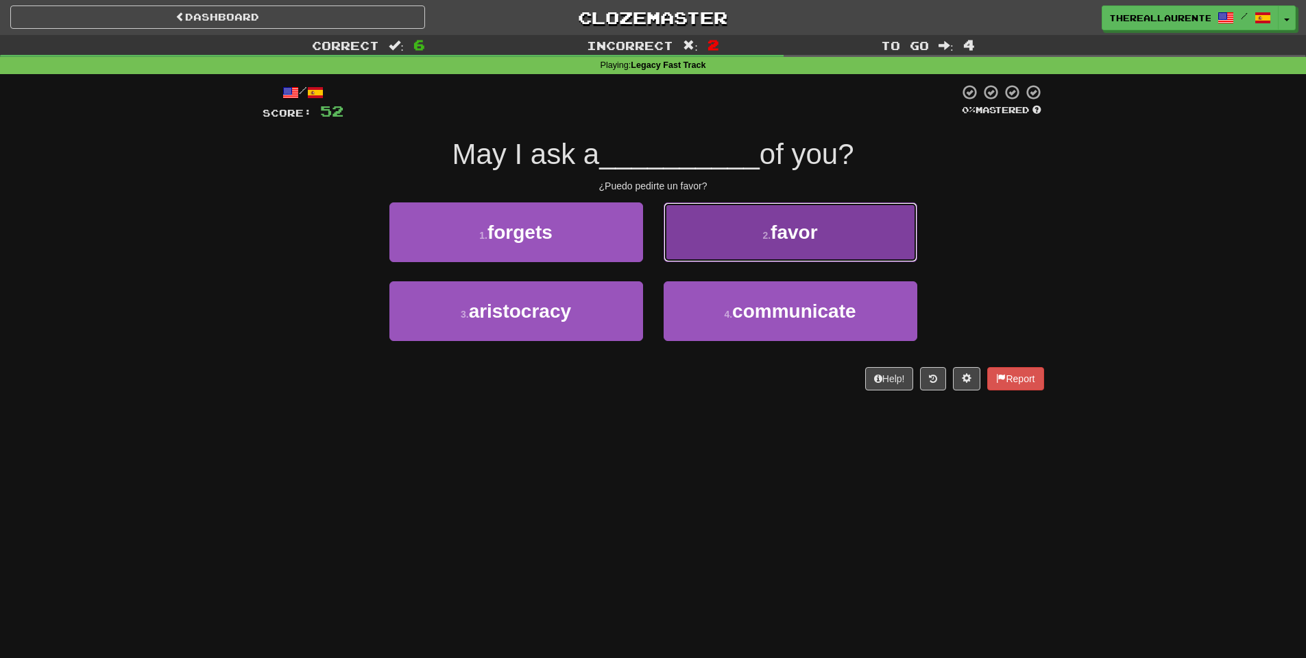
click at [724, 241] on button "2 . favor" at bounding box center [791, 232] width 254 height 60
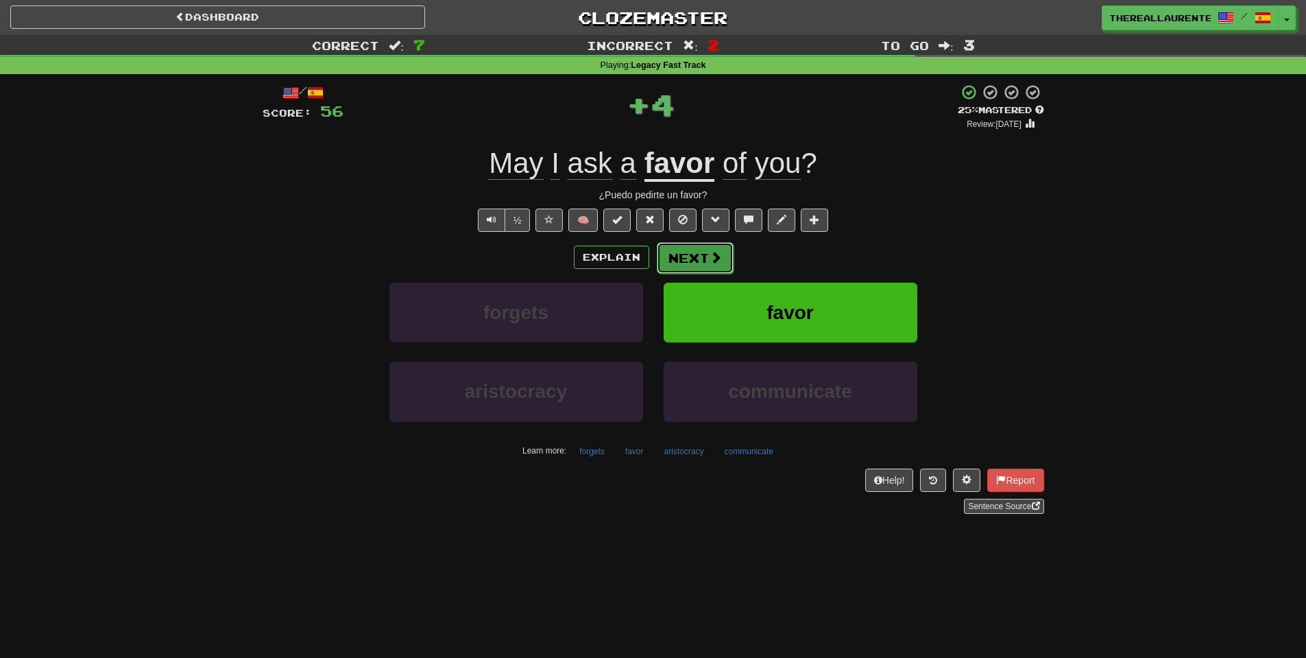
click at [710, 262] on span at bounding box center [716, 257] width 12 height 12
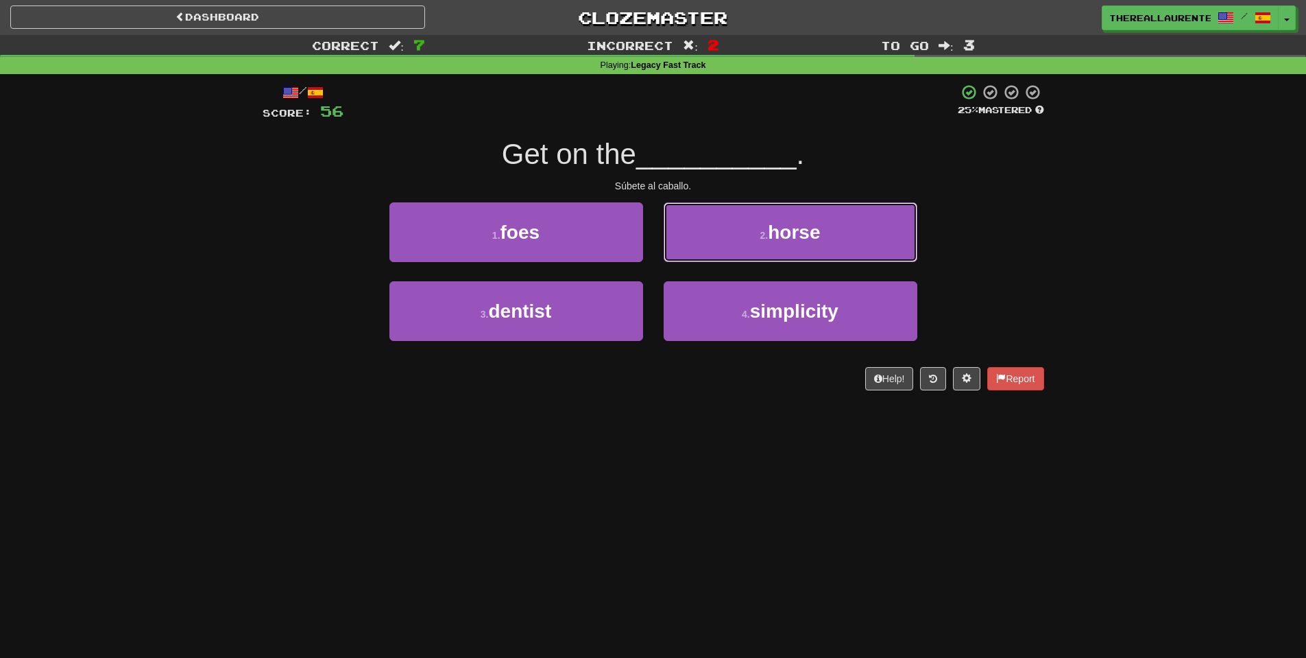
click at [832, 242] on button "2 . horse" at bounding box center [791, 232] width 254 height 60
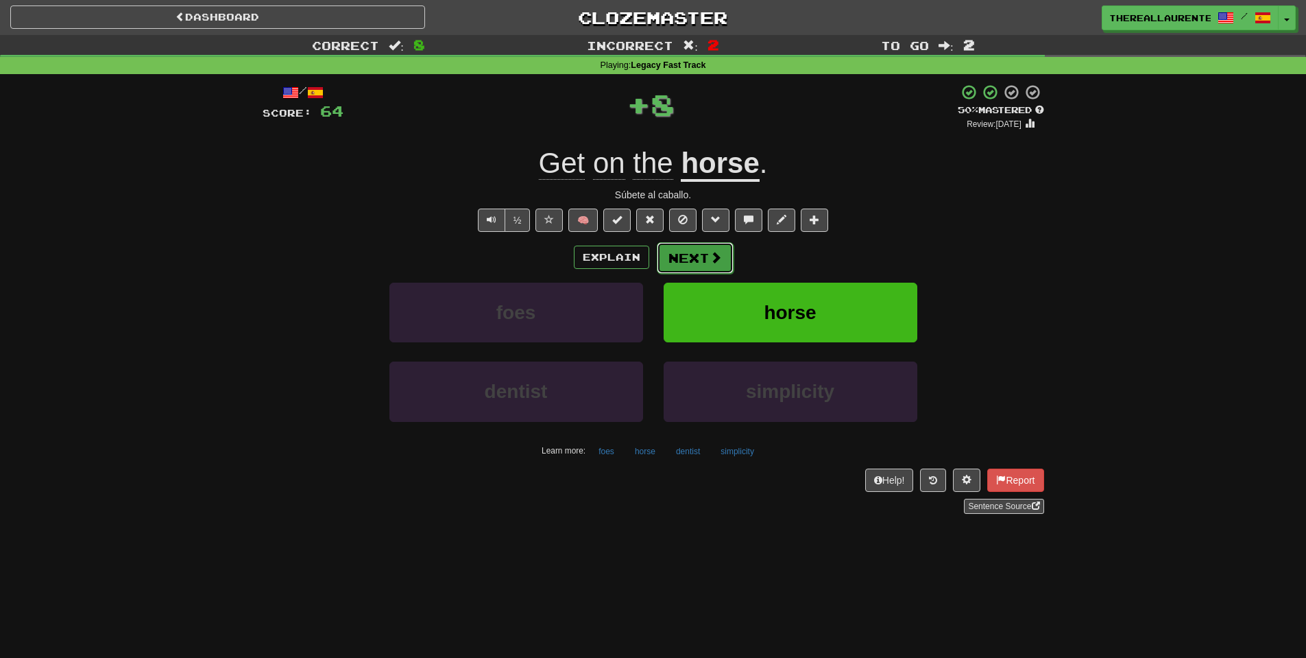
click at [705, 268] on button "Next" at bounding box center [695, 258] width 77 height 32
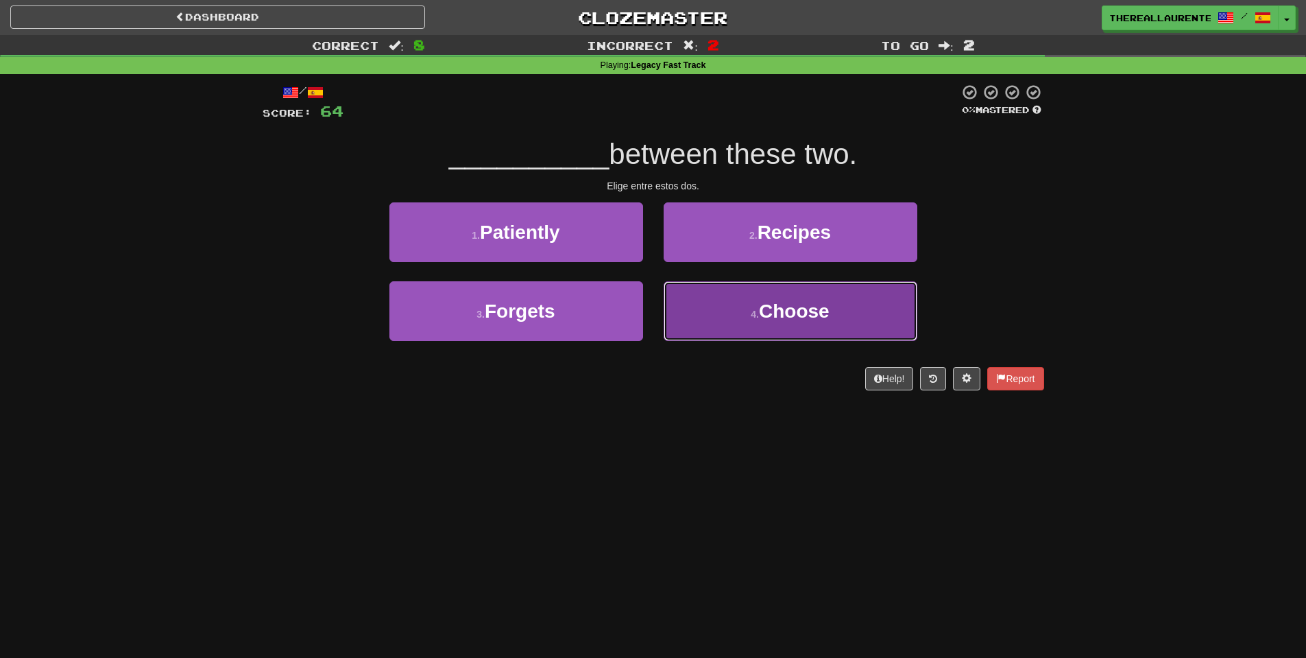
click at [726, 341] on button "4 . Choose" at bounding box center [791, 311] width 254 height 60
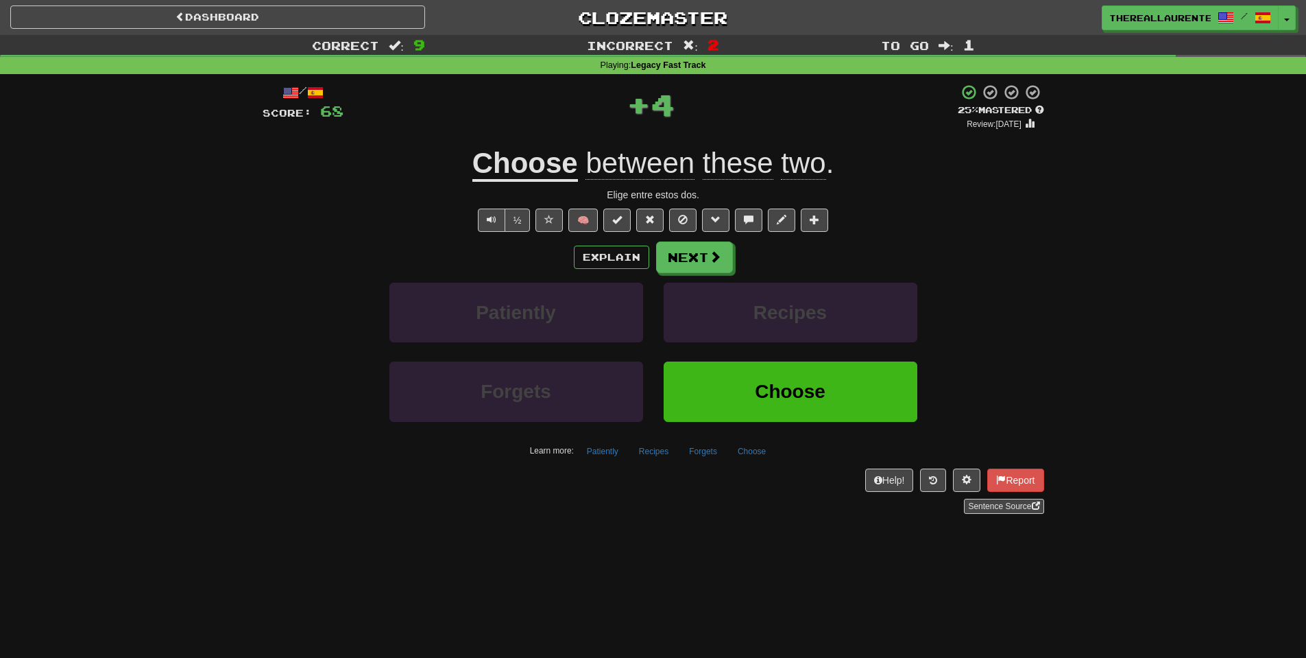
click at [686, 275] on div "Explain Next Patiently Recipes Forgets Choose Learn more: Patiently Recipes For…" at bounding box center [654, 351] width 782 height 220
click at [717, 267] on button "Next" at bounding box center [695, 258] width 77 height 32
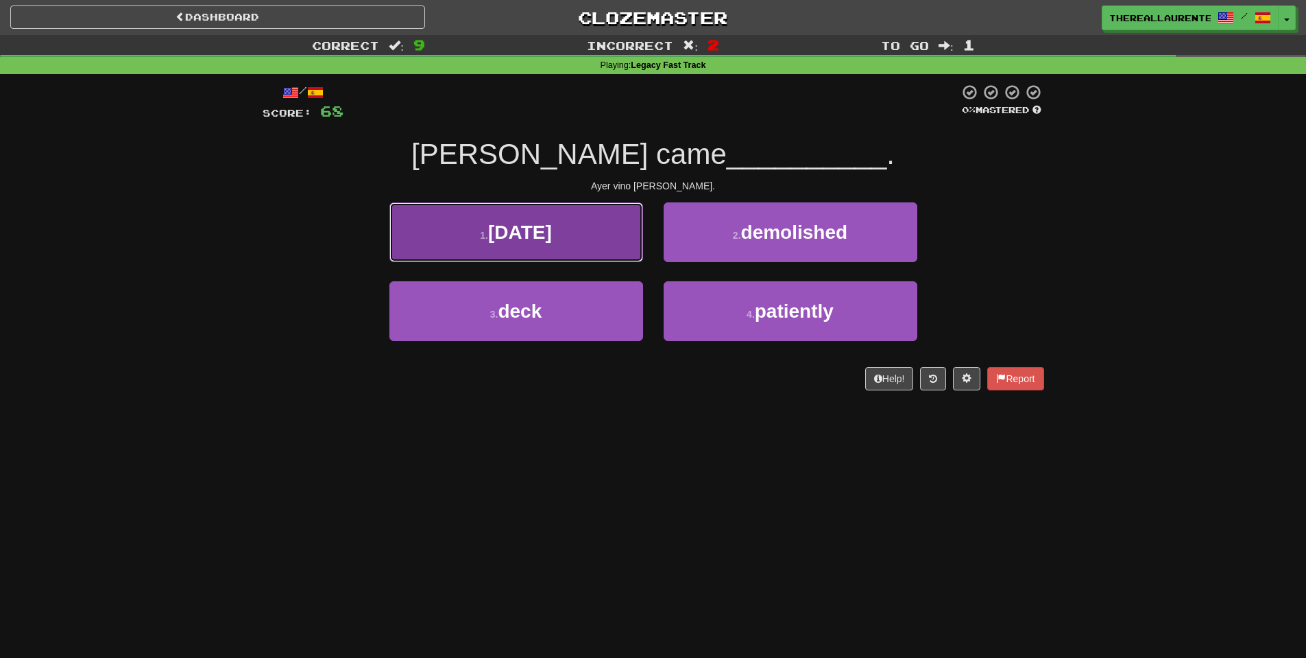
click at [527, 241] on span "[DATE]" at bounding box center [520, 232] width 64 height 21
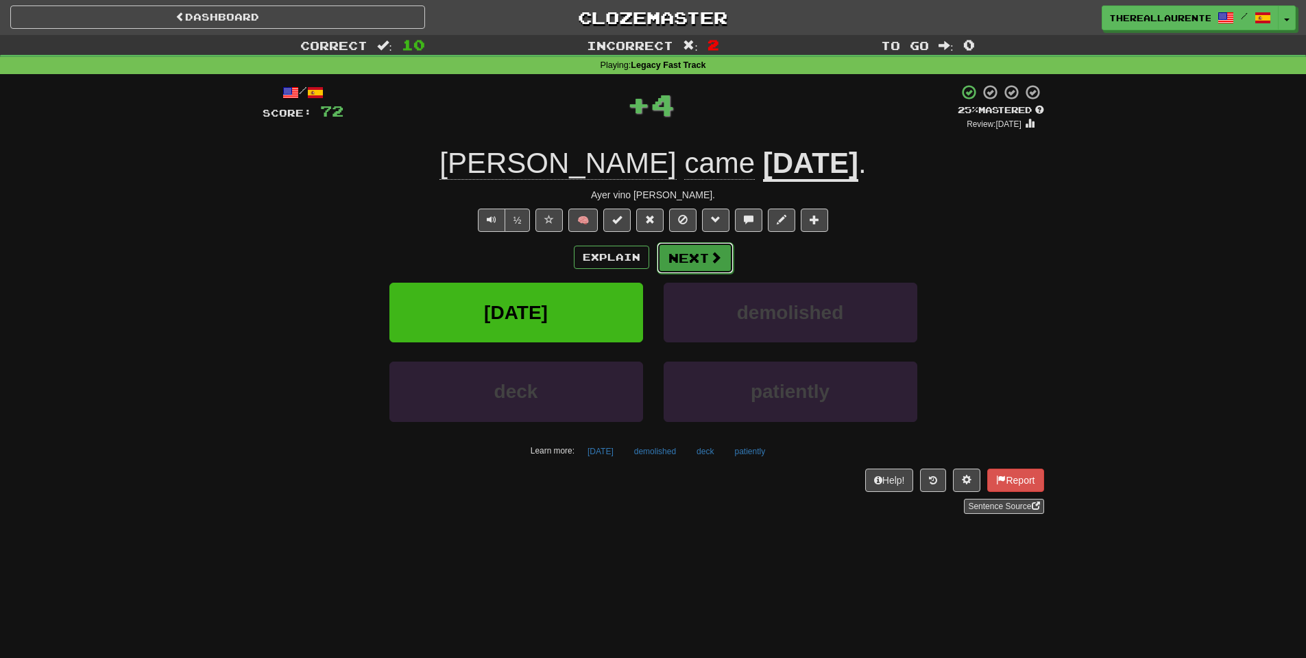
click at [716, 268] on button "Next" at bounding box center [695, 258] width 77 height 32
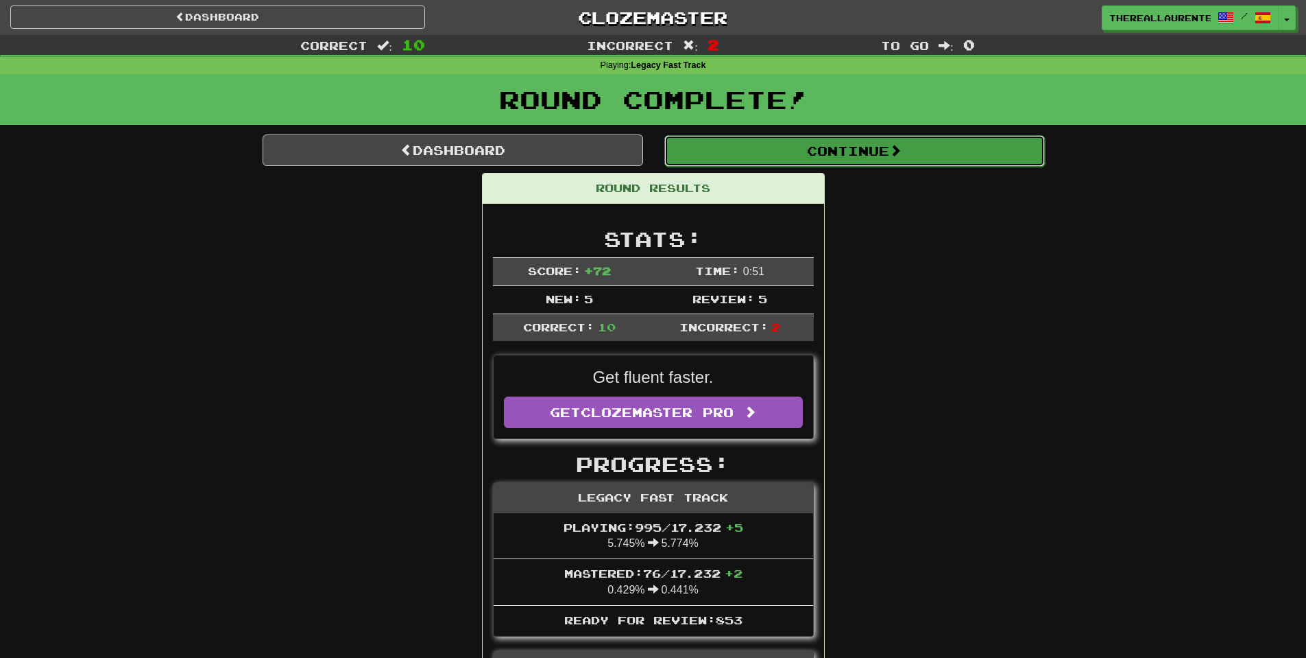
click at [880, 144] on button "Continue" at bounding box center [855, 151] width 381 height 32
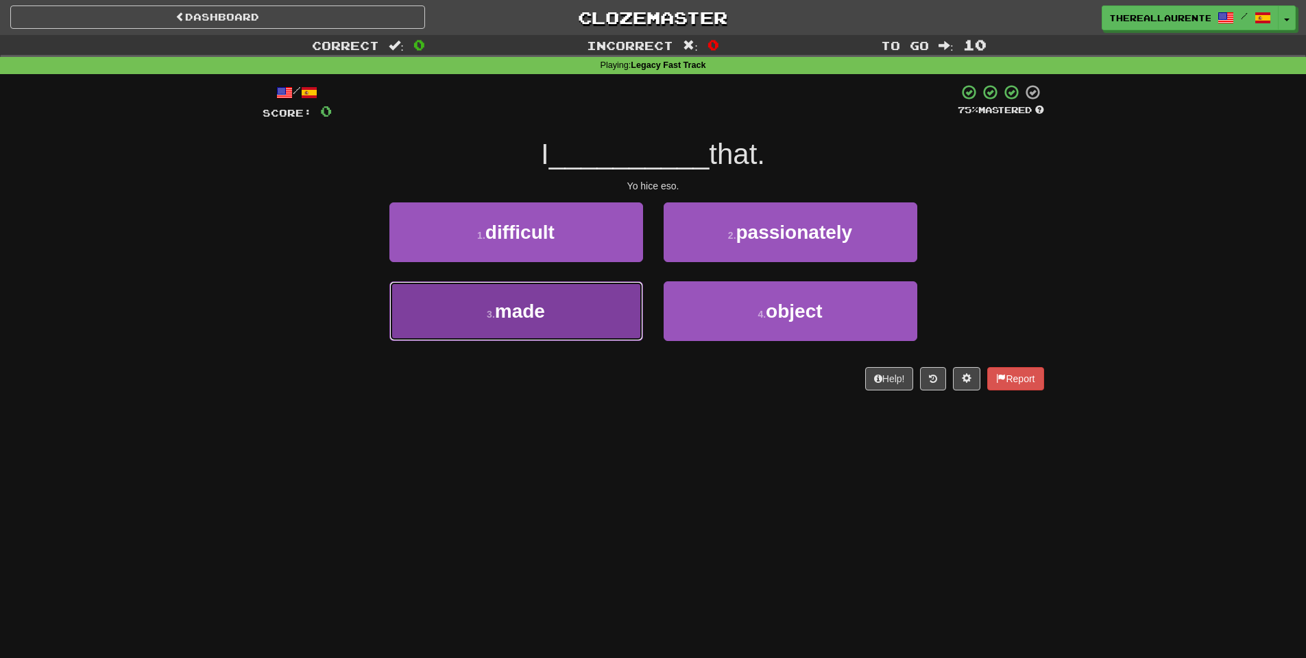
click at [555, 326] on button "3 . made" at bounding box center [517, 311] width 254 height 60
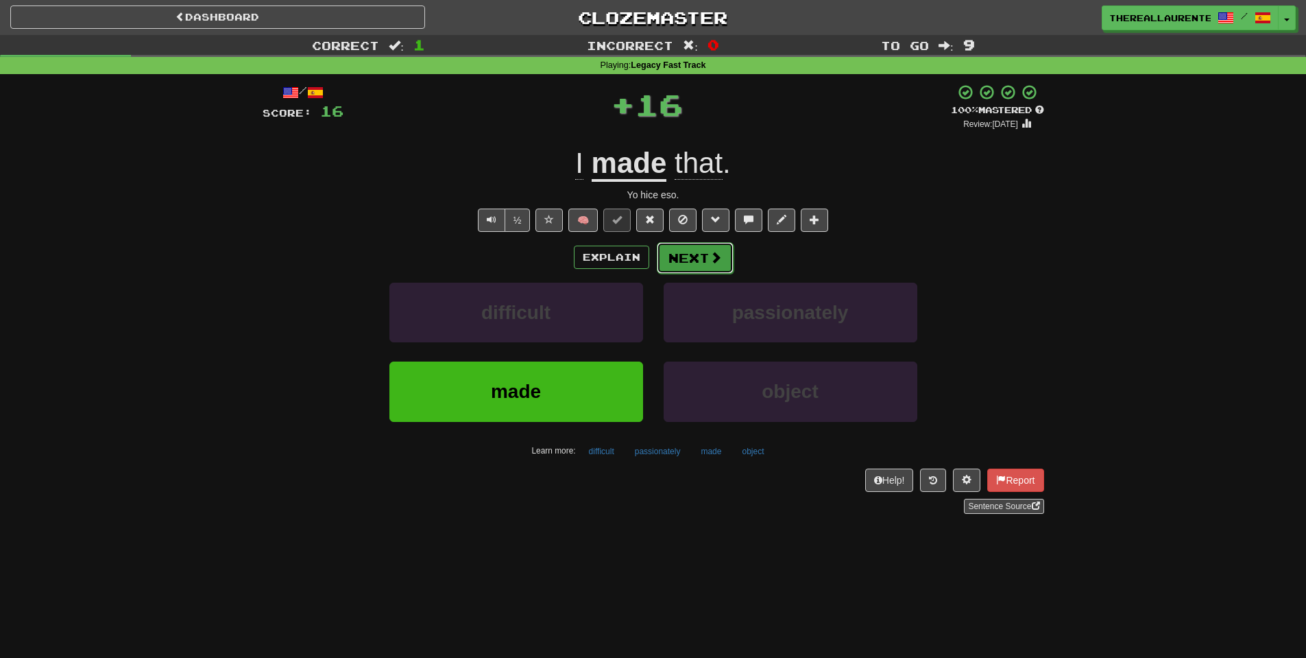
click at [702, 255] on button "Next" at bounding box center [695, 258] width 77 height 32
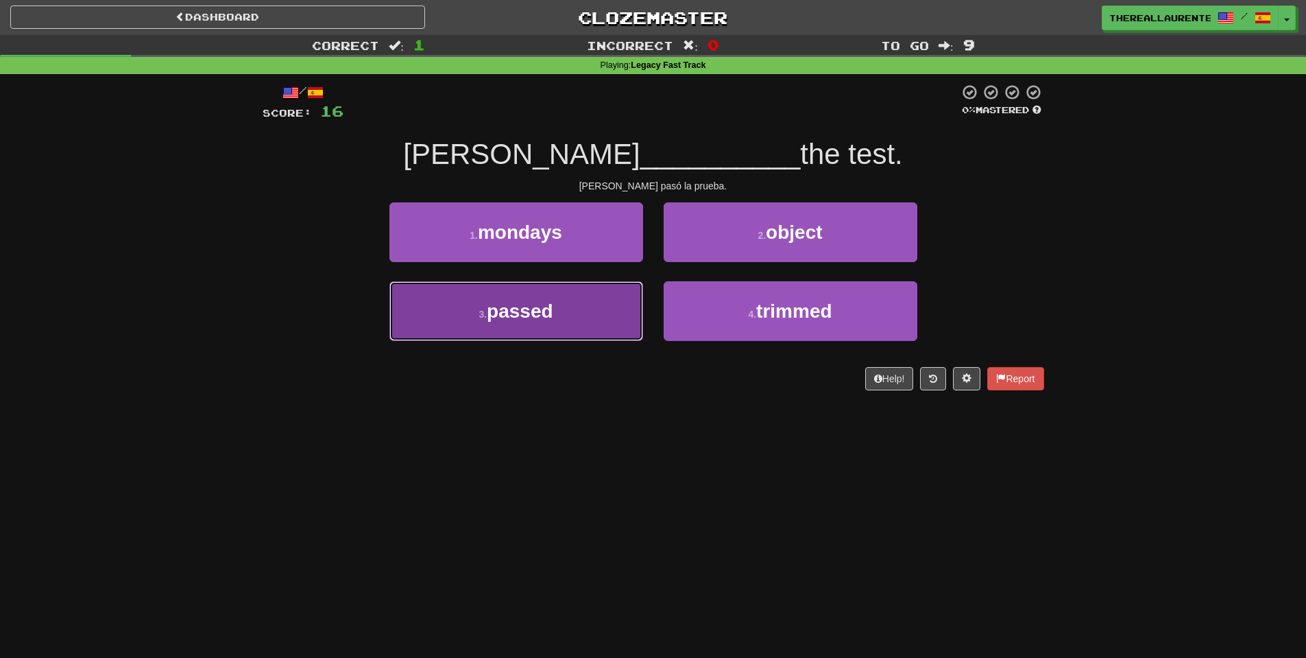
click at [579, 321] on button "3 . passed" at bounding box center [517, 311] width 254 height 60
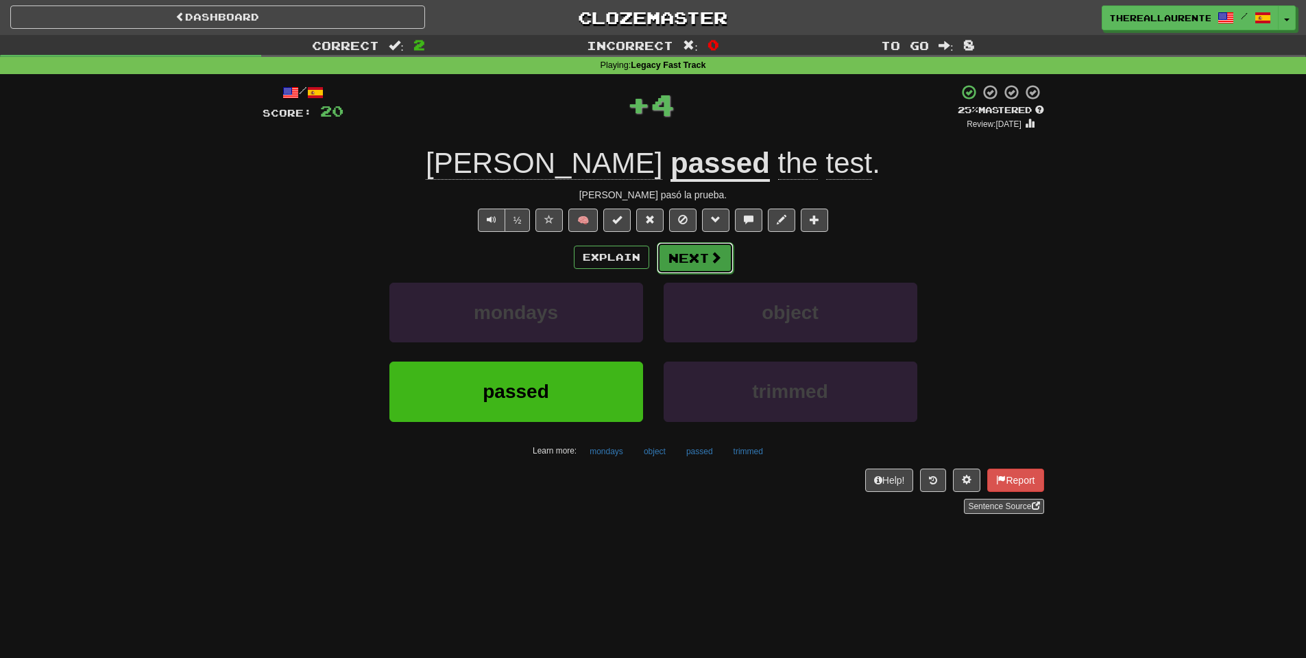
click at [686, 262] on button "Next" at bounding box center [695, 258] width 77 height 32
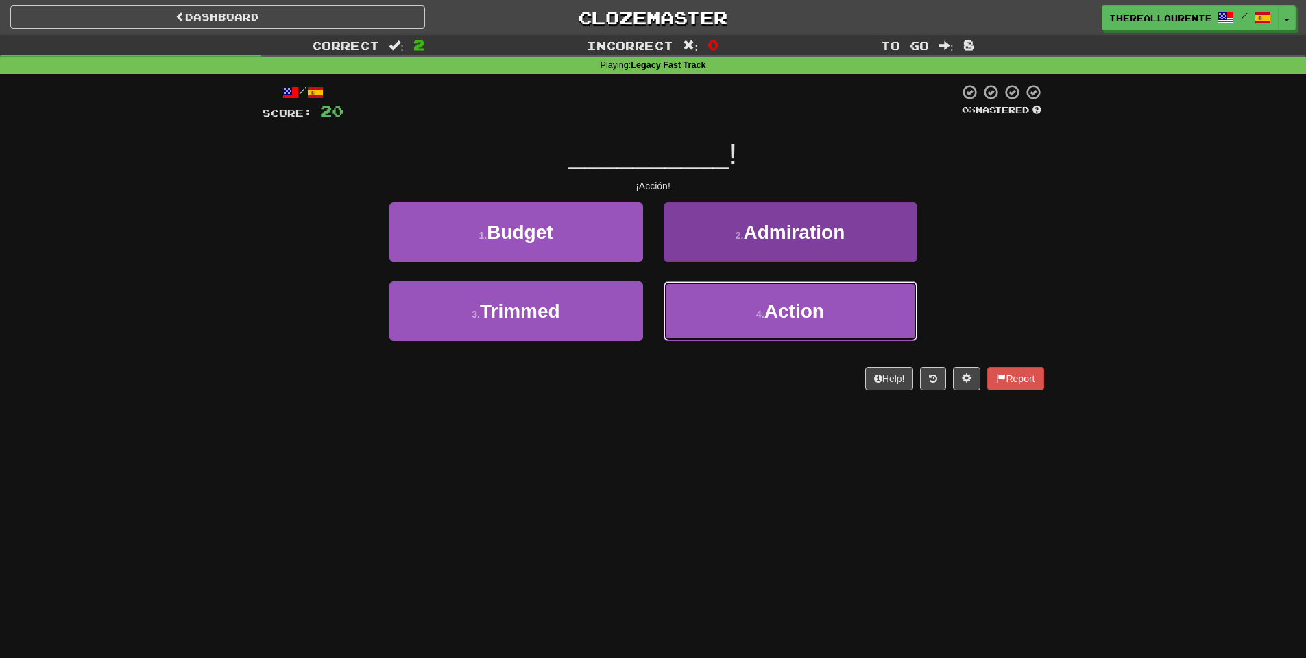
drag, startPoint x: 754, startPoint y: 301, endPoint x: 738, endPoint y: 301, distance: 16.5
click at [755, 300] on button "4 . Action" at bounding box center [791, 311] width 254 height 60
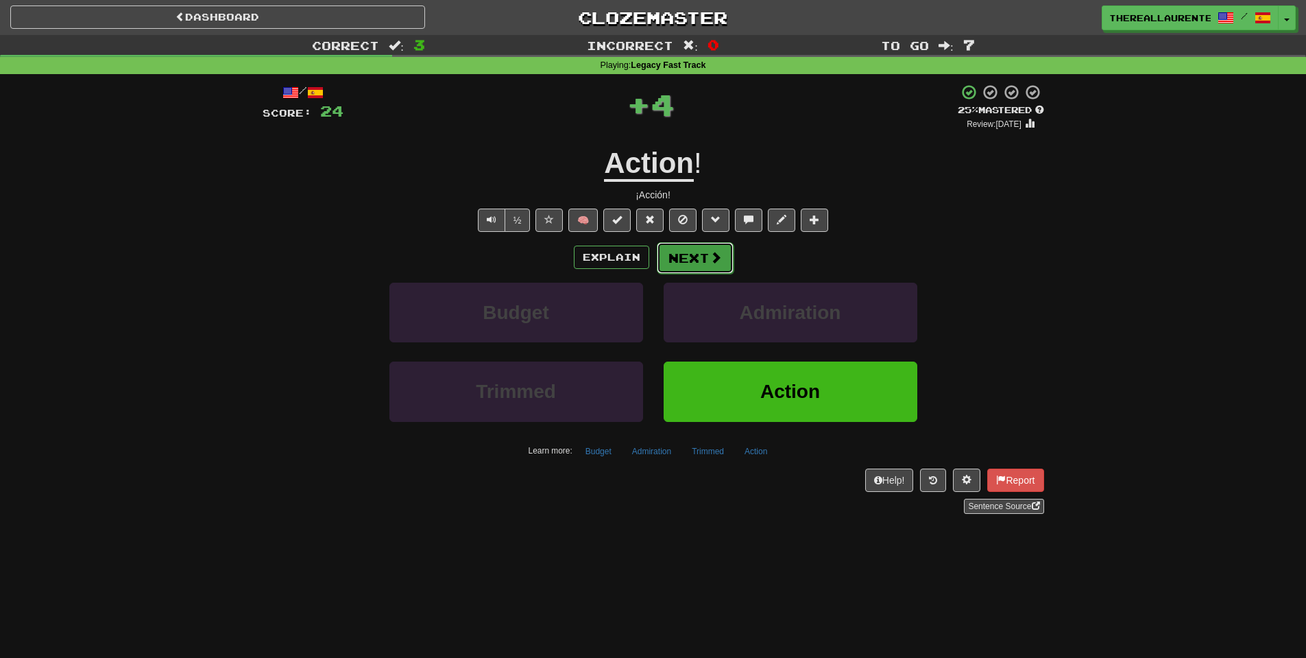
click at [708, 270] on button "Next" at bounding box center [695, 258] width 77 height 32
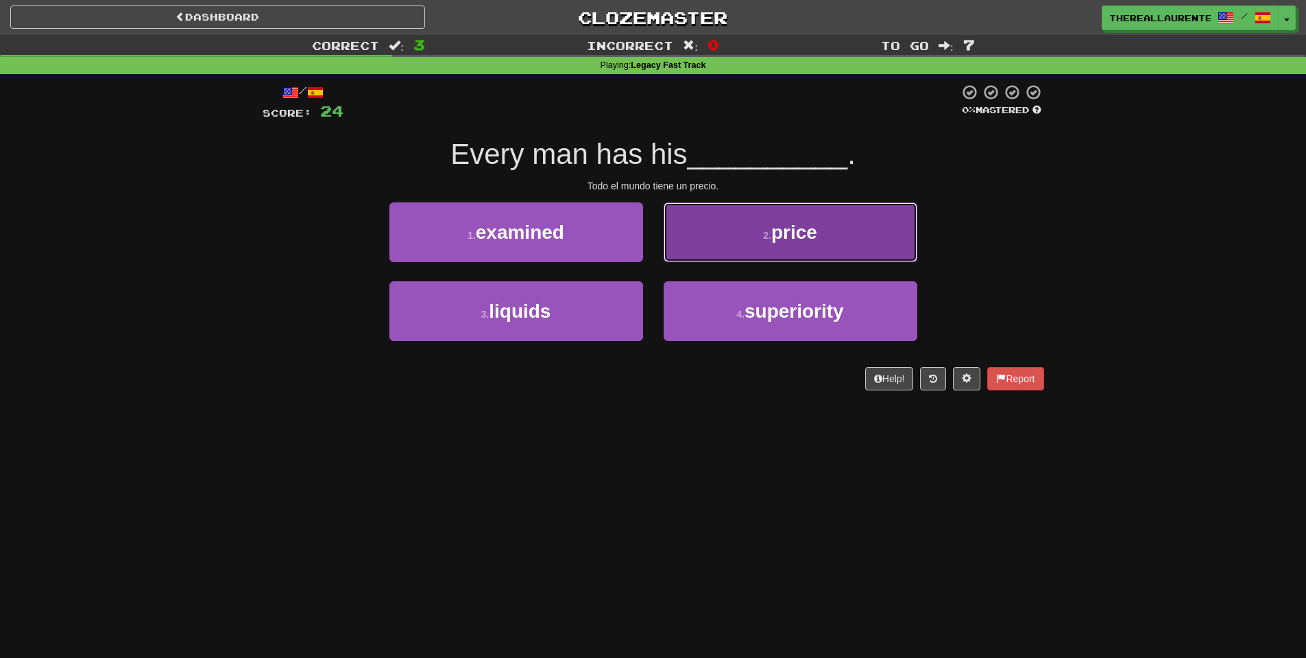
click at [776, 248] on button "2 . price" at bounding box center [791, 232] width 254 height 60
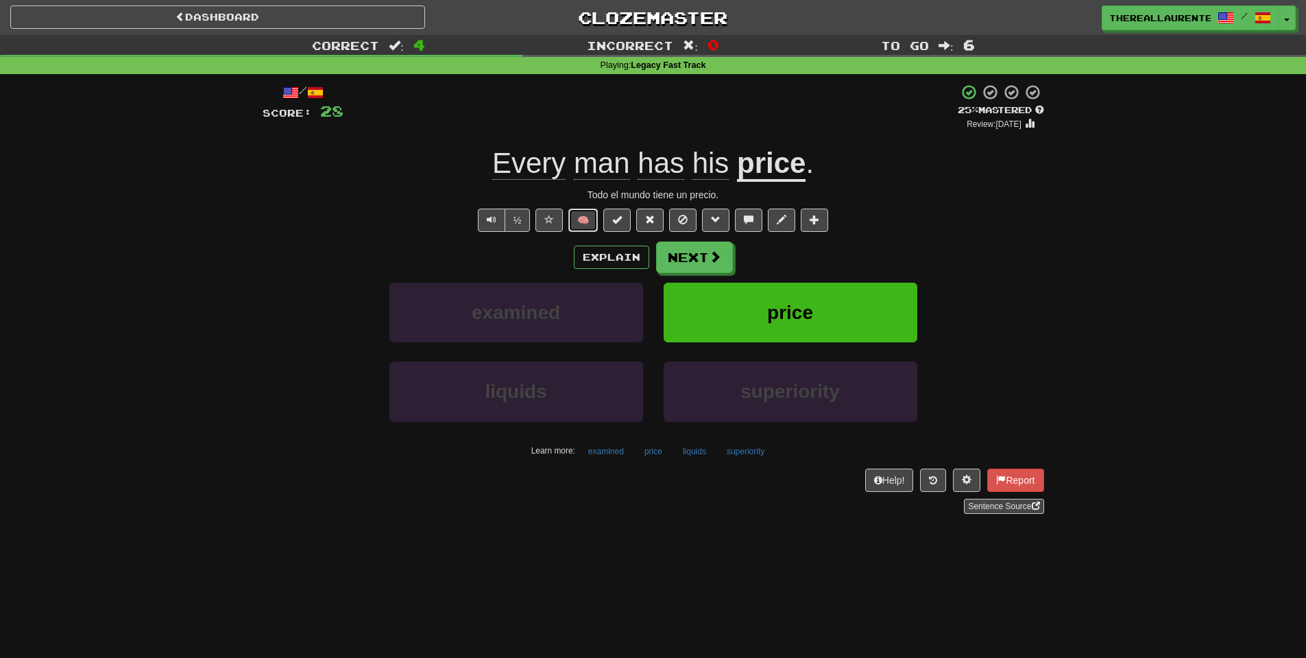
click at [577, 217] on button "🧠" at bounding box center [583, 219] width 29 height 23
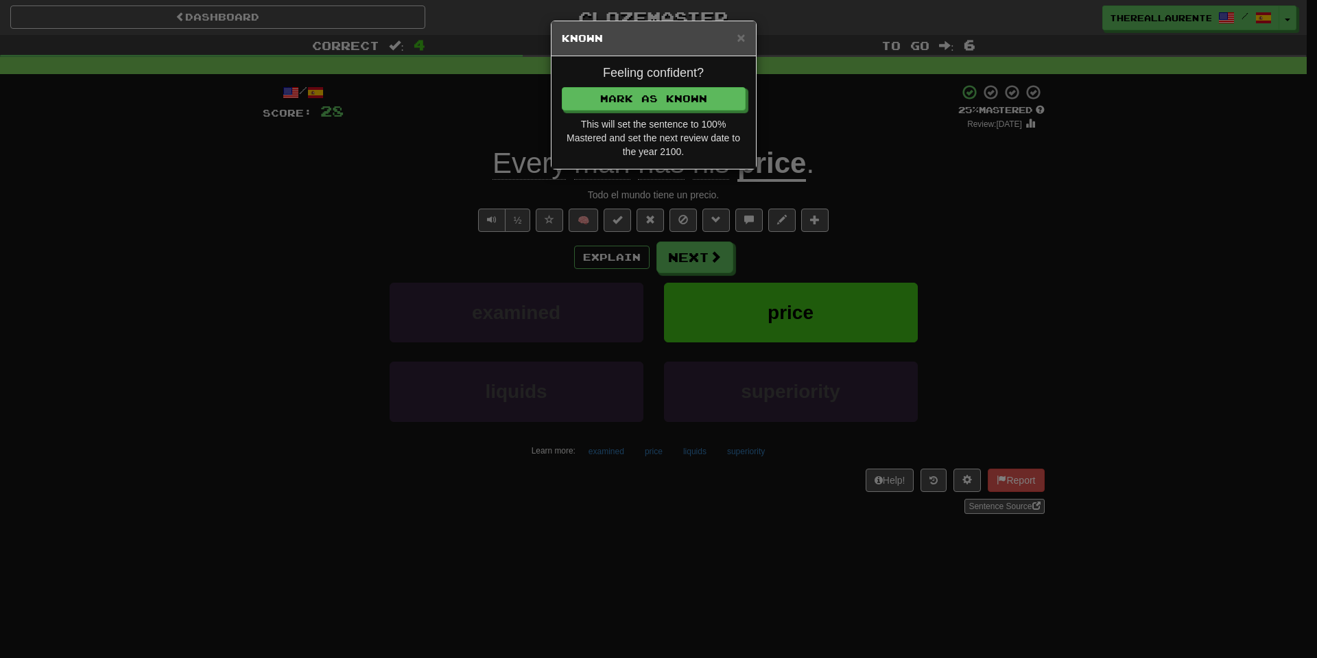
click at [697, 256] on div "× Known Feeling confident? [PERSON_NAME] as Known This will set the sentence to…" at bounding box center [658, 329] width 1317 height 658
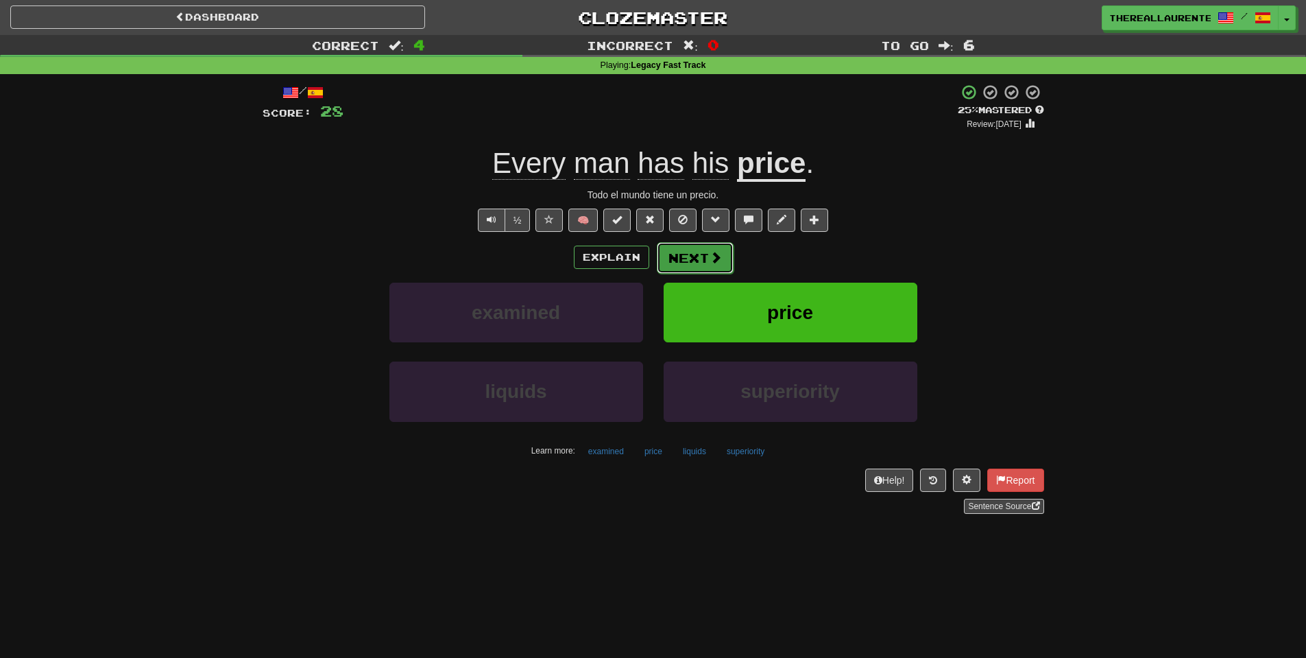
click at [698, 268] on button "Next" at bounding box center [695, 258] width 77 height 32
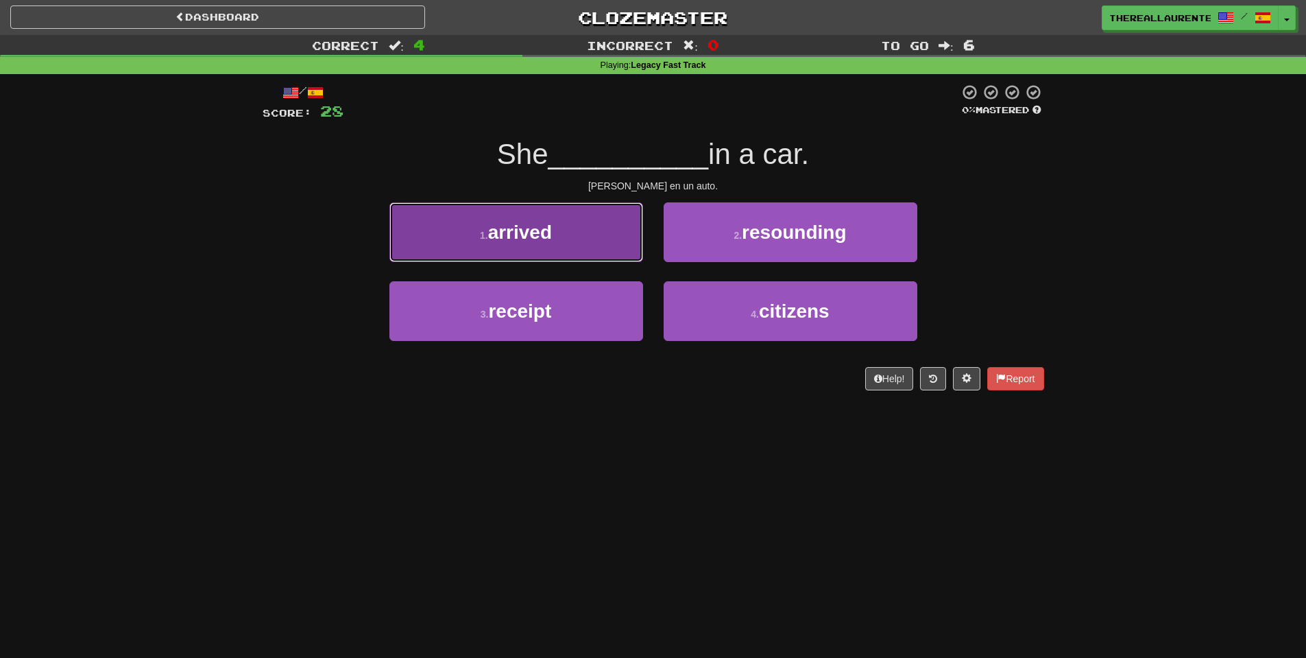
click at [573, 231] on button "1 . arrived" at bounding box center [517, 232] width 254 height 60
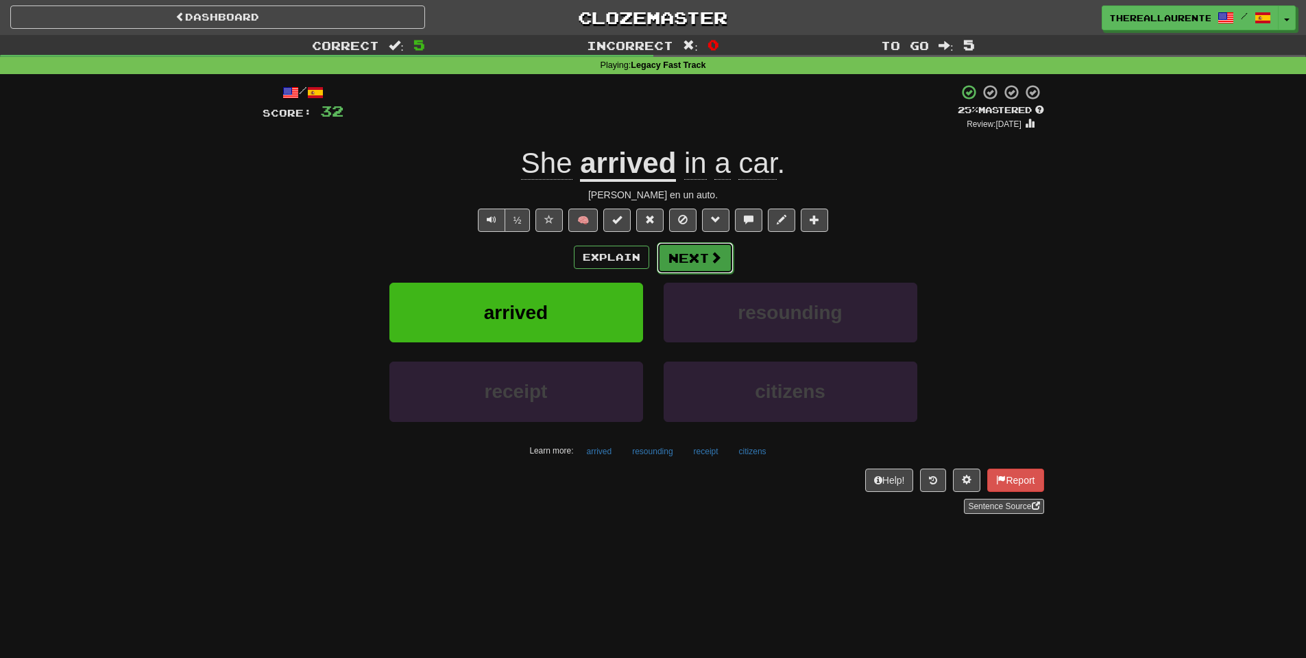
click at [710, 263] on span at bounding box center [716, 257] width 12 height 12
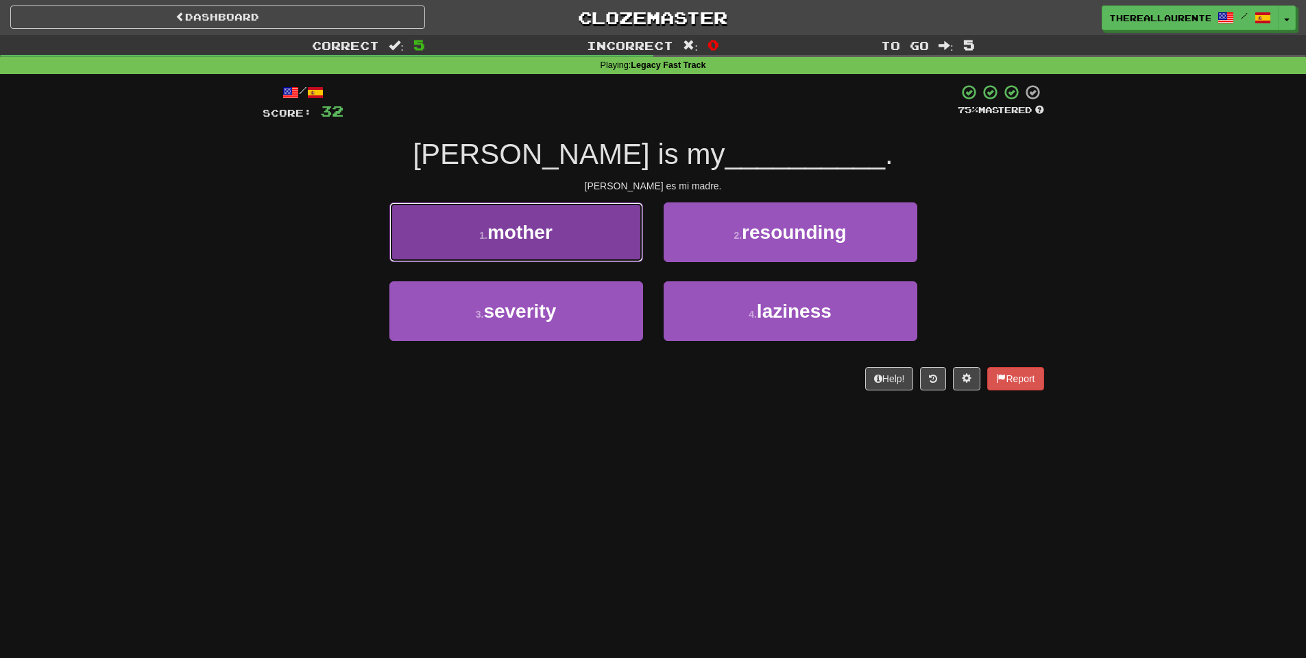
click at [577, 239] on button "1 . mother" at bounding box center [517, 232] width 254 height 60
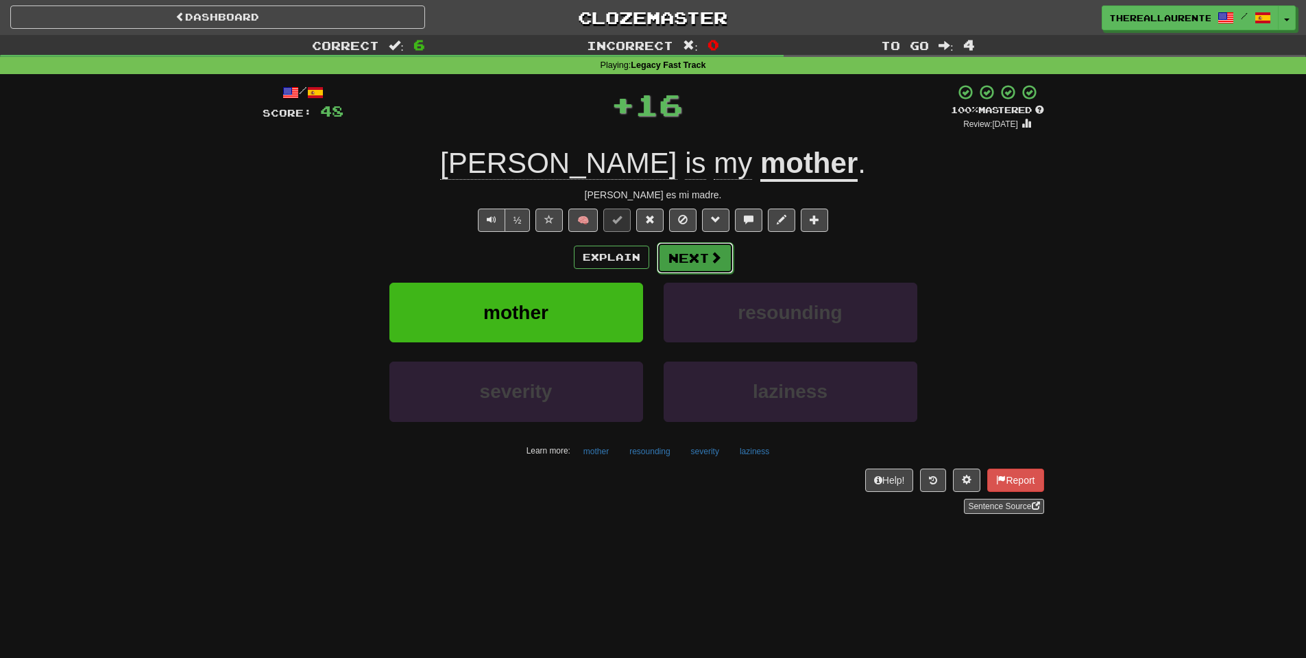
click at [695, 262] on button "Next" at bounding box center [695, 258] width 77 height 32
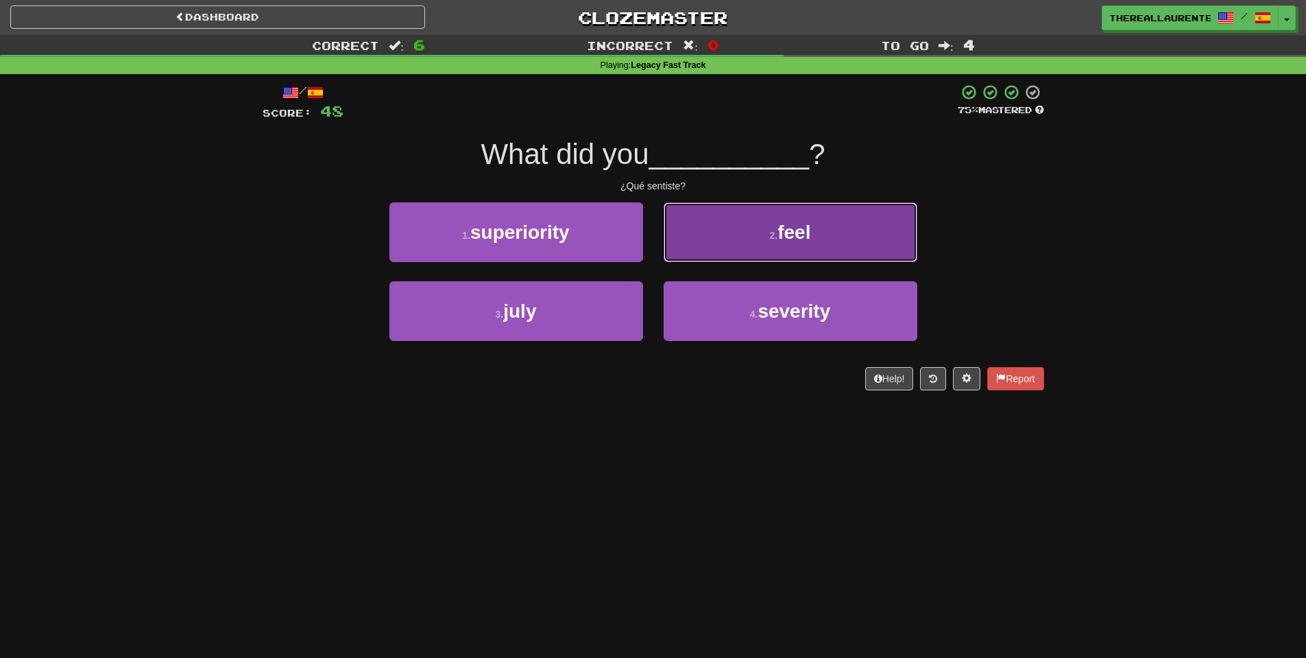
click at [739, 251] on button "2 . feel" at bounding box center [791, 232] width 254 height 60
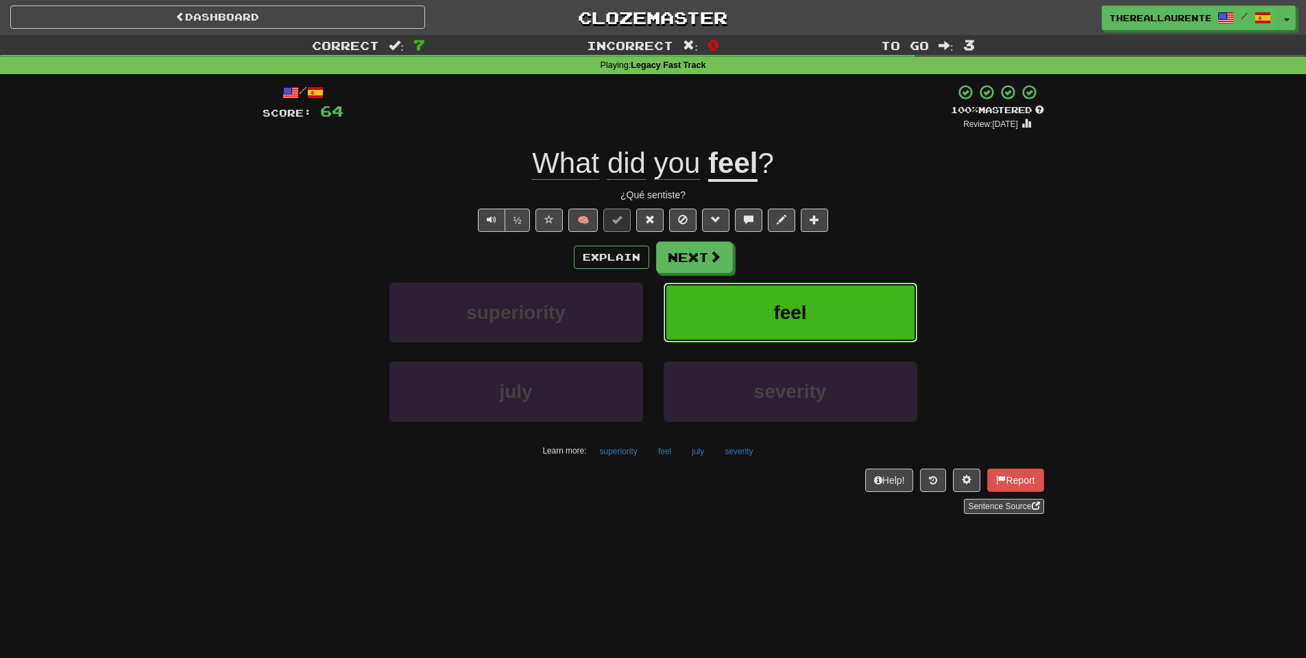
click at [763, 322] on button "feel" at bounding box center [791, 313] width 254 height 60
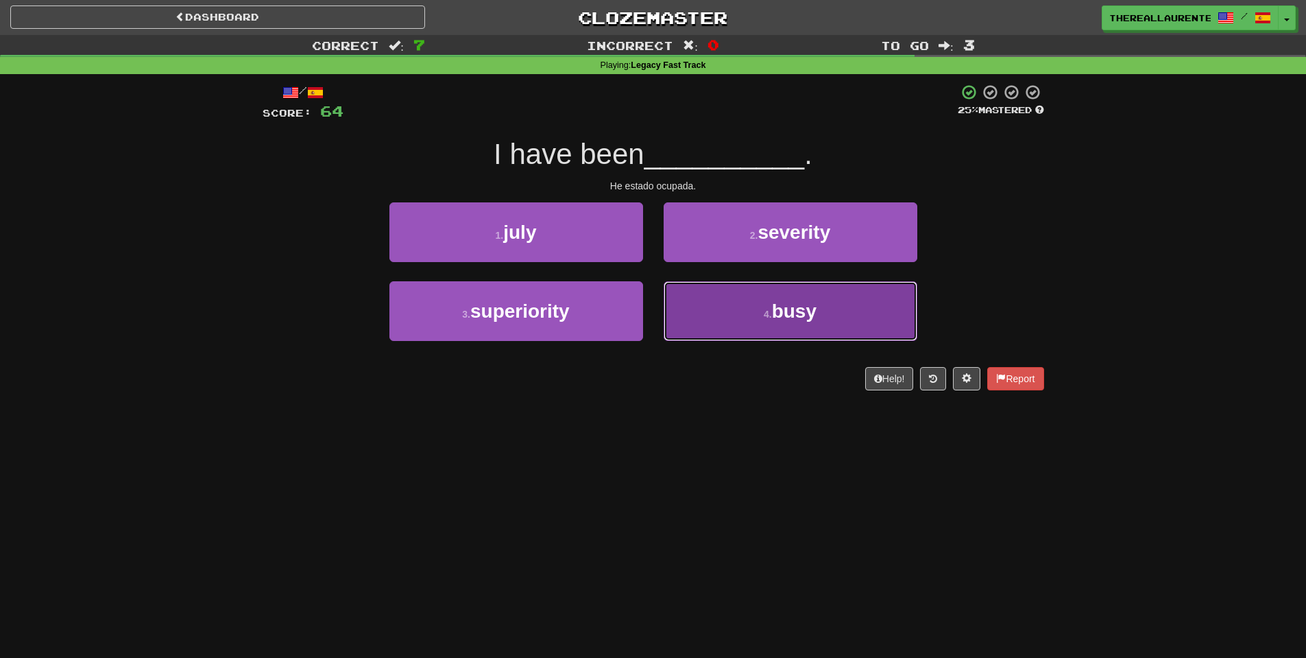
click at [769, 333] on button "4 . busy" at bounding box center [791, 311] width 254 height 60
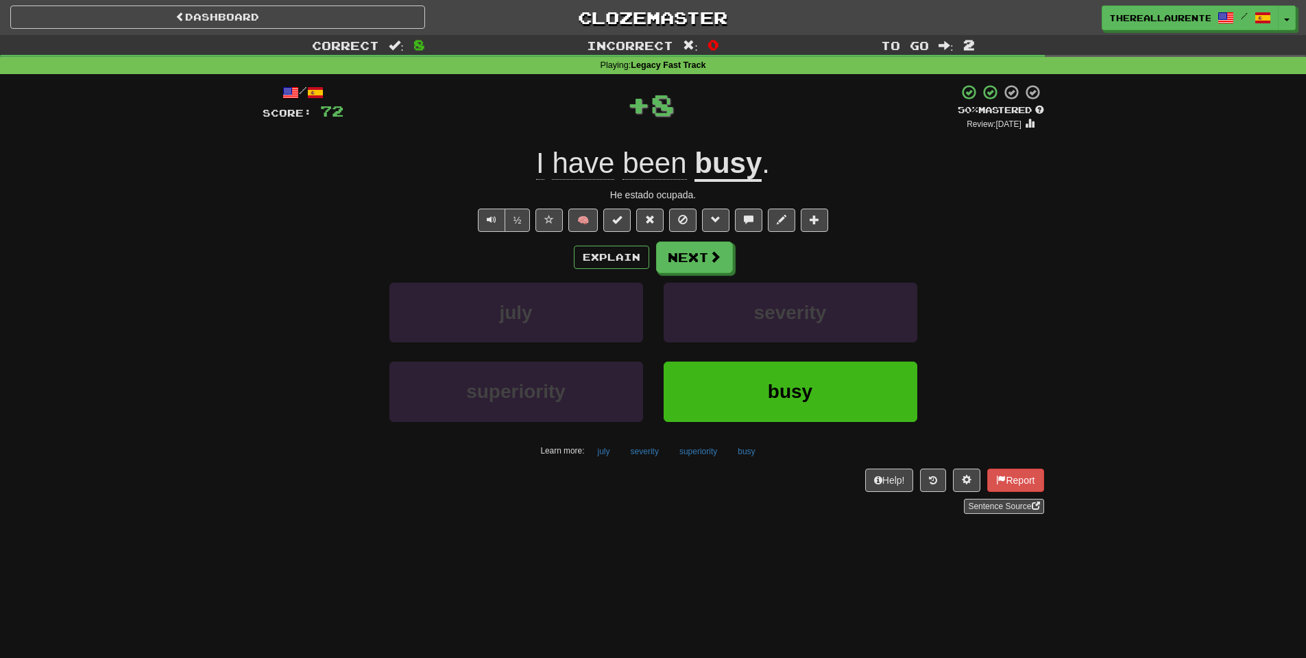
click at [701, 275] on div "Explain Next july severity superiority busy Learn more: july severity superiori…" at bounding box center [654, 351] width 782 height 220
click at [702, 256] on button "Next" at bounding box center [695, 258] width 77 height 32
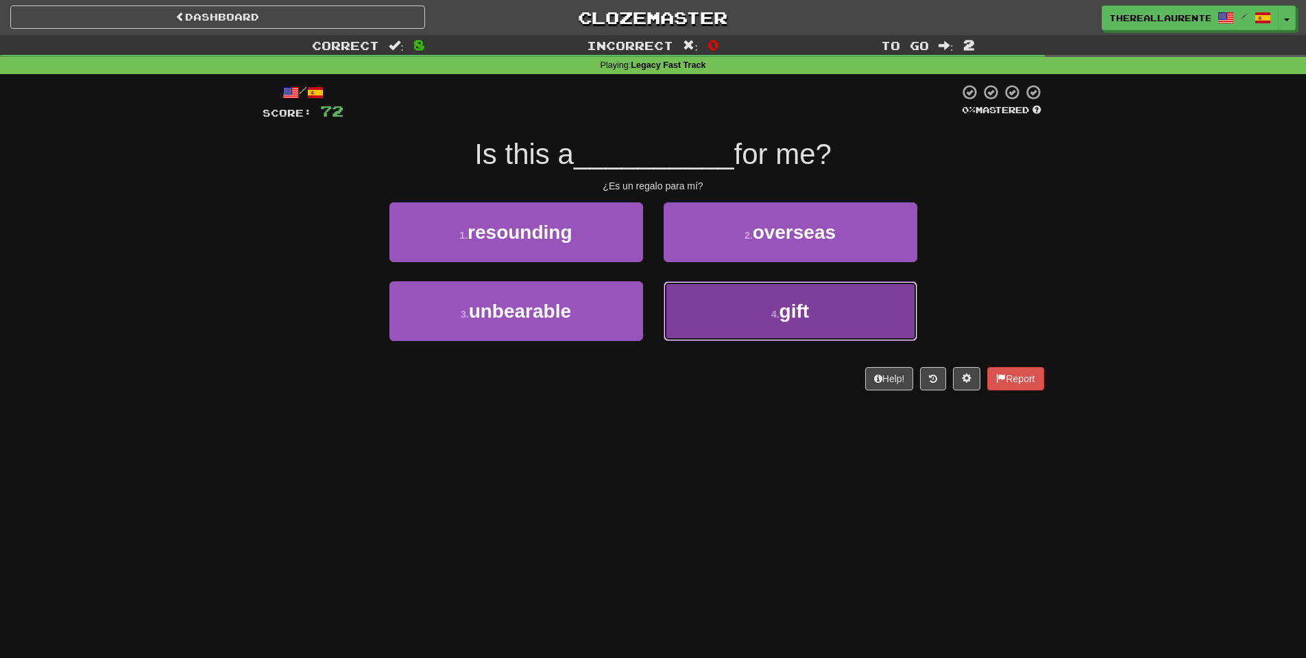
click at [763, 327] on button "4 . gift" at bounding box center [791, 311] width 254 height 60
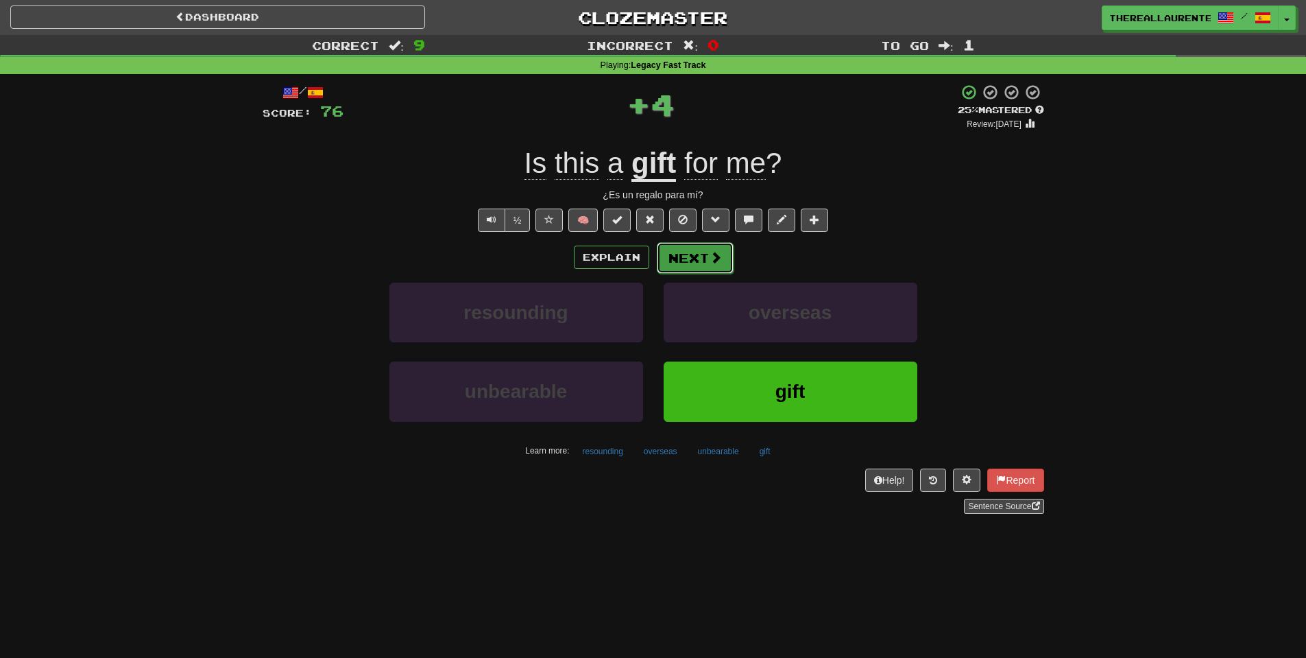
click at [713, 272] on button "Next" at bounding box center [695, 258] width 77 height 32
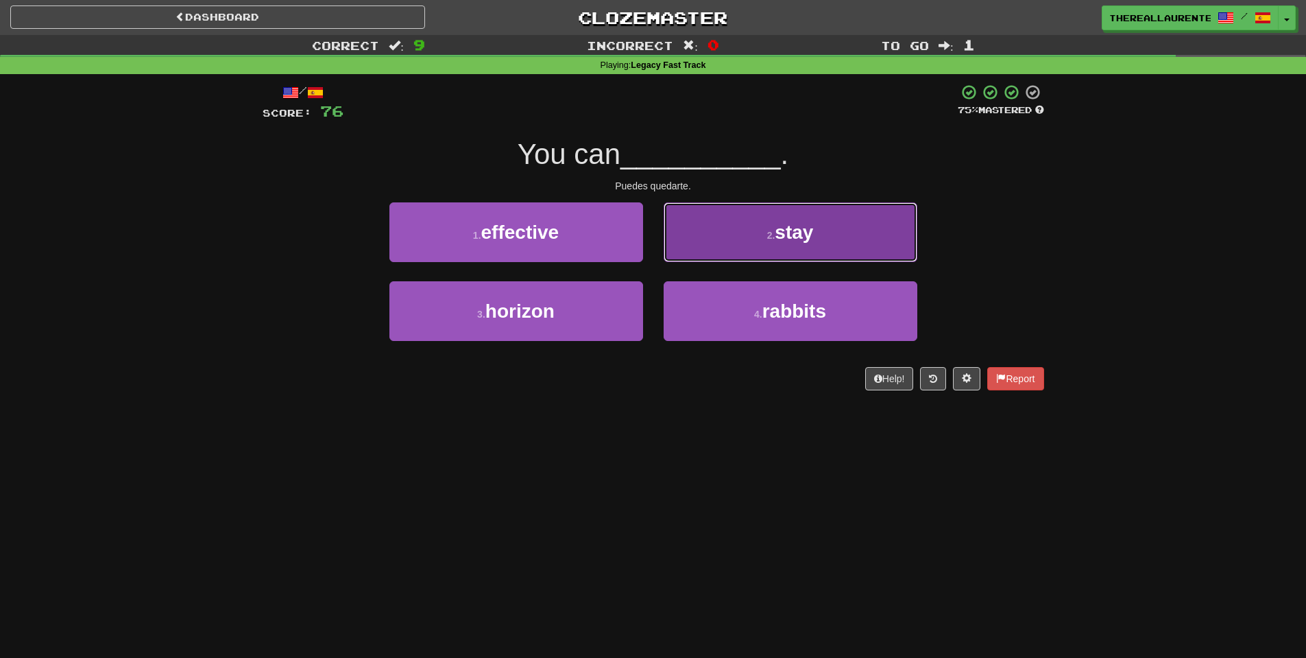
click at [739, 244] on button "2 . stay" at bounding box center [791, 232] width 254 height 60
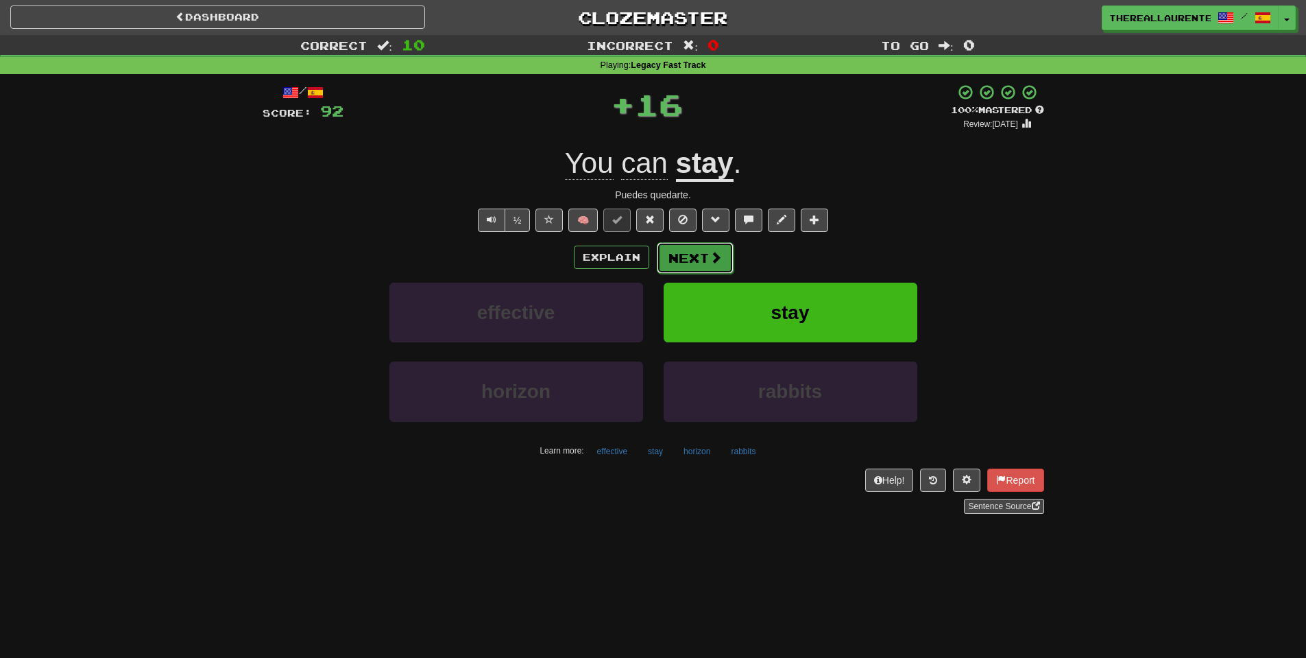
click at [687, 265] on button "Next" at bounding box center [695, 258] width 77 height 32
